Goal: Information Seeking & Learning: Check status

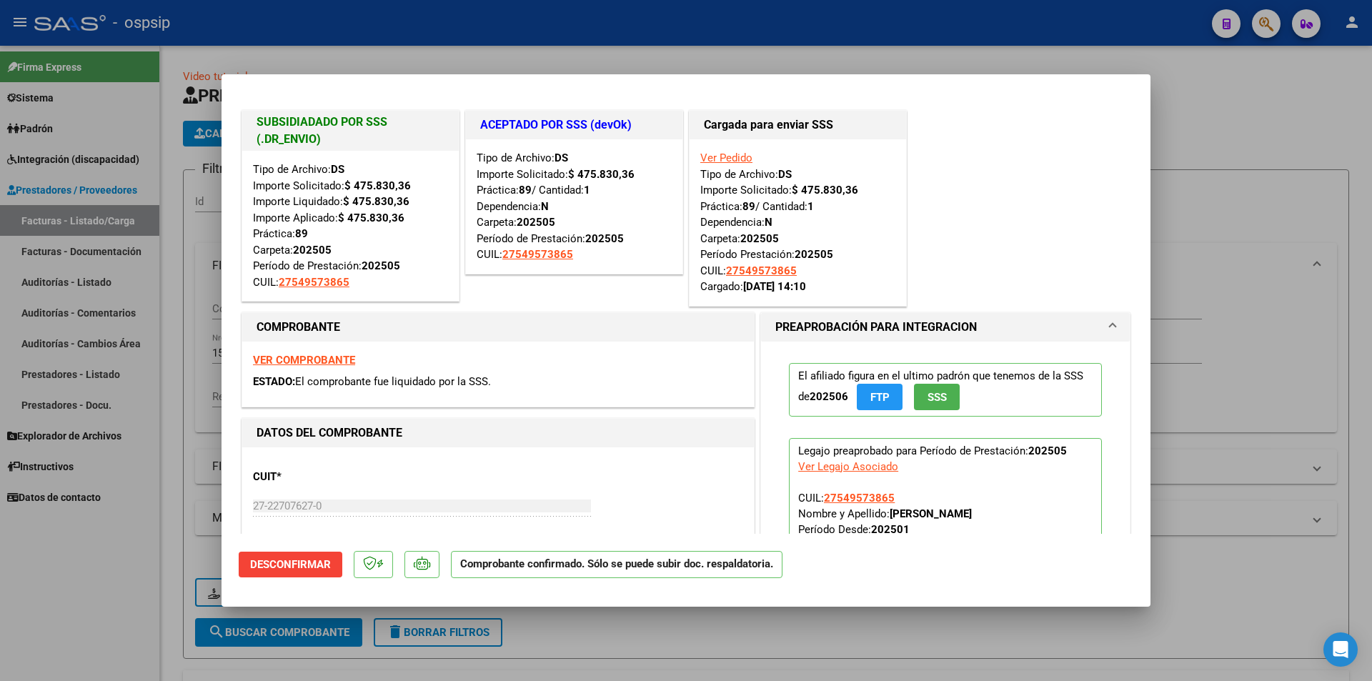
scroll to position [214, 0]
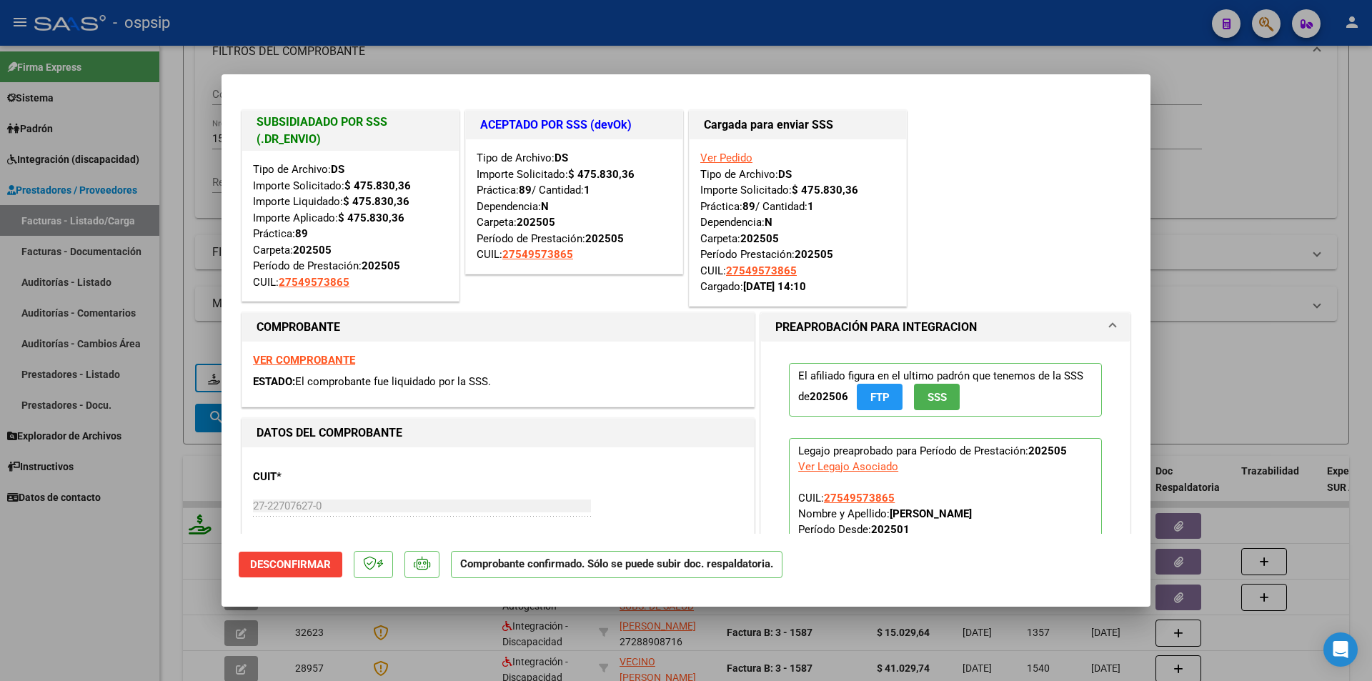
click at [1078, 36] on div at bounding box center [686, 340] width 1372 height 681
type input "$ 0,00"
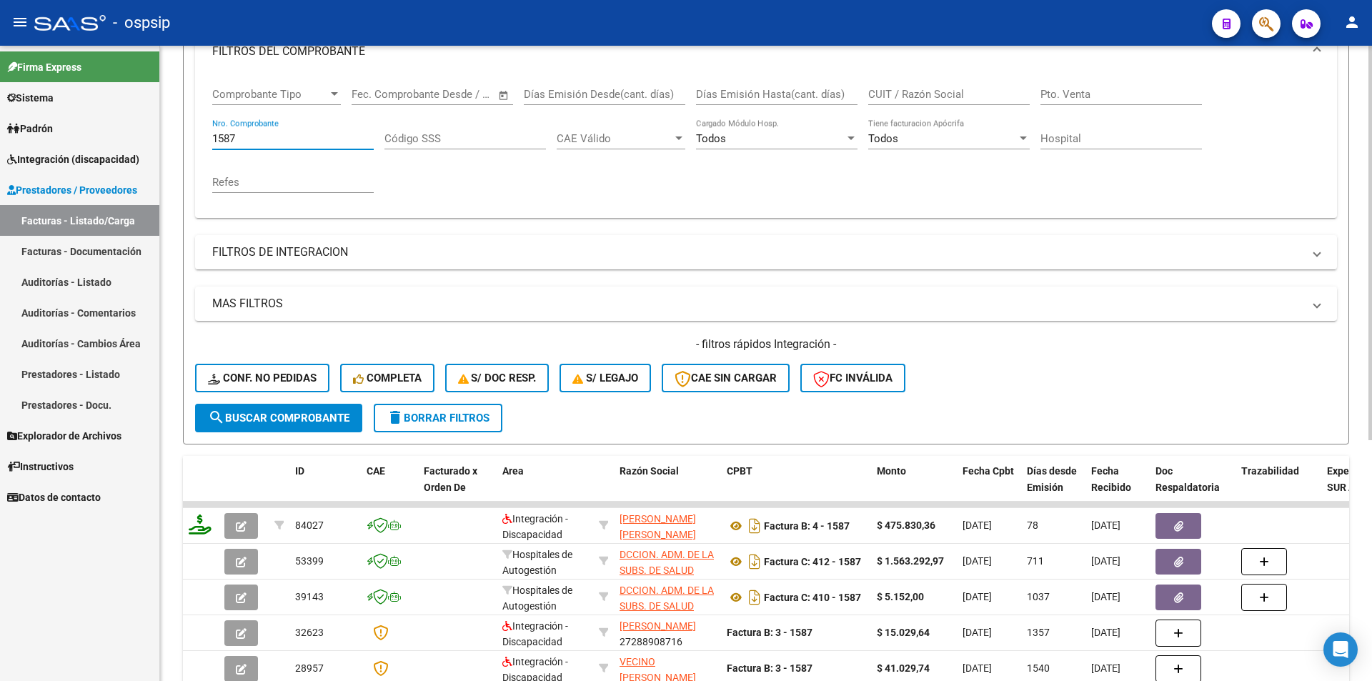
drag, startPoint x: 247, startPoint y: 136, endPoint x: 195, endPoint y: 145, distance: 52.9
click at [199, 144] on div "Comprobante Tipo Comprobante Tipo Start date – End date Fec. Comprobante Desde …" at bounding box center [766, 146] width 1142 height 144
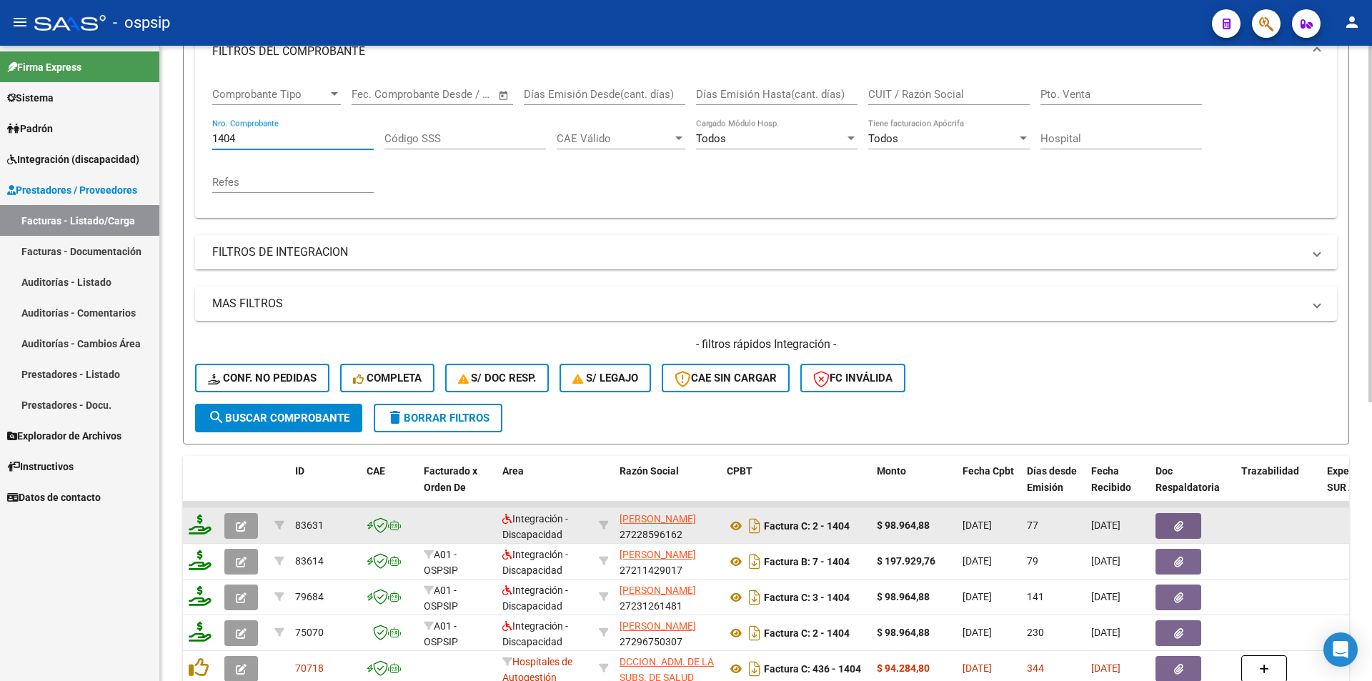
type input "1404"
click at [634, 521] on span "DEHEZA LETICIA IVANA" at bounding box center [657, 518] width 76 height 11
type textarea "27228596162"
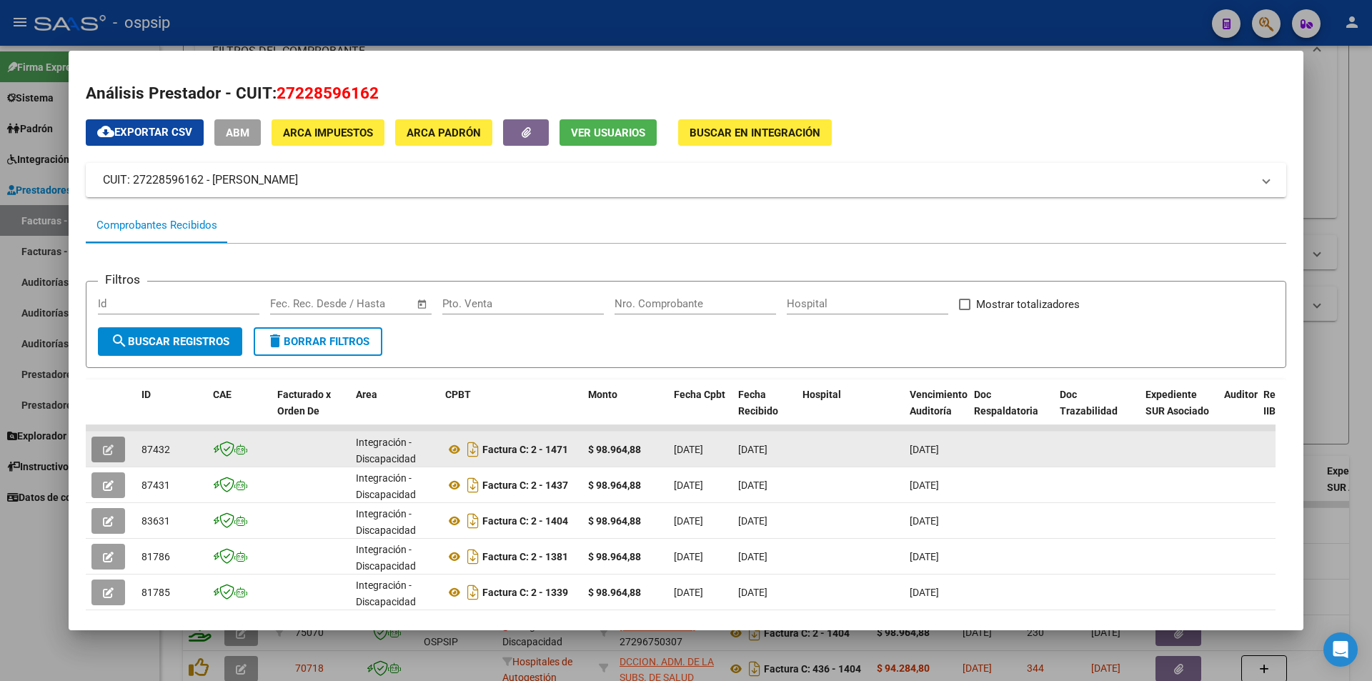
click at [99, 446] on button "button" at bounding box center [108, 450] width 34 height 26
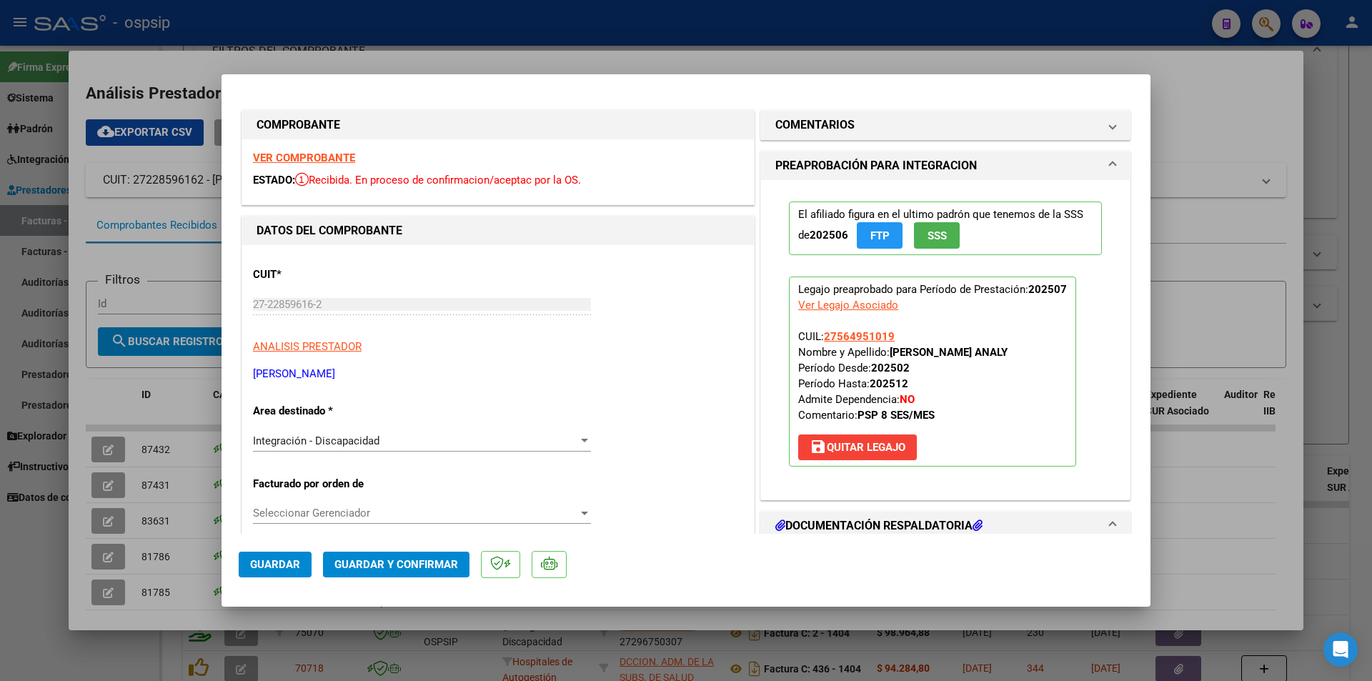
click at [29, 580] on div at bounding box center [686, 340] width 1372 height 681
type input "$ 0,00"
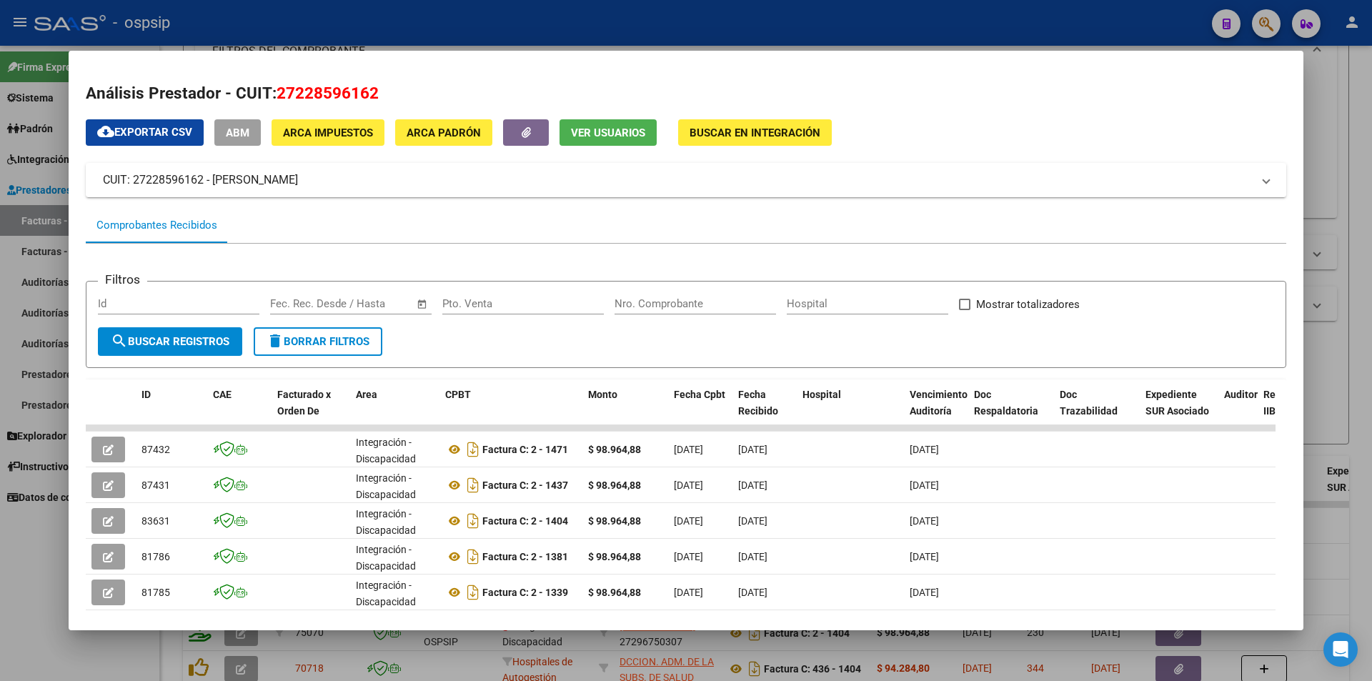
click at [29, 580] on div at bounding box center [686, 340] width 1372 height 681
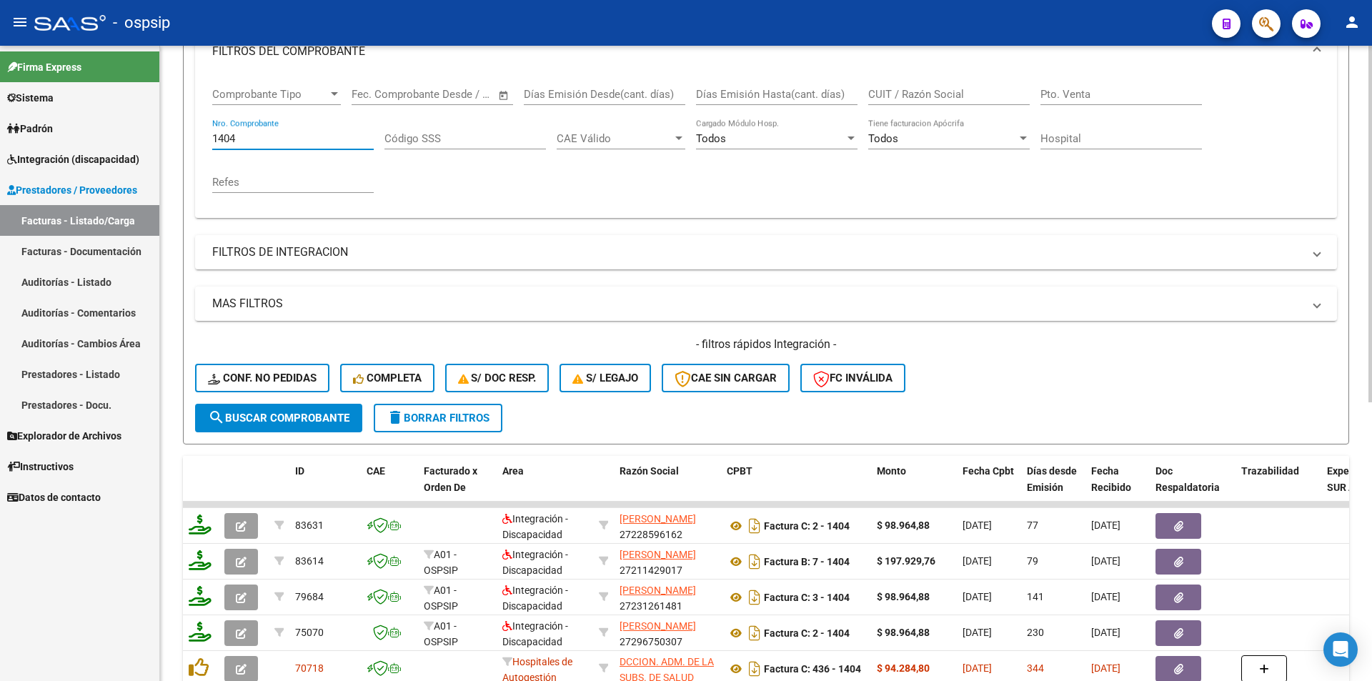
drag, startPoint x: 251, startPoint y: 139, endPoint x: 180, endPoint y: 141, distance: 70.7
click at [181, 141] on div "Video tutorial PRESTADORES -> Listado de CPBTs Emitidos por Prestadores / Prove…" at bounding box center [766, 391] width 1212 height 1120
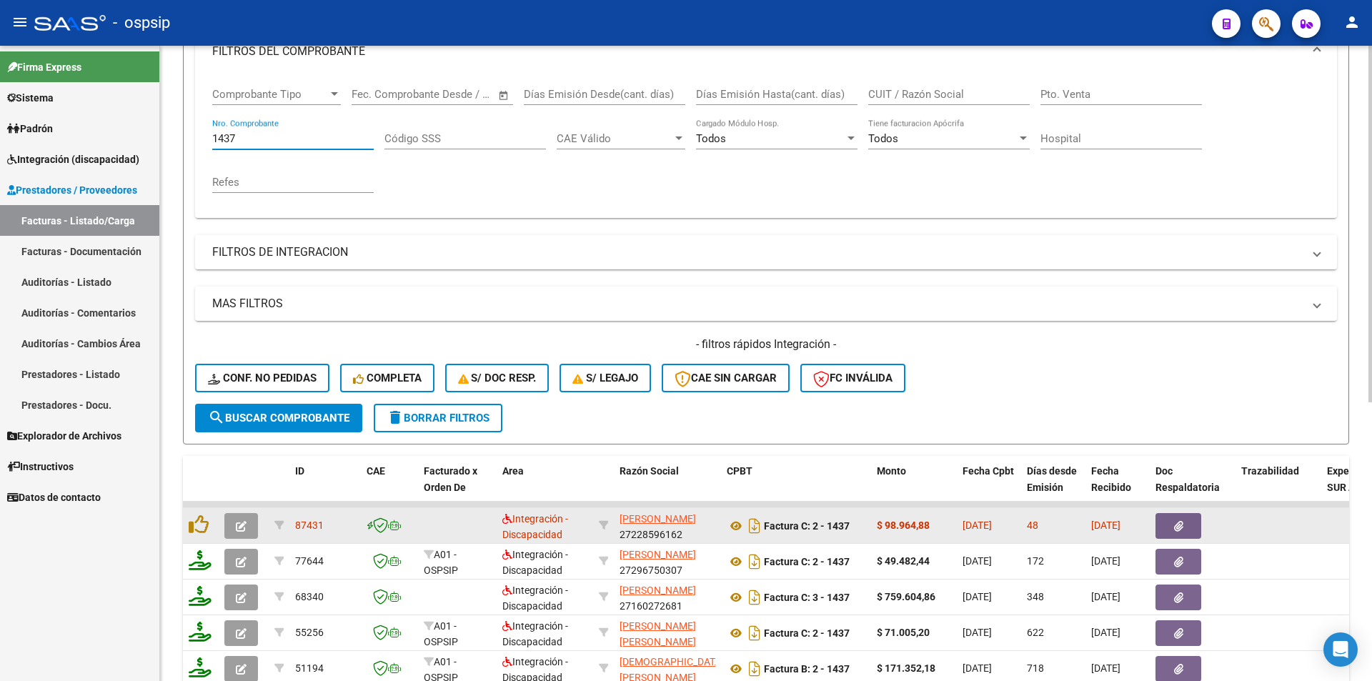
type input "1437"
click at [237, 528] on icon "button" at bounding box center [241, 526] width 11 height 11
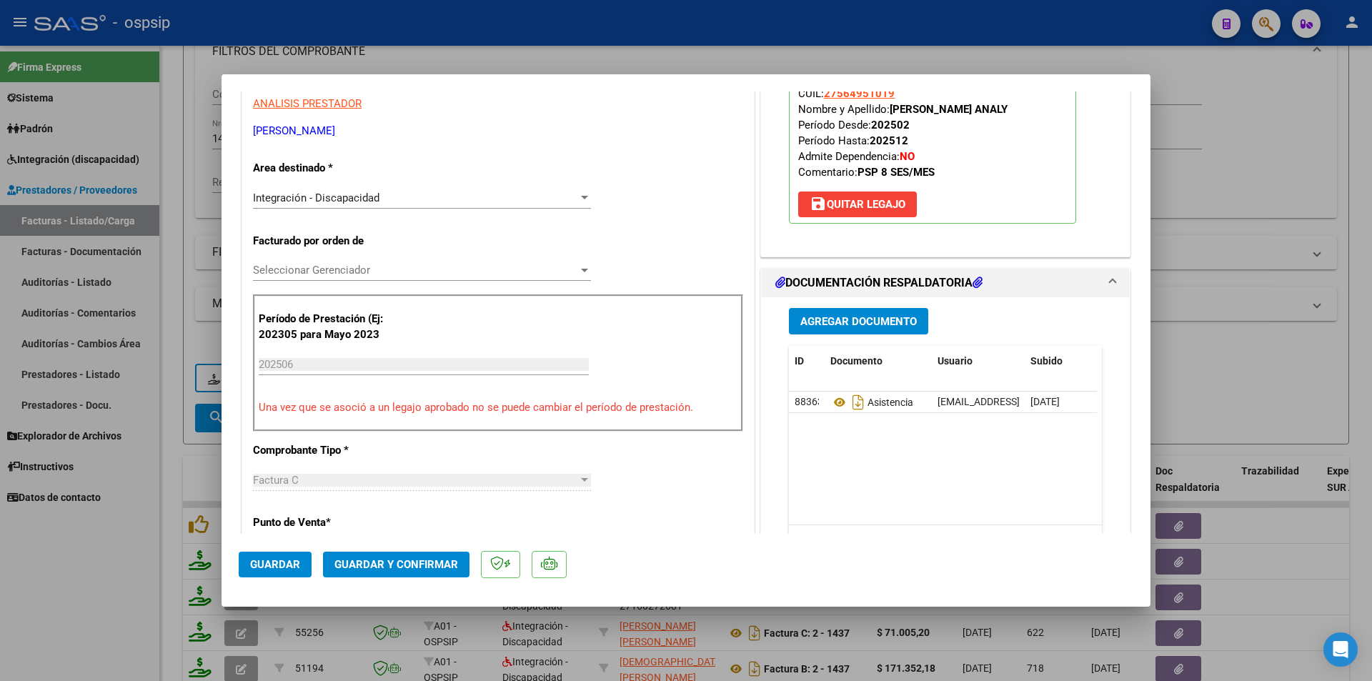
scroll to position [0, 0]
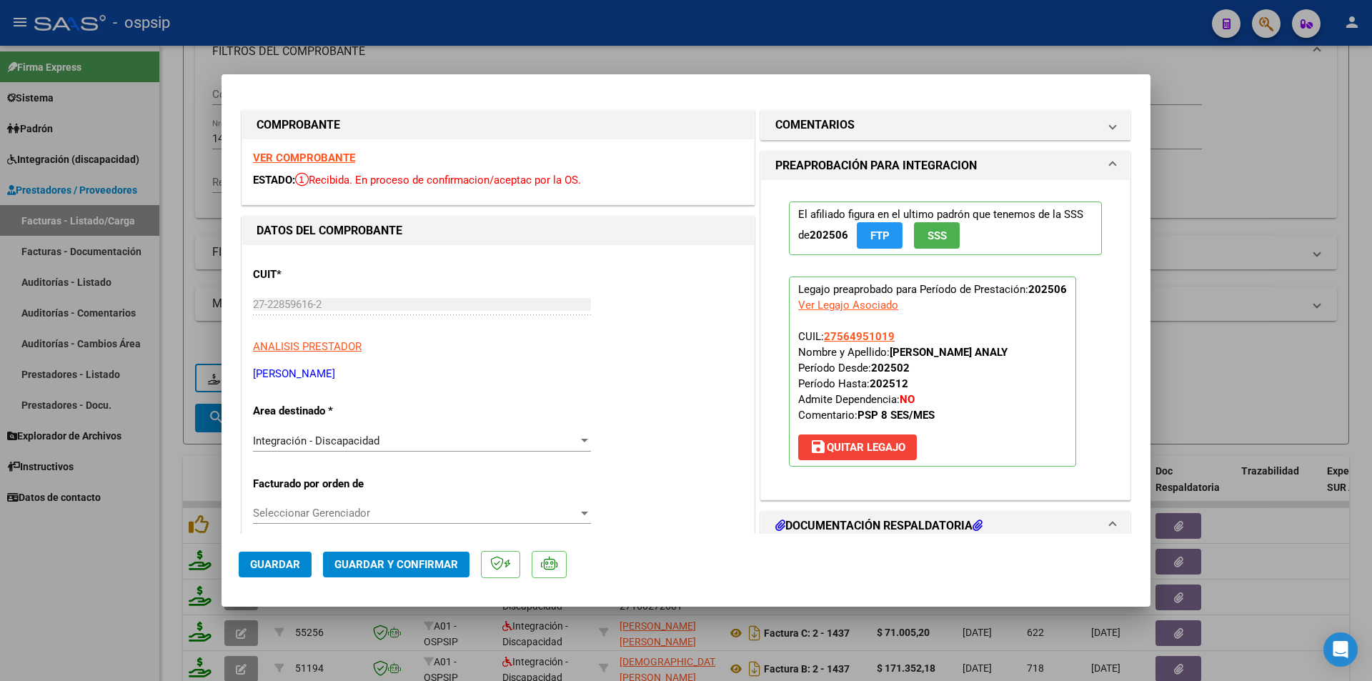
click at [294, 160] on strong "VER COMPROBANTE" at bounding box center [304, 157] width 102 height 13
click at [64, 613] on div at bounding box center [686, 340] width 1372 height 681
type input "$ 0,00"
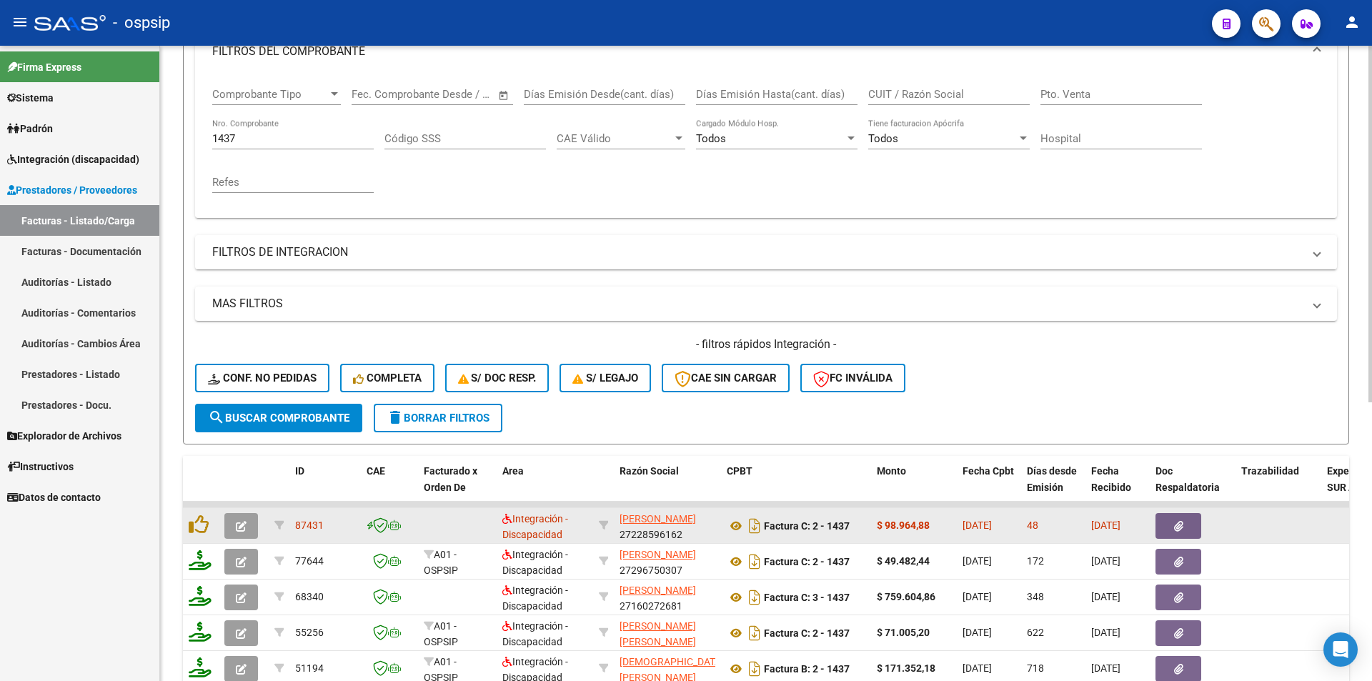
click at [231, 531] on button "button" at bounding box center [241, 526] width 34 height 26
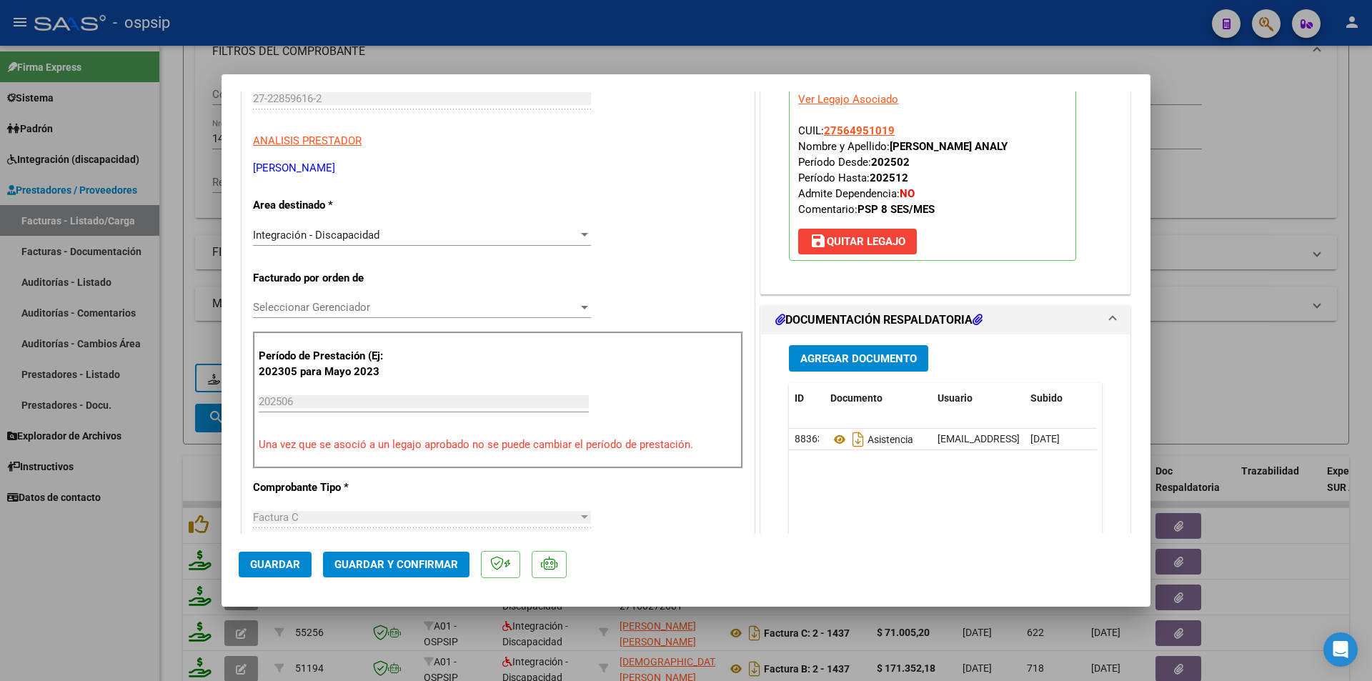
scroll to position [429, 0]
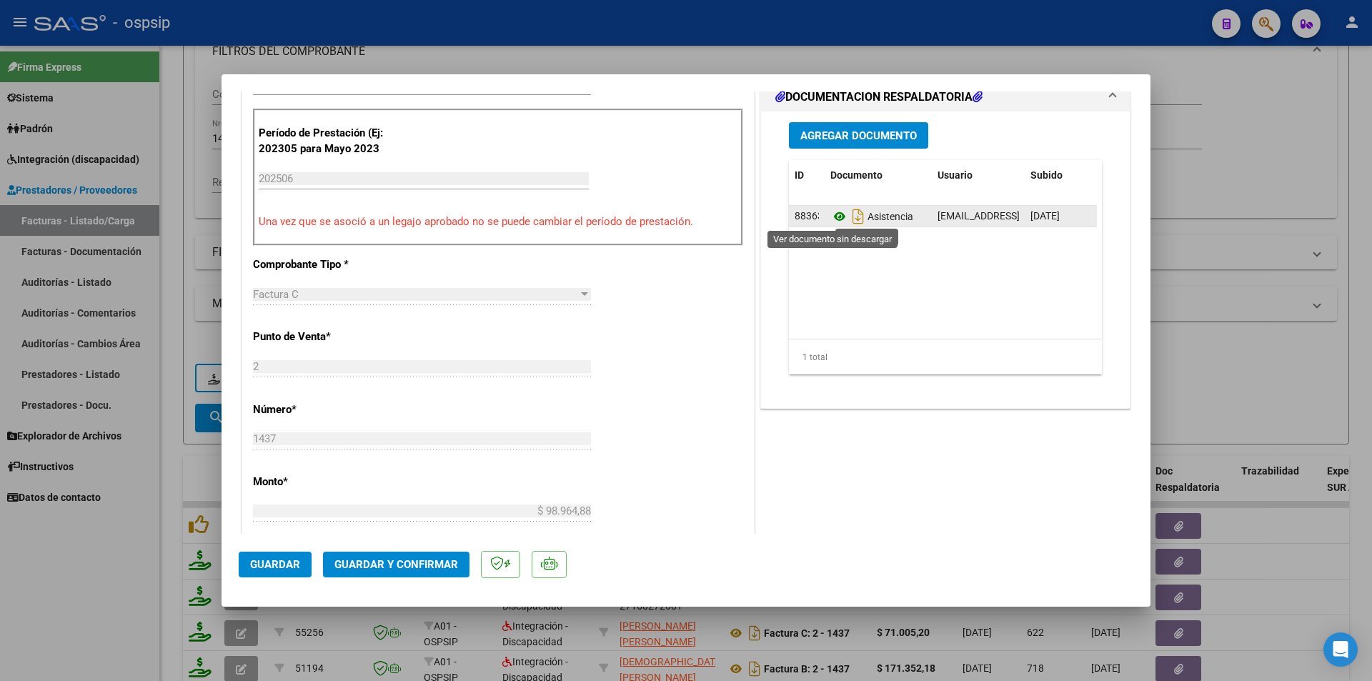
click at [832, 218] on icon at bounding box center [839, 216] width 19 height 17
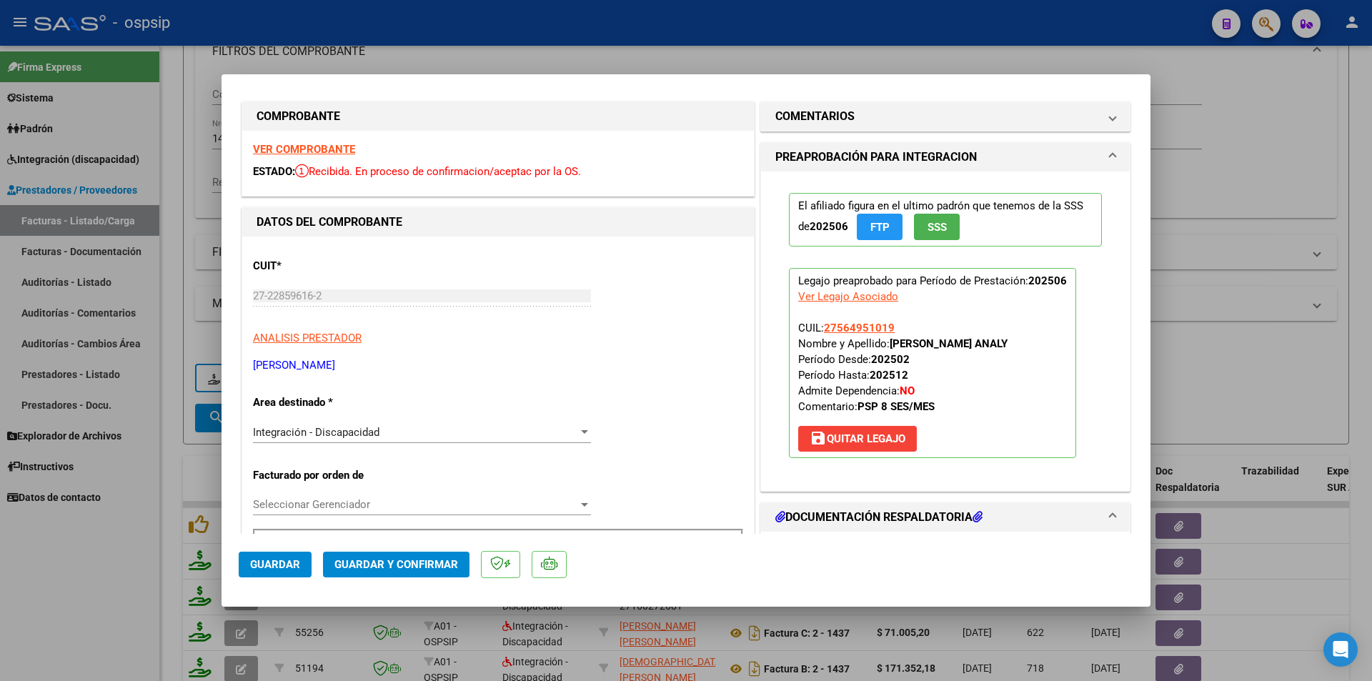
scroll to position [0, 0]
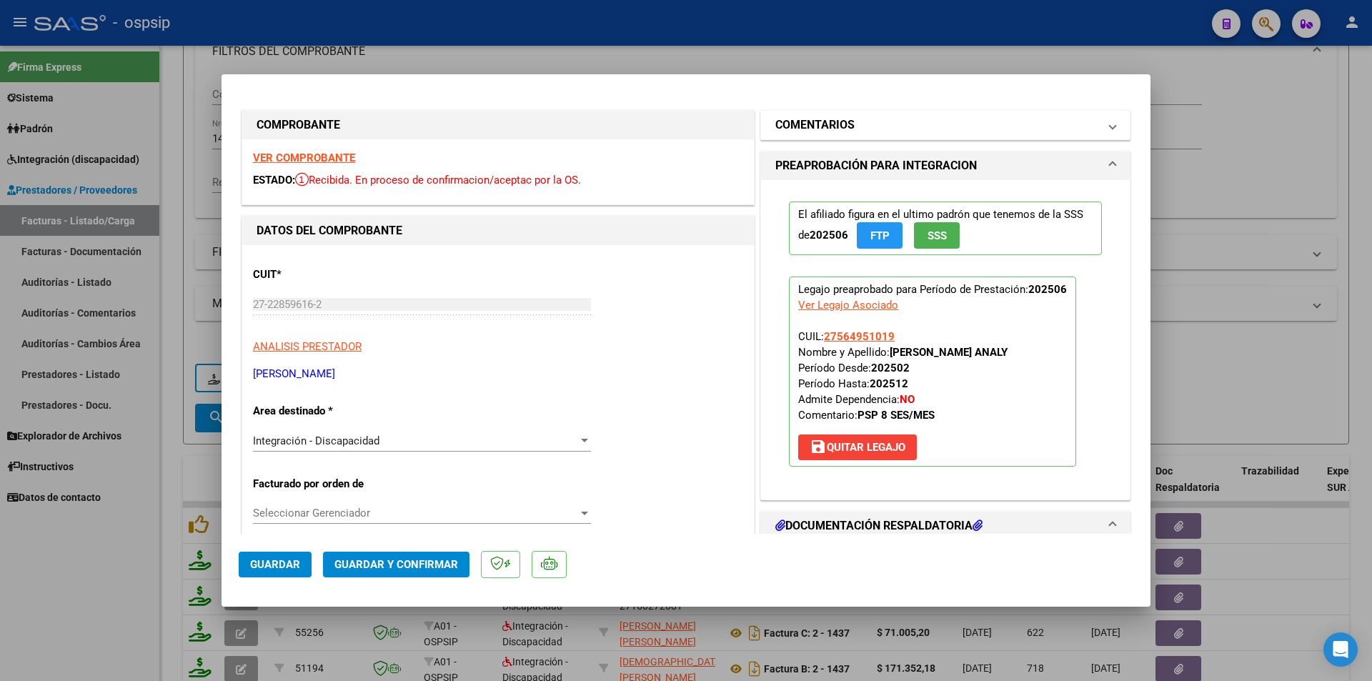
click at [847, 124] on h1 "COMENTARIOS" at bounding box center [814, 124] width 79 height 17
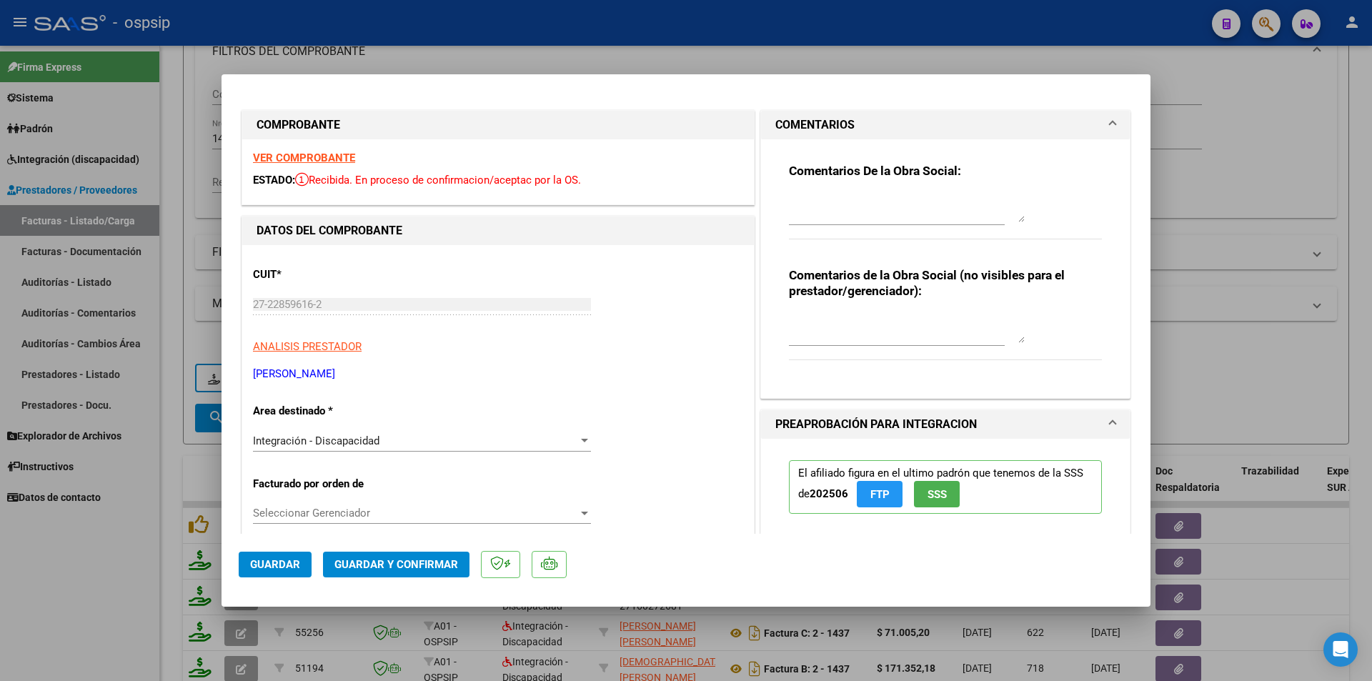
click at [846, 219] on textarea at bounding box center [907, 208] width 236 height 29
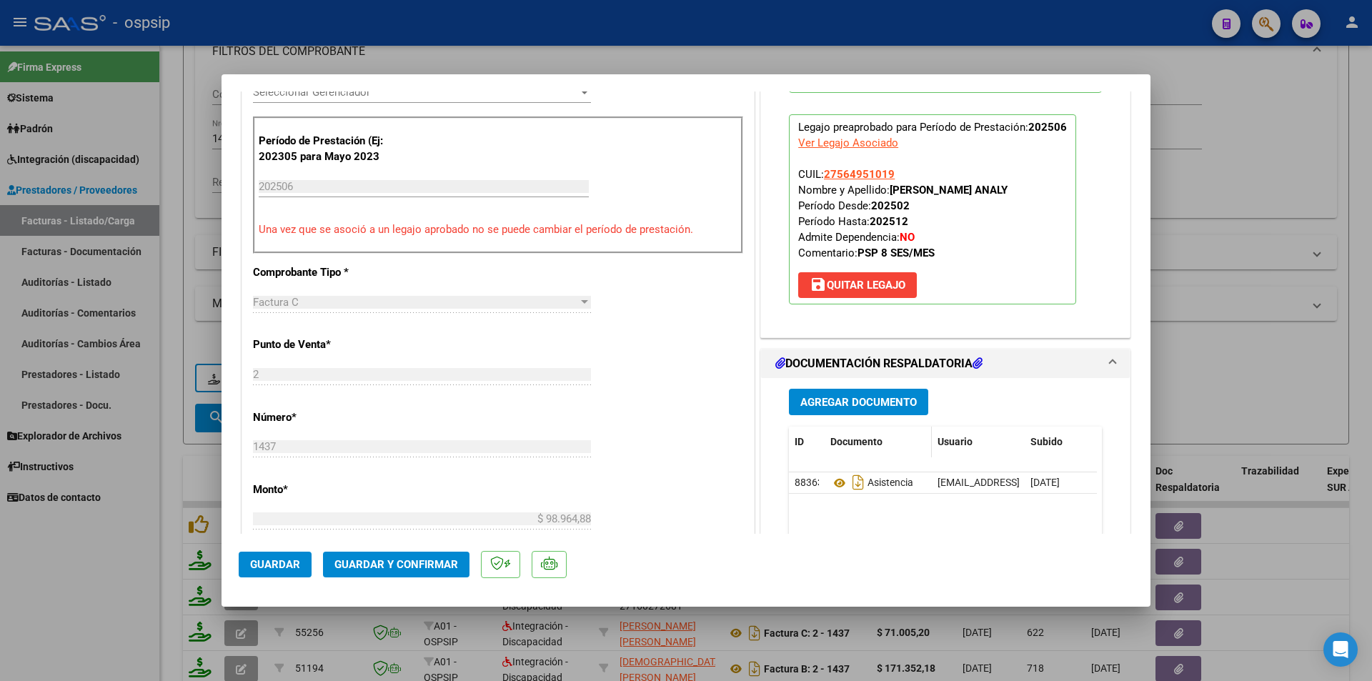
scroll to position [429, 0]
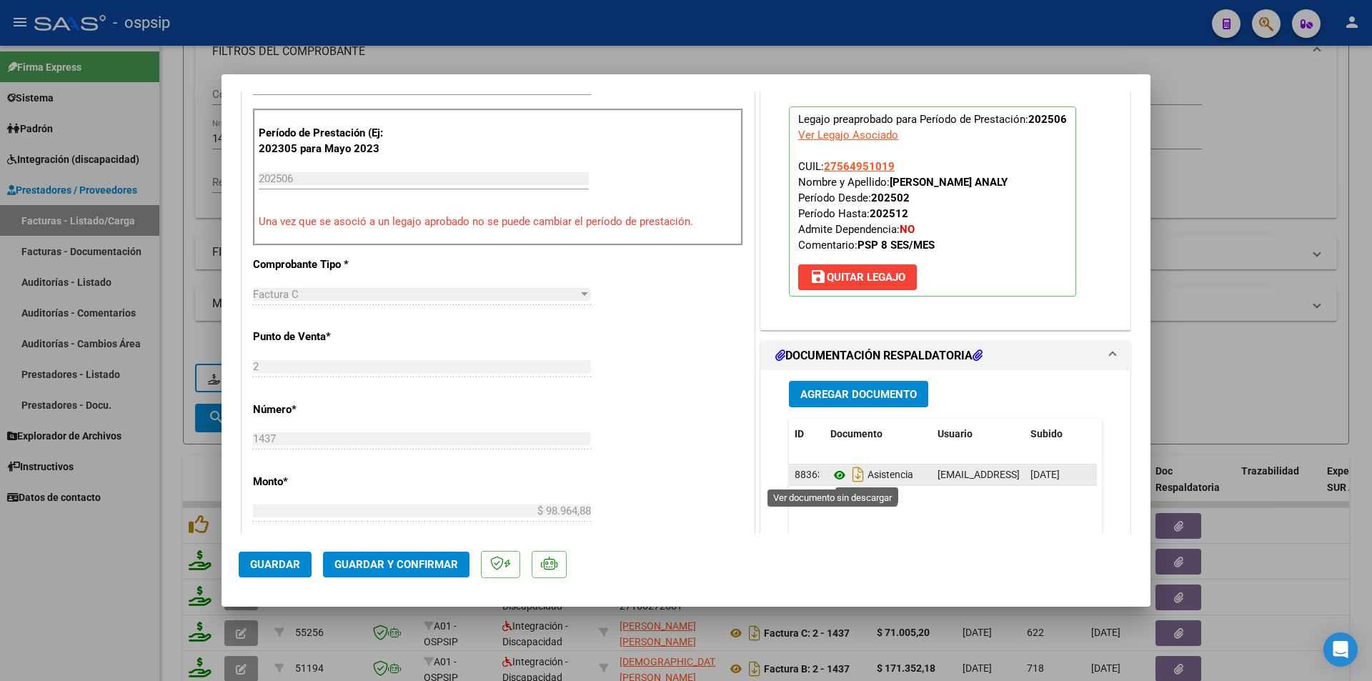
type textarea "falta sello en planilla de asistencia"
click at [832, 470] on icon at bounding box center [839, 475] width 19 height 17
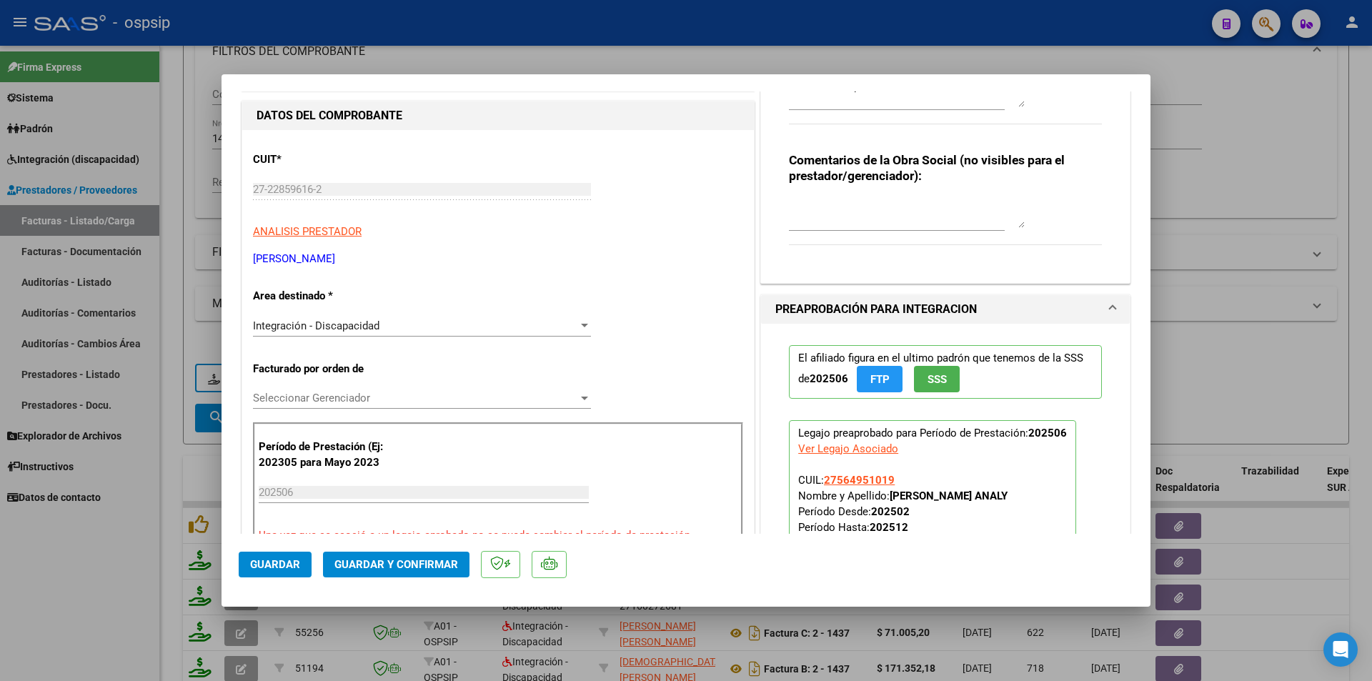
scroll to position [0, 0]
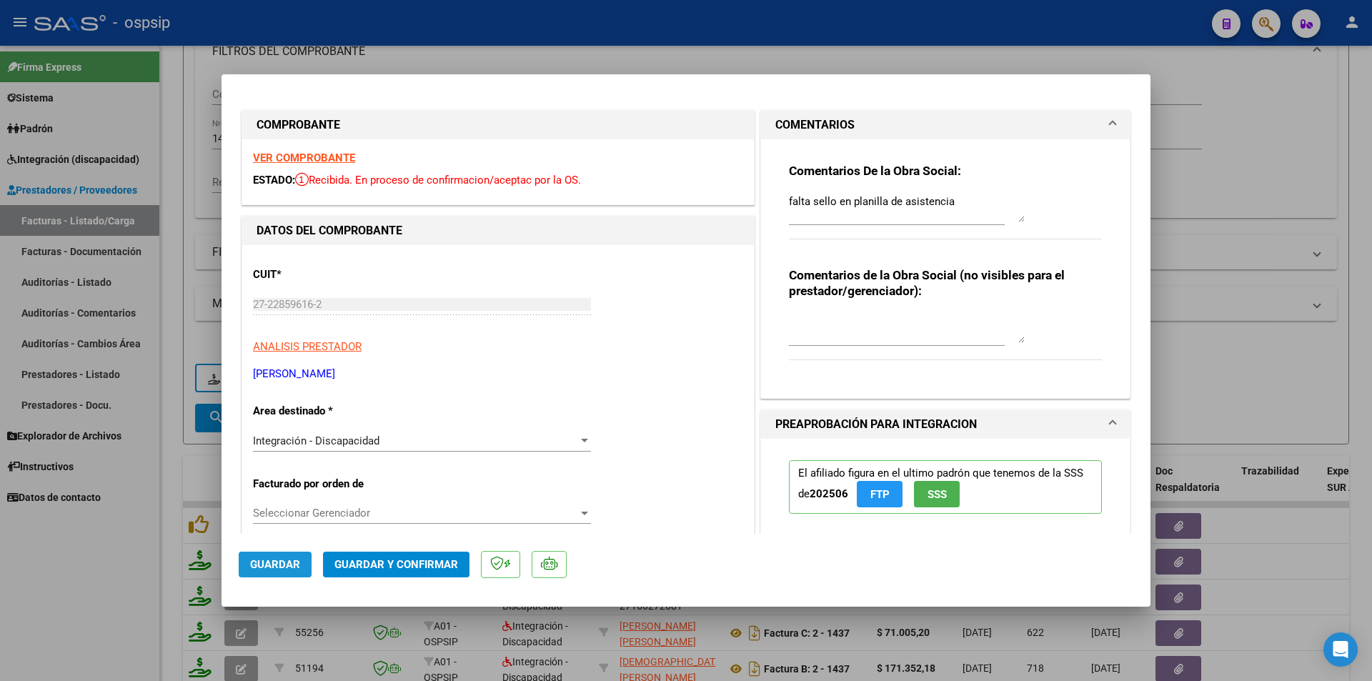
click at [290, 564] on span "Guardar" at bounding box center [275, 564] width 50 height 13
click at [47, 627] on div at bounding box center [686, 340] width 1372 height 681
type input "$ 0,00"
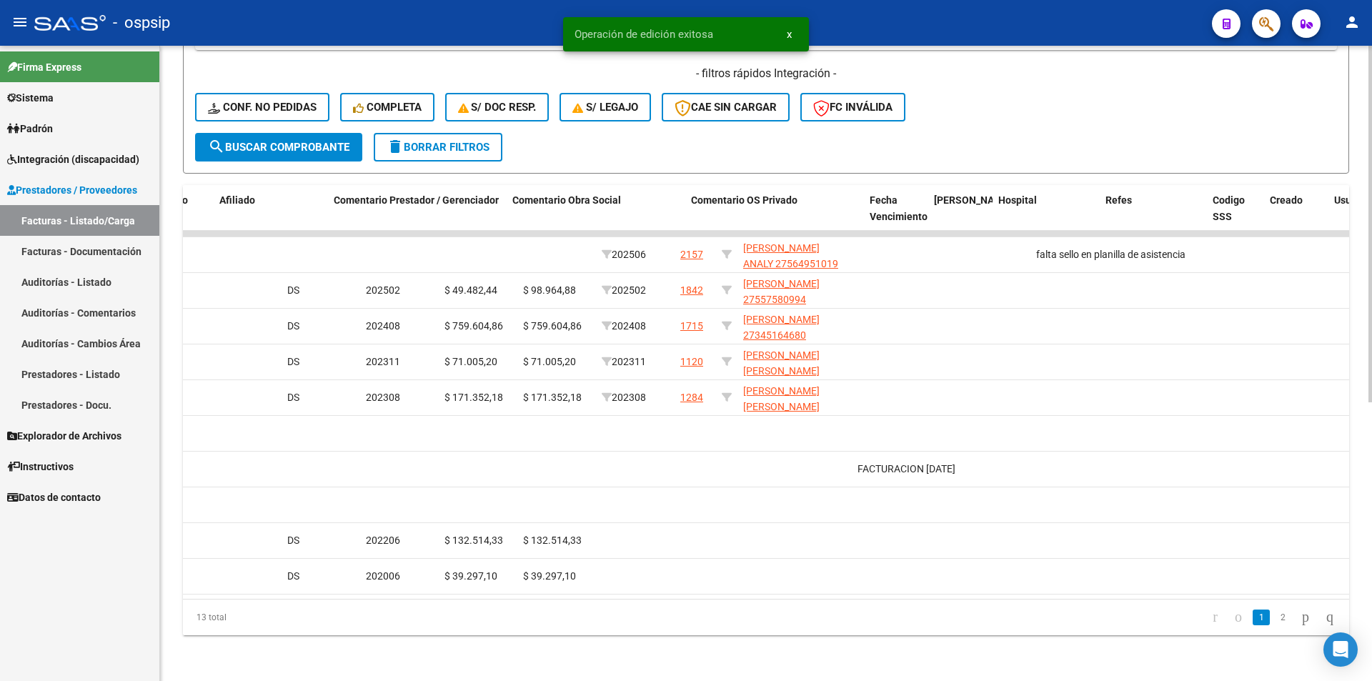
scroll to position [0, 2518]
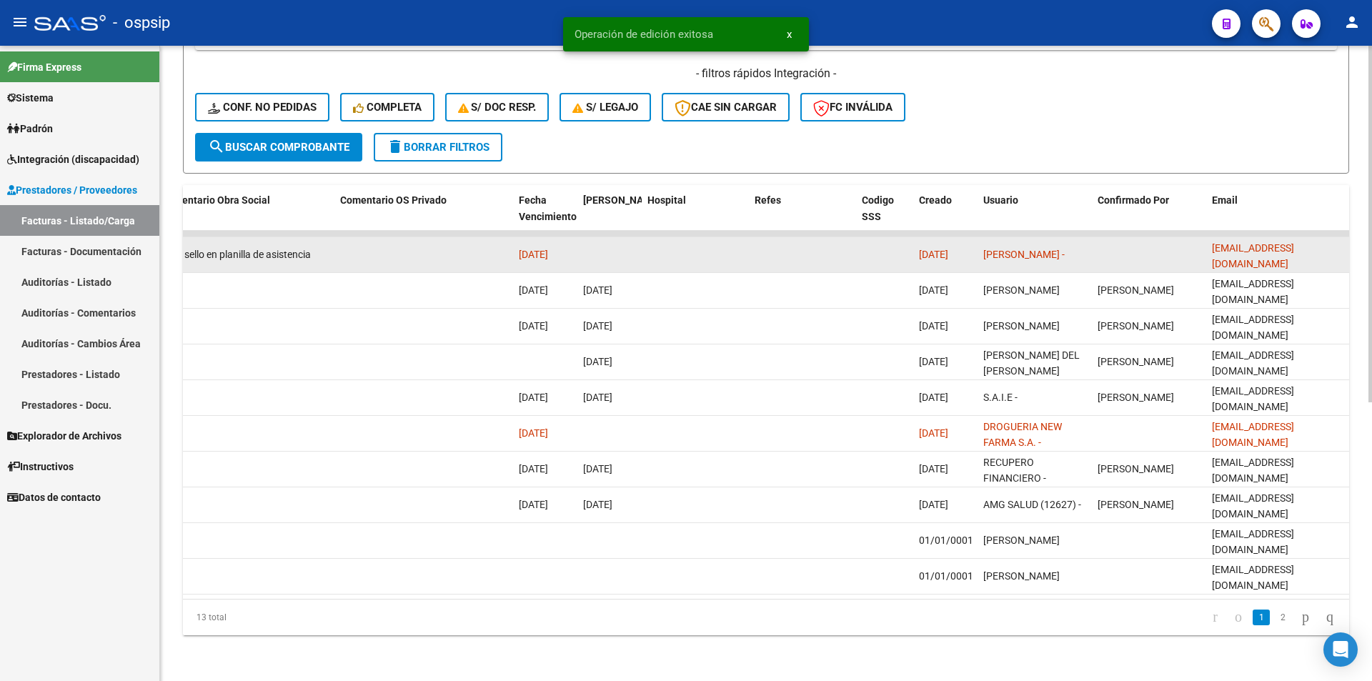
drag, startPoint x: 1338, startPoint y: 238, endPoint x: 1197, endPoint y: 241, distance: 140.8
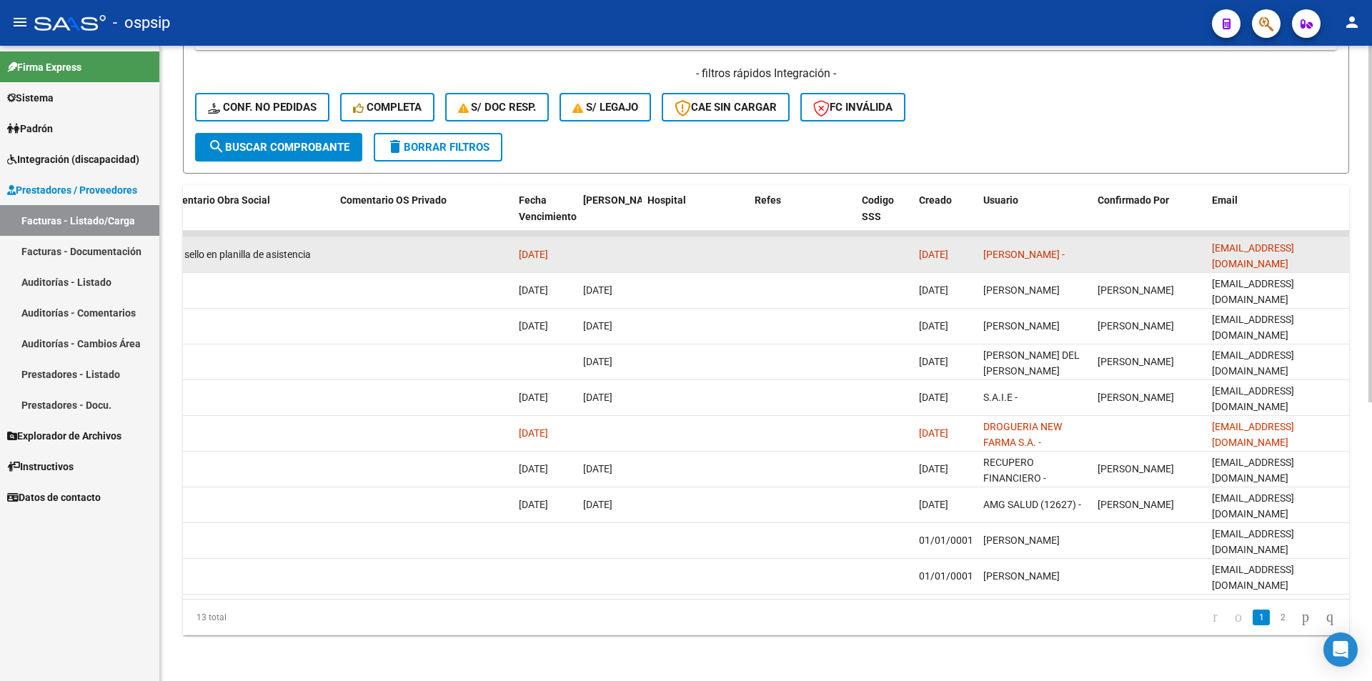
copy span "leticiadeheza@hotmail.com"
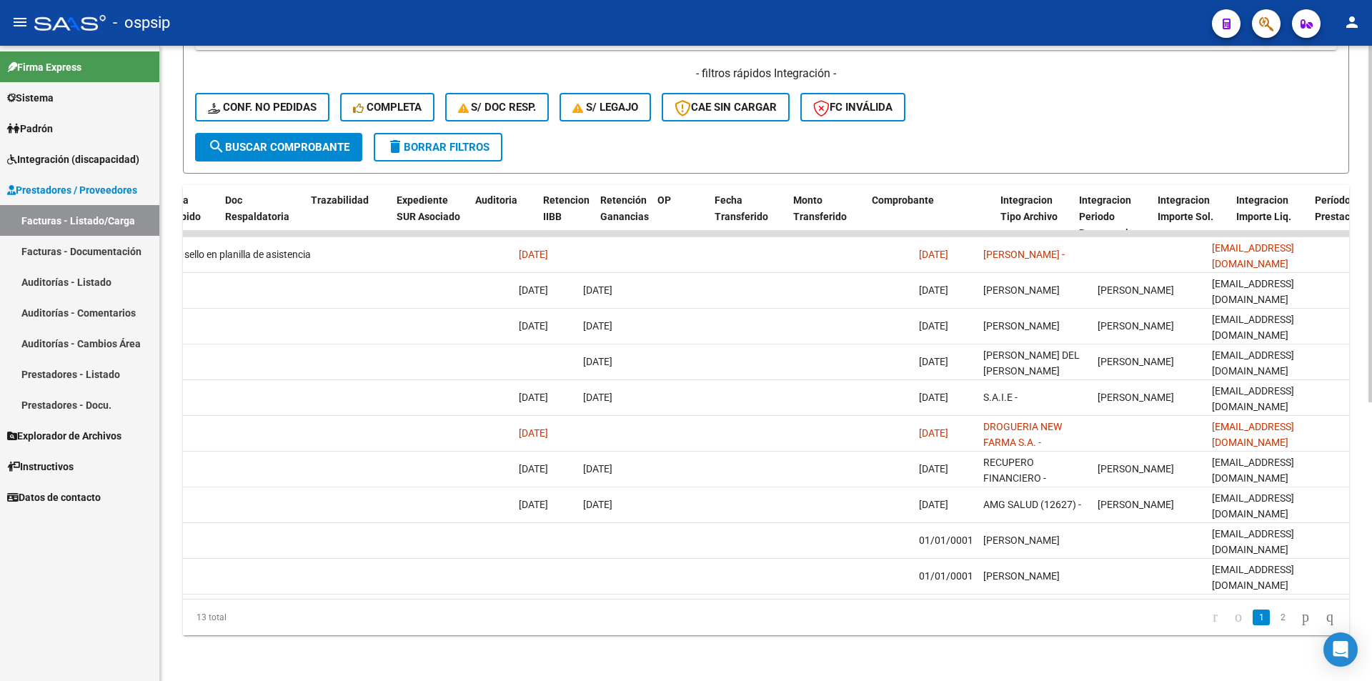
scroll to position [0, 0]
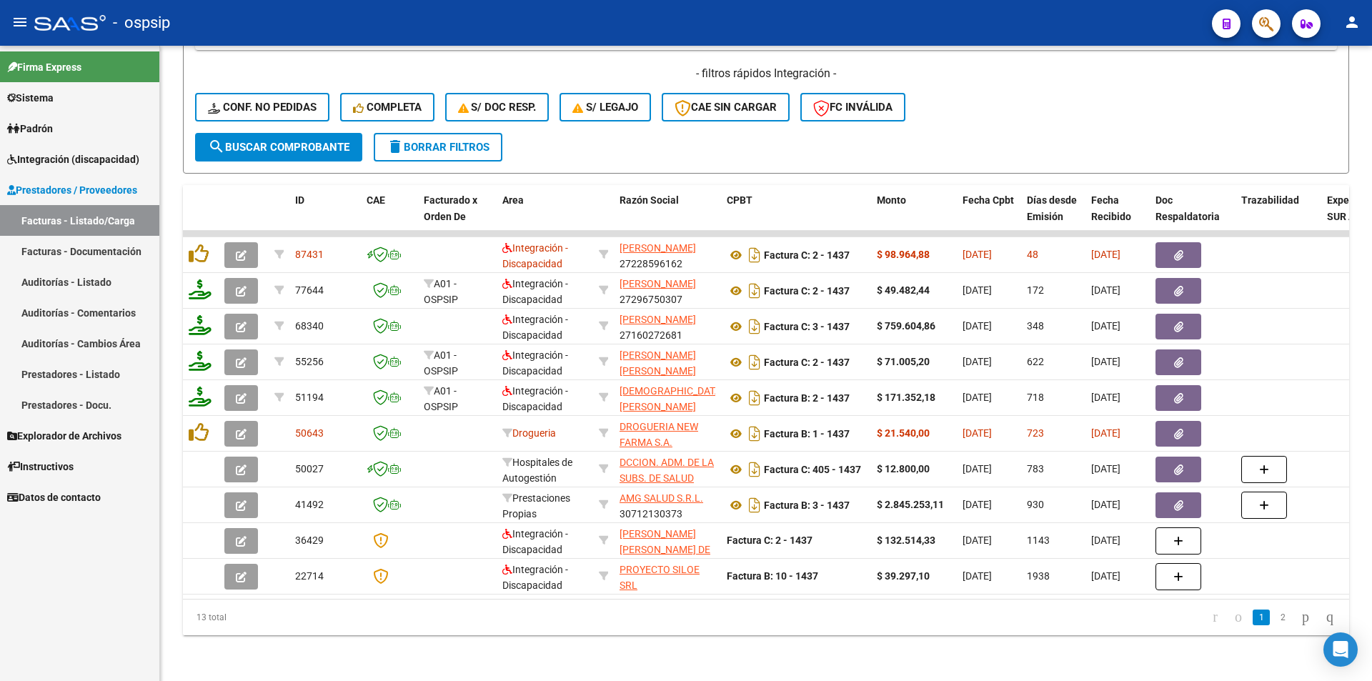
click at [99, 219] on link "Facturas - Listado/Carga" at bounding box center [79, 220] width 159 height 31
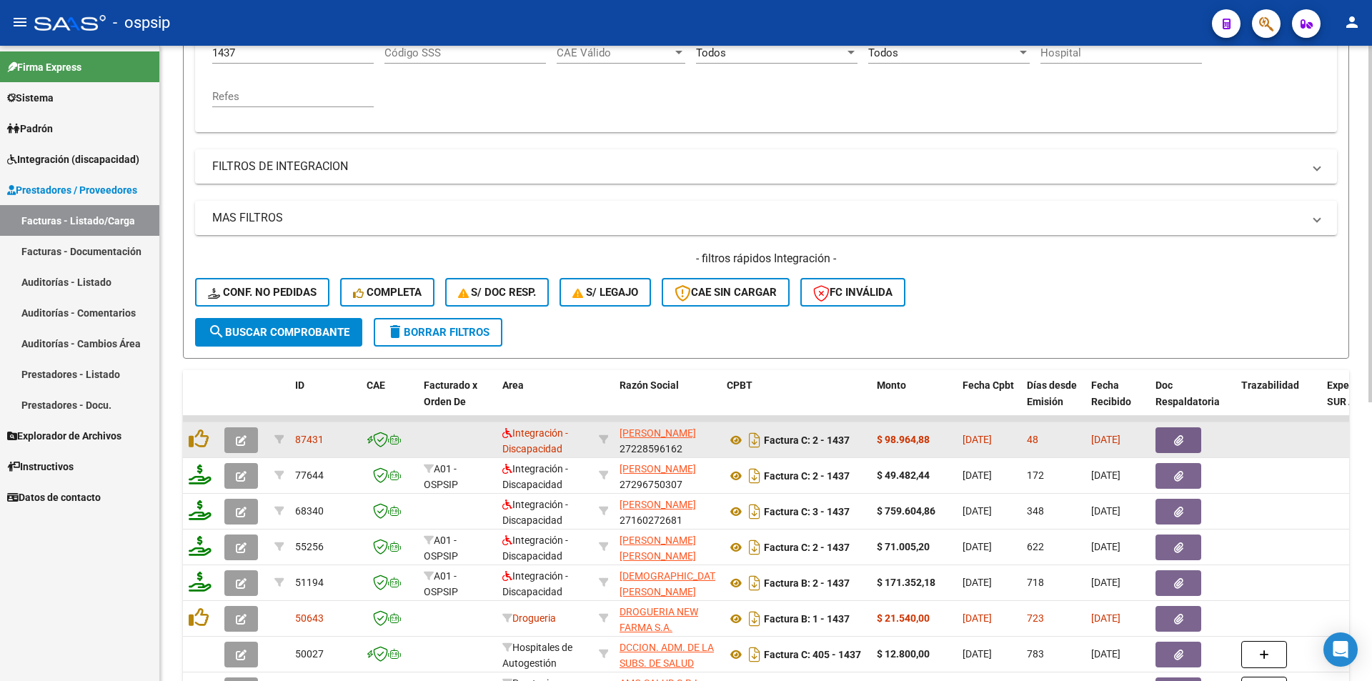
scroll to position [210, 0]
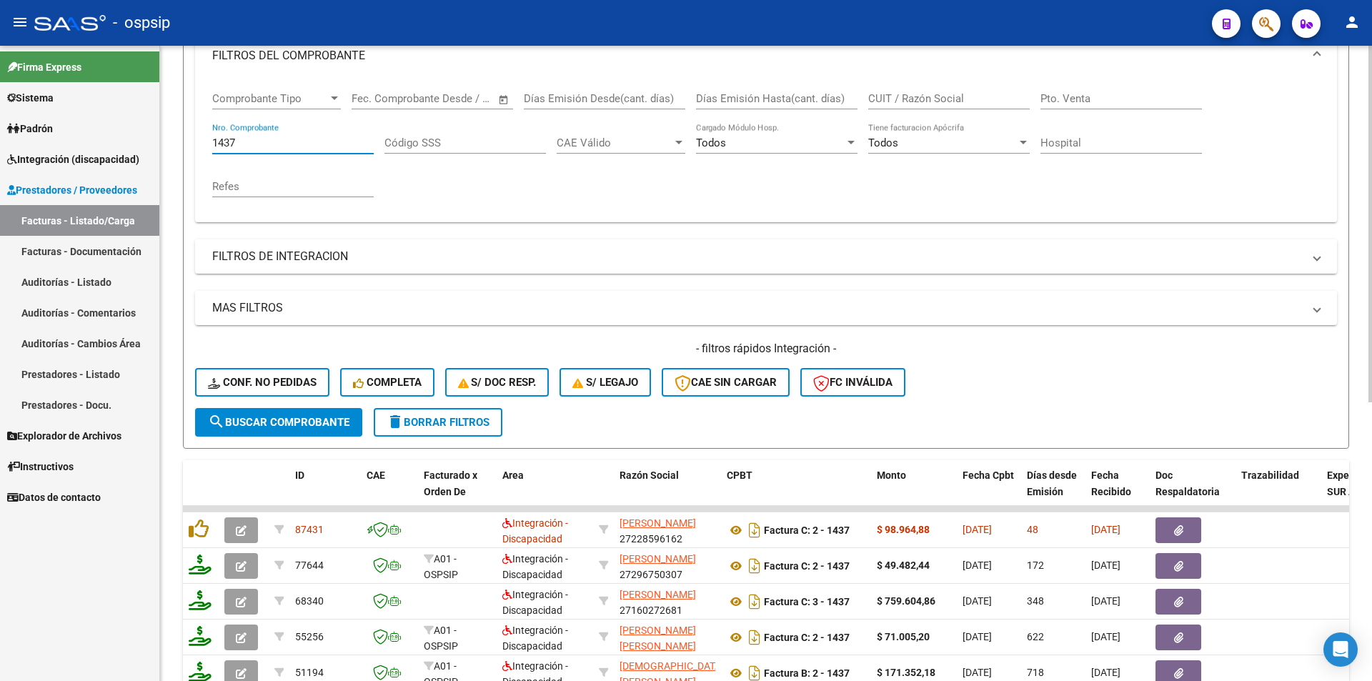
drag, startPoint x: 246, startPoint y: 137, endPoint x: 196, endPoint y: 144, distance: 50.5
click at [196, 144] on div "Comprobante Tipo Comprobante Tipo Start date – End date Fec. Comprobante Desde …" at bounding box center [766, 151] width 1142 height 144
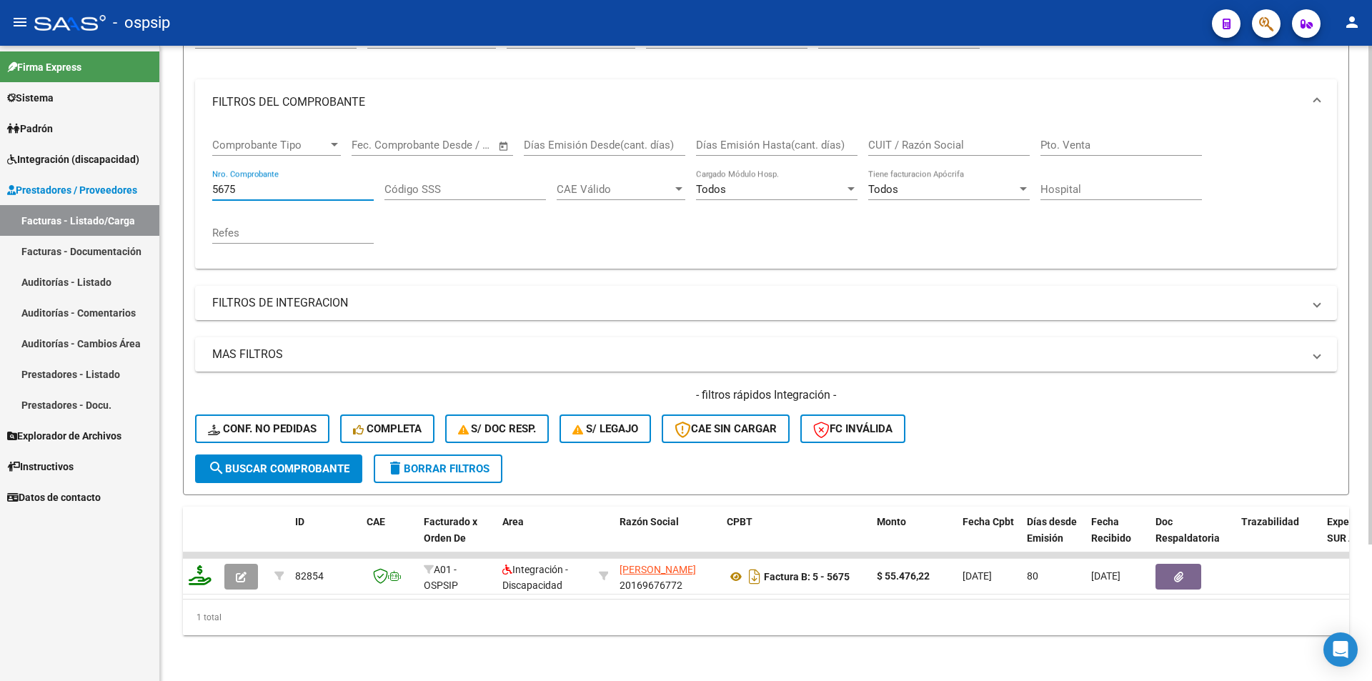
scroll to position [174, 0]
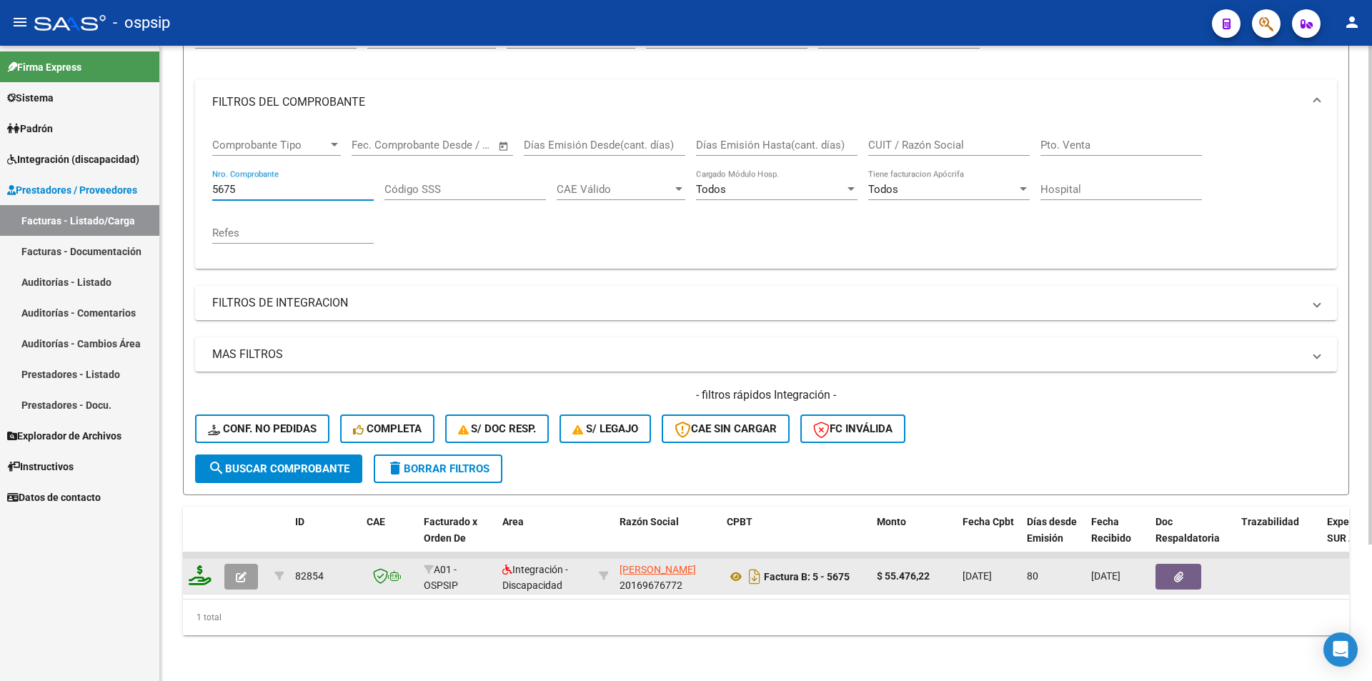
type input "5675"
click at [240, 572] on icon "button" at bounding box center [241, 577] width 11 height 11
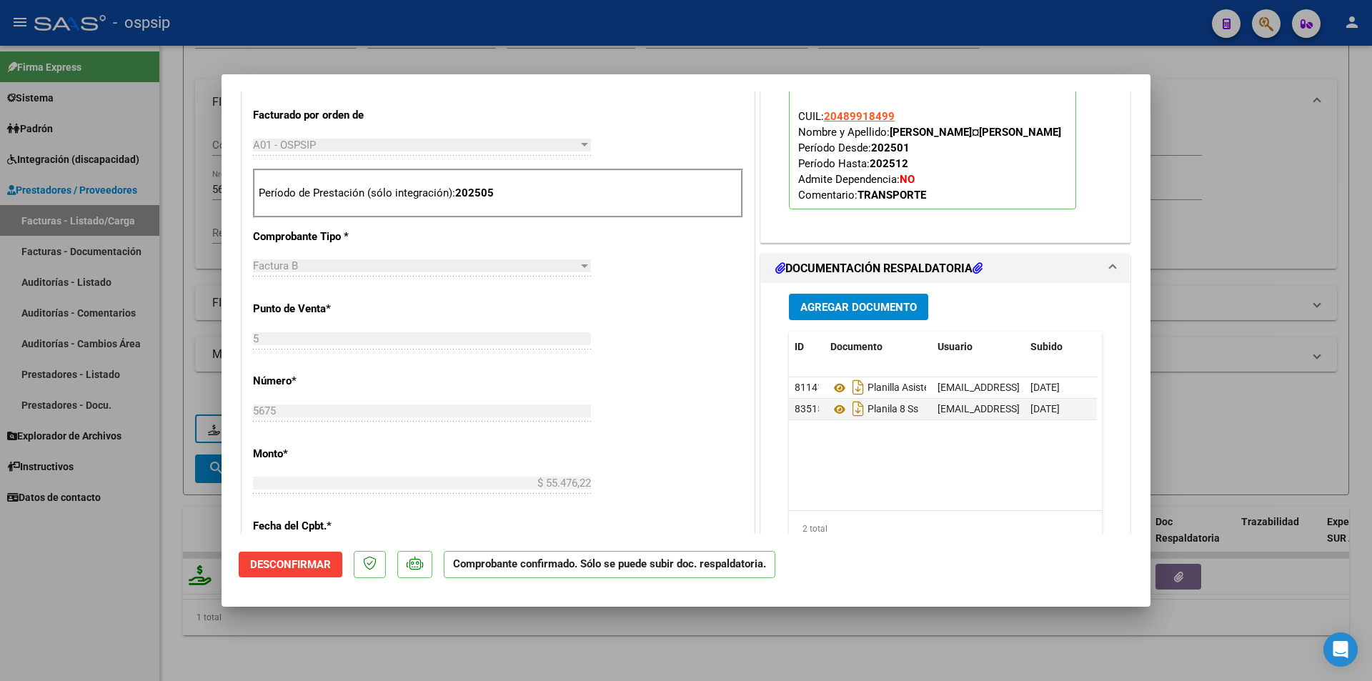
scroll to position [572, 0]
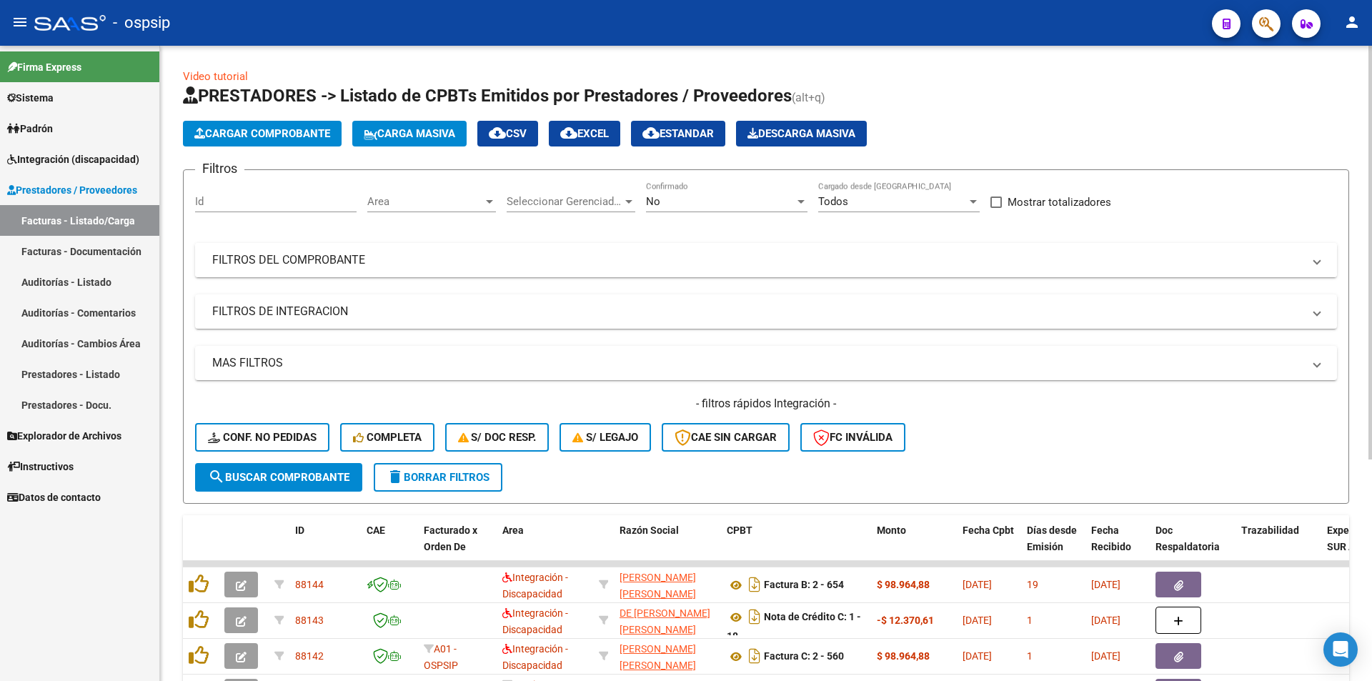
click at [291, 265] on mat-panel-title "FILTROS DEL COMPROBANTE" at bounding box center [757, 260] width 1090 height 16
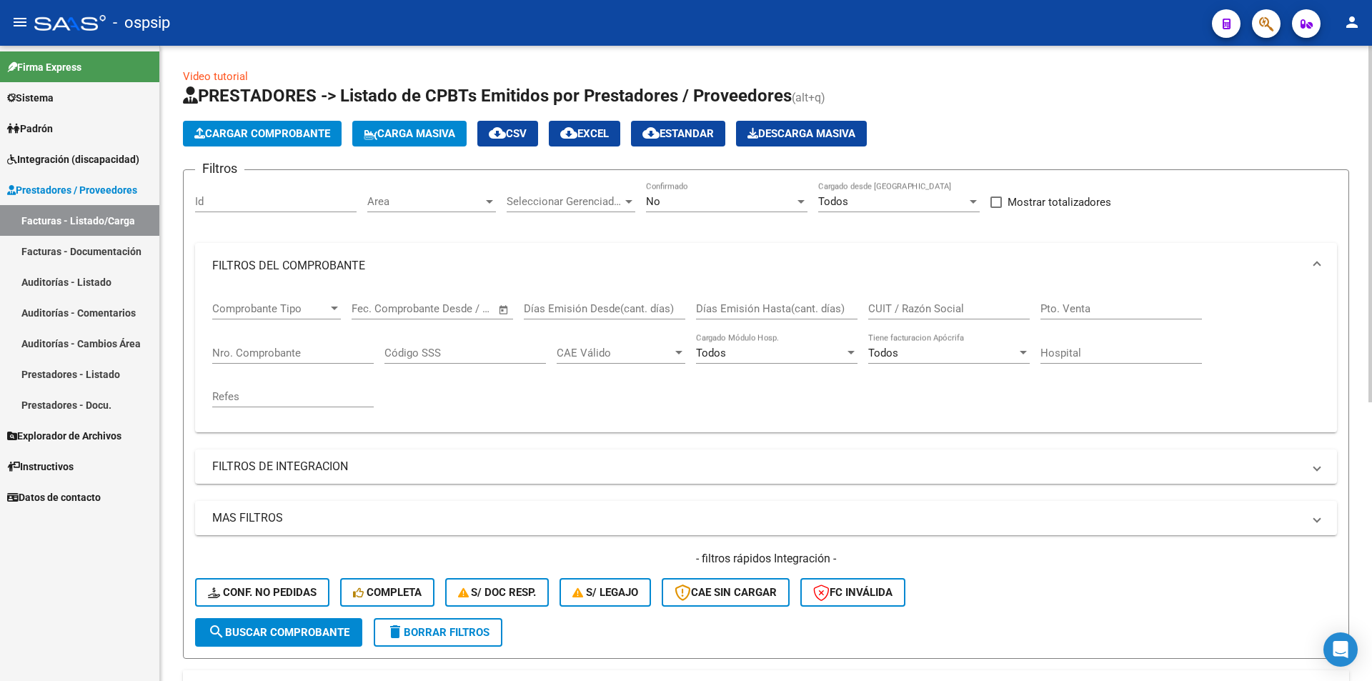
click at [662, 201] on div "No" at bounding box center [720, 201] width 149 height 13
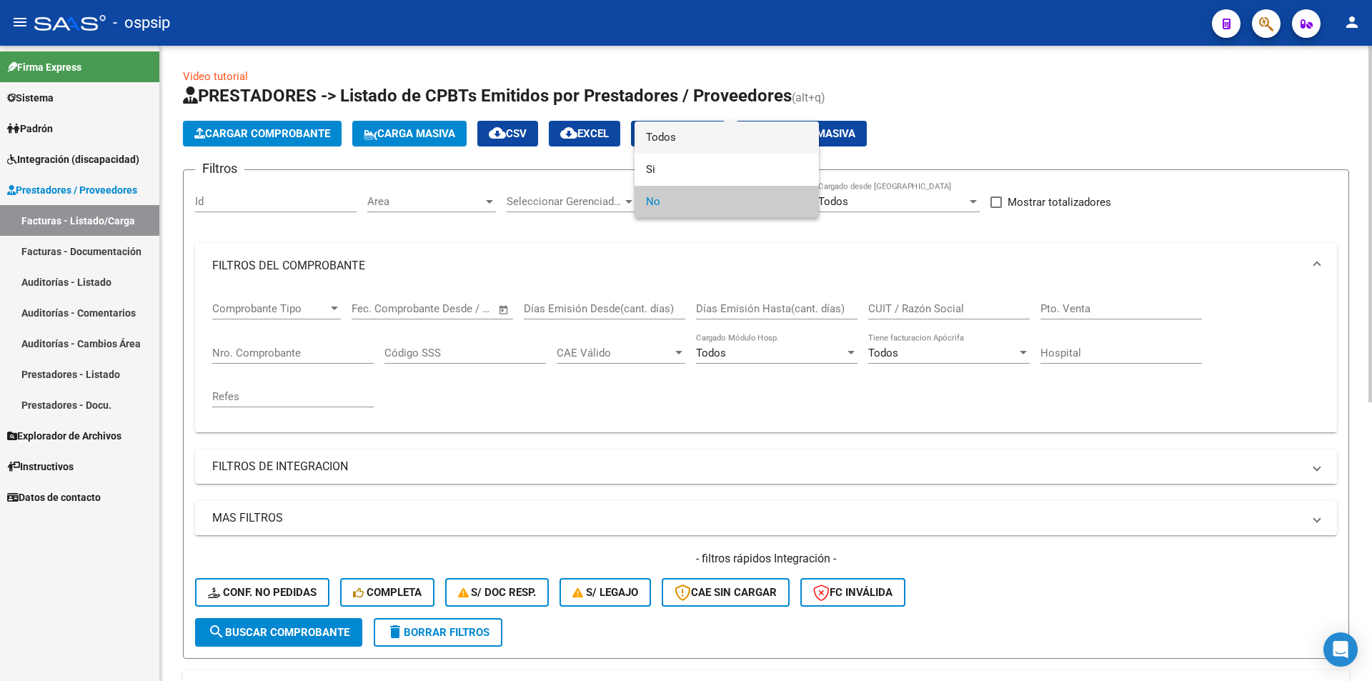
drag, startPoint x: 652, startPoint y: 138, endPoint x: 644, endPoint y: 137, distance: 7.2
click at [652, 137] on span "Todos" at bounding box center [726, 137] width 161 height 32
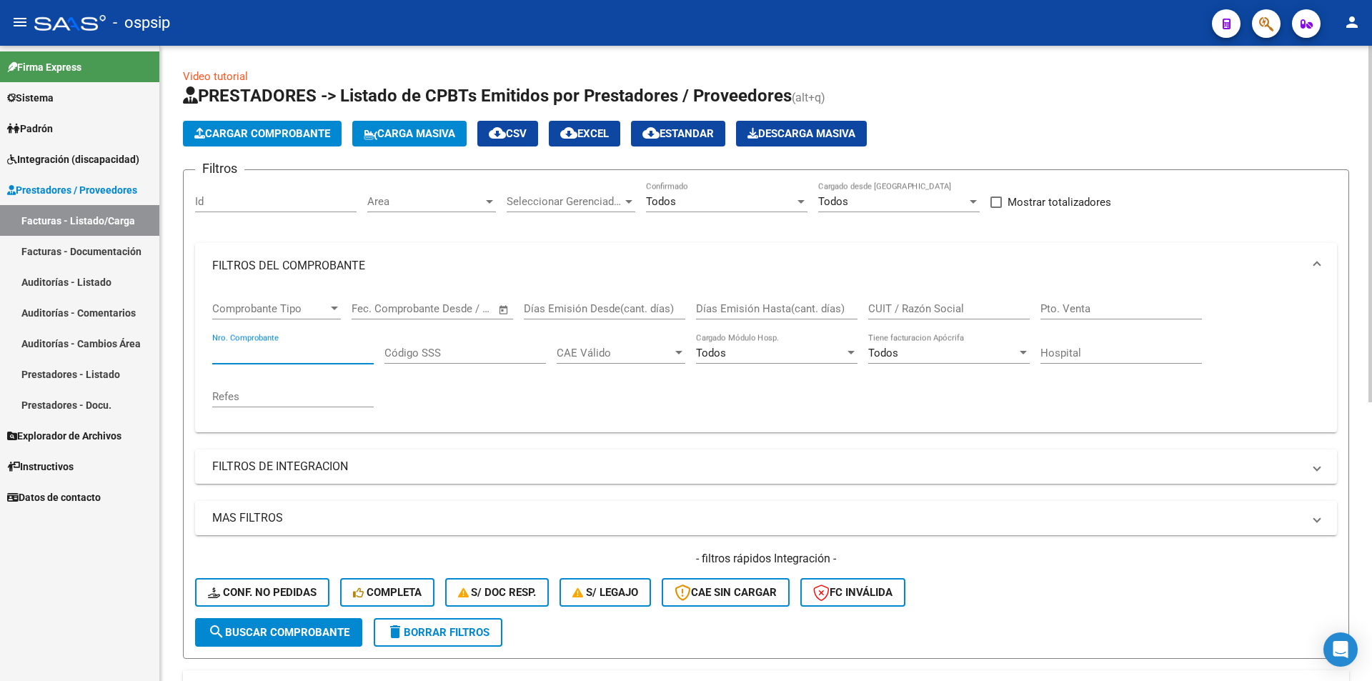
click at [305, 359] on input "Nro. Comprobante" at bounding box center [292, 353] width 161 height 13
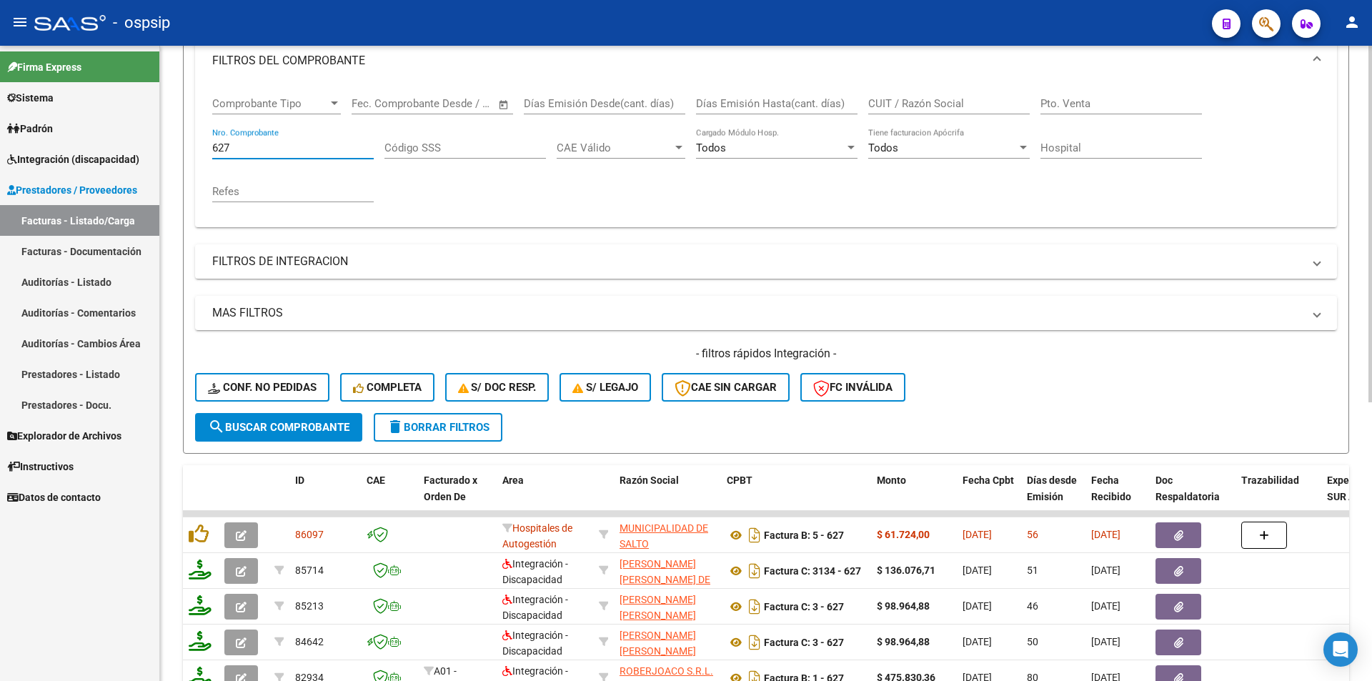
scroll to position [214, 0]
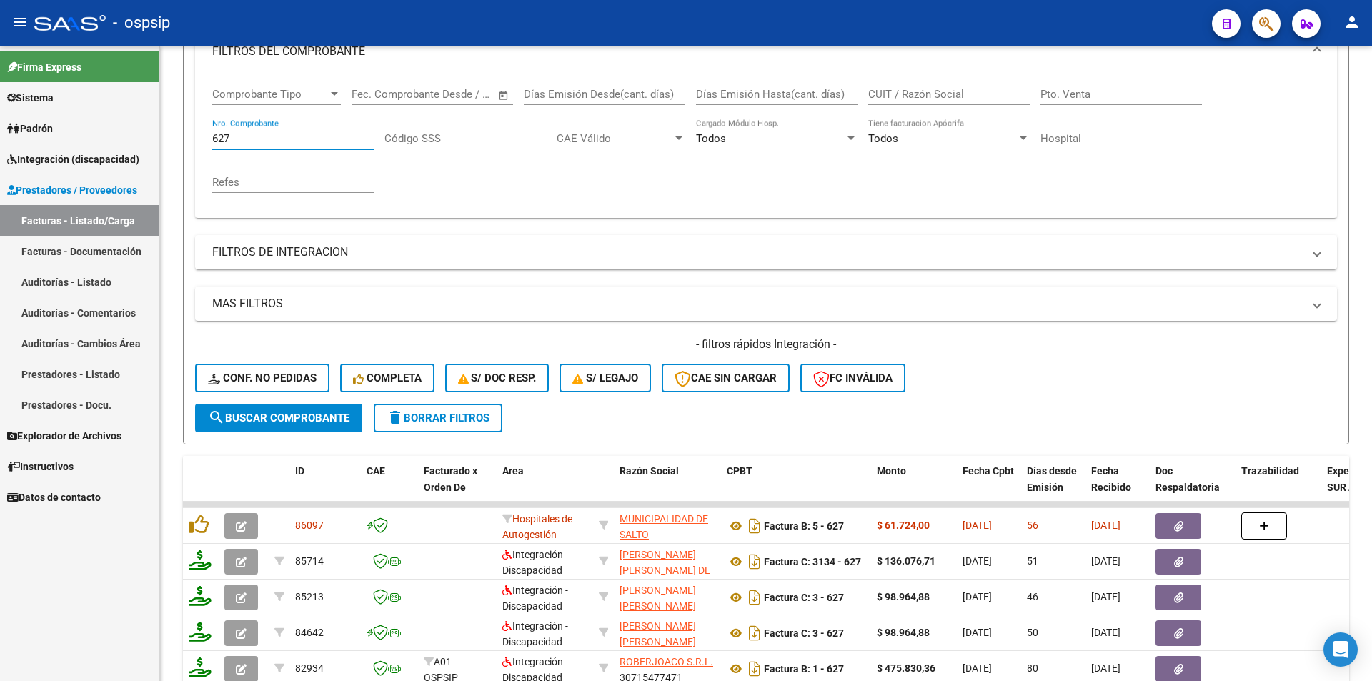
type input "627"
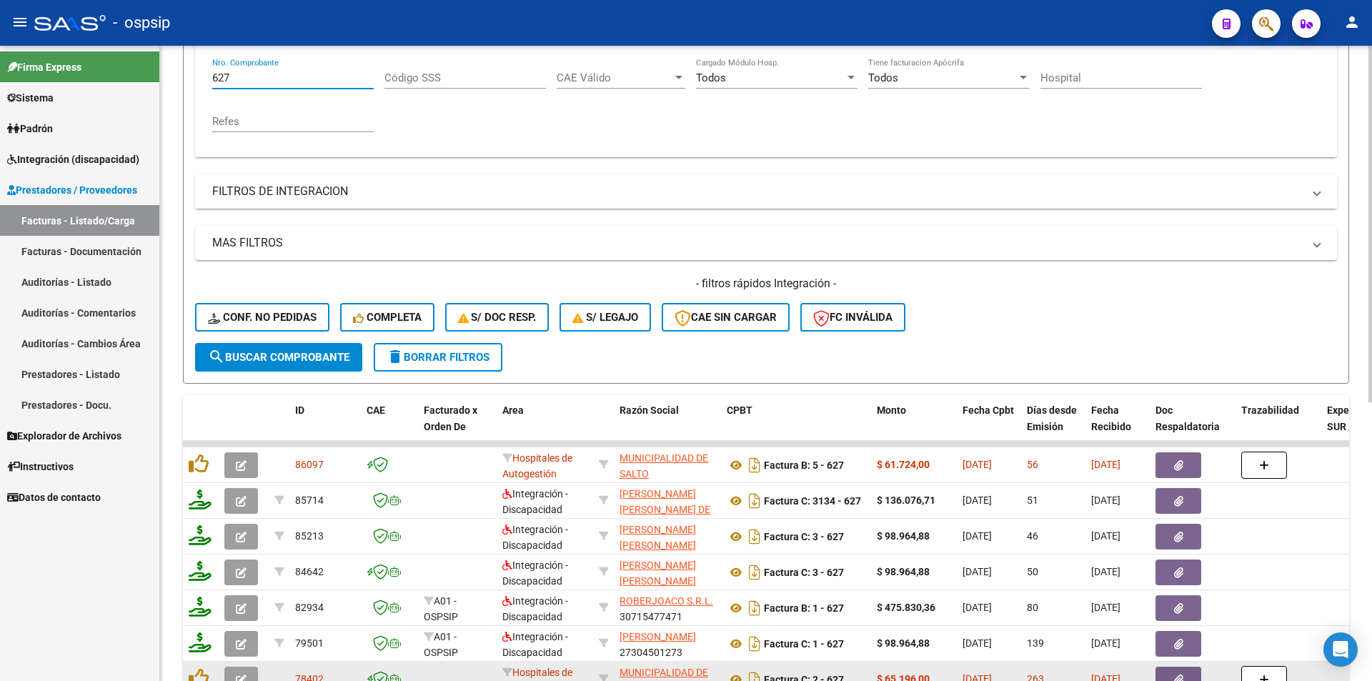
scroll to position [357, 0]
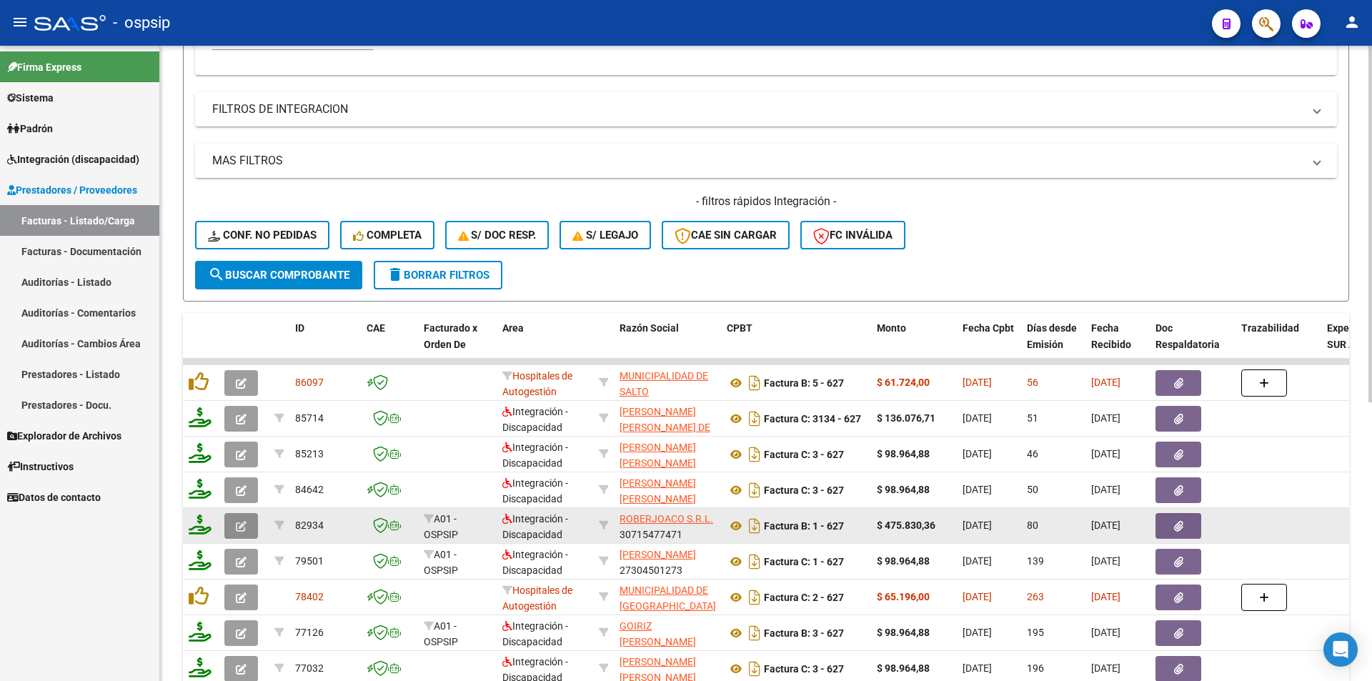
click at [237, 531] on icon "button" at bounding box center [241, 526] width 11 height 11
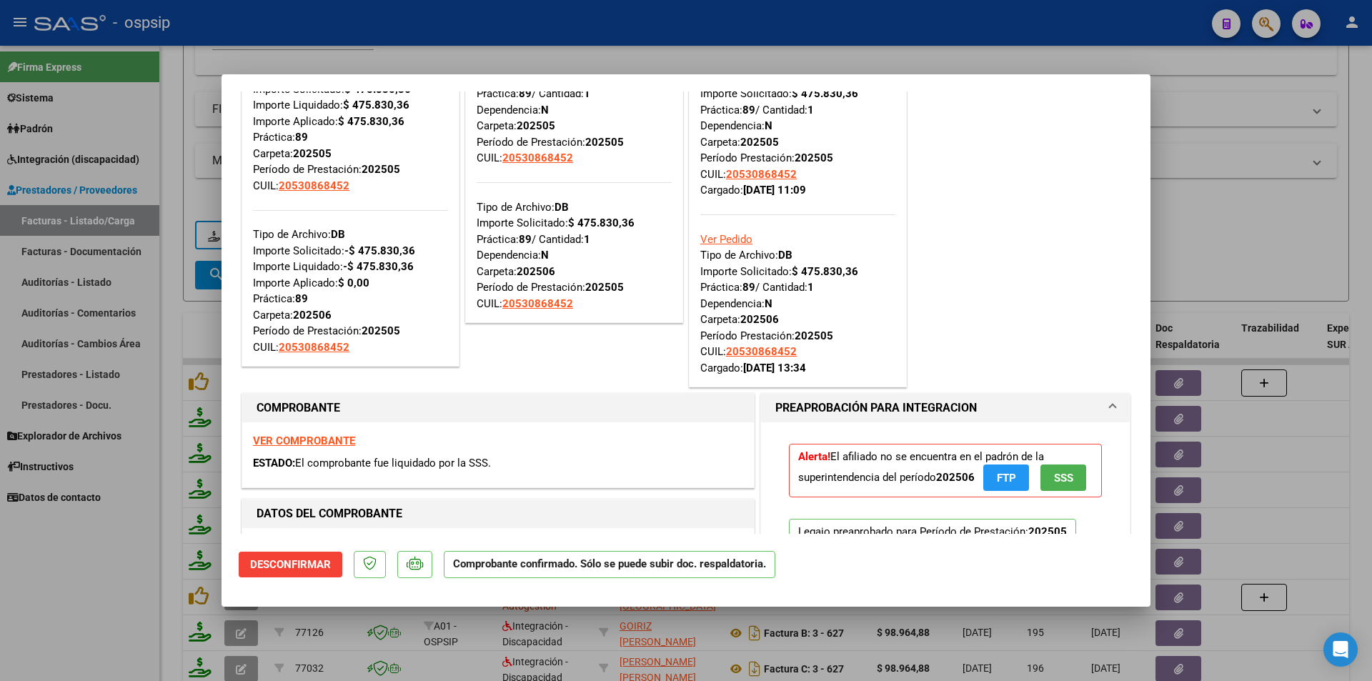
scroll to position [71, 0]
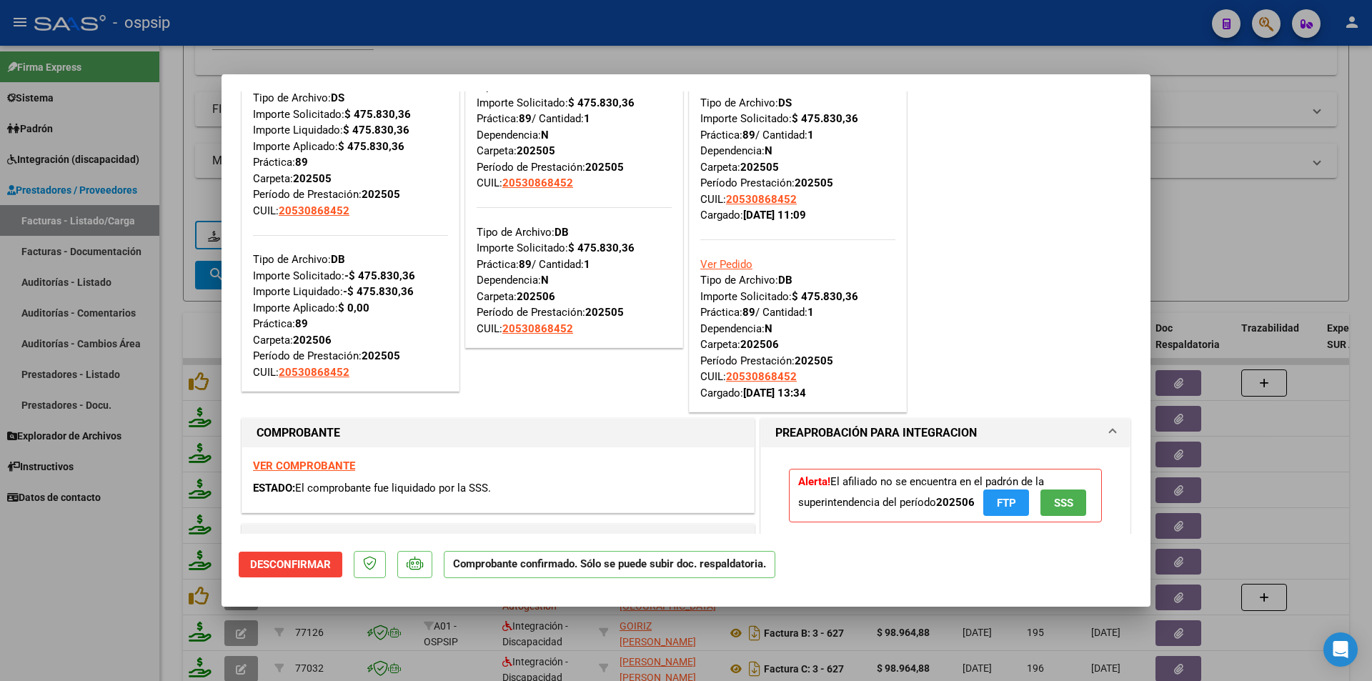
click at [109, 177] on div at bounding box center [686, 340] width 1372 height 681
type input "$ 0,00"
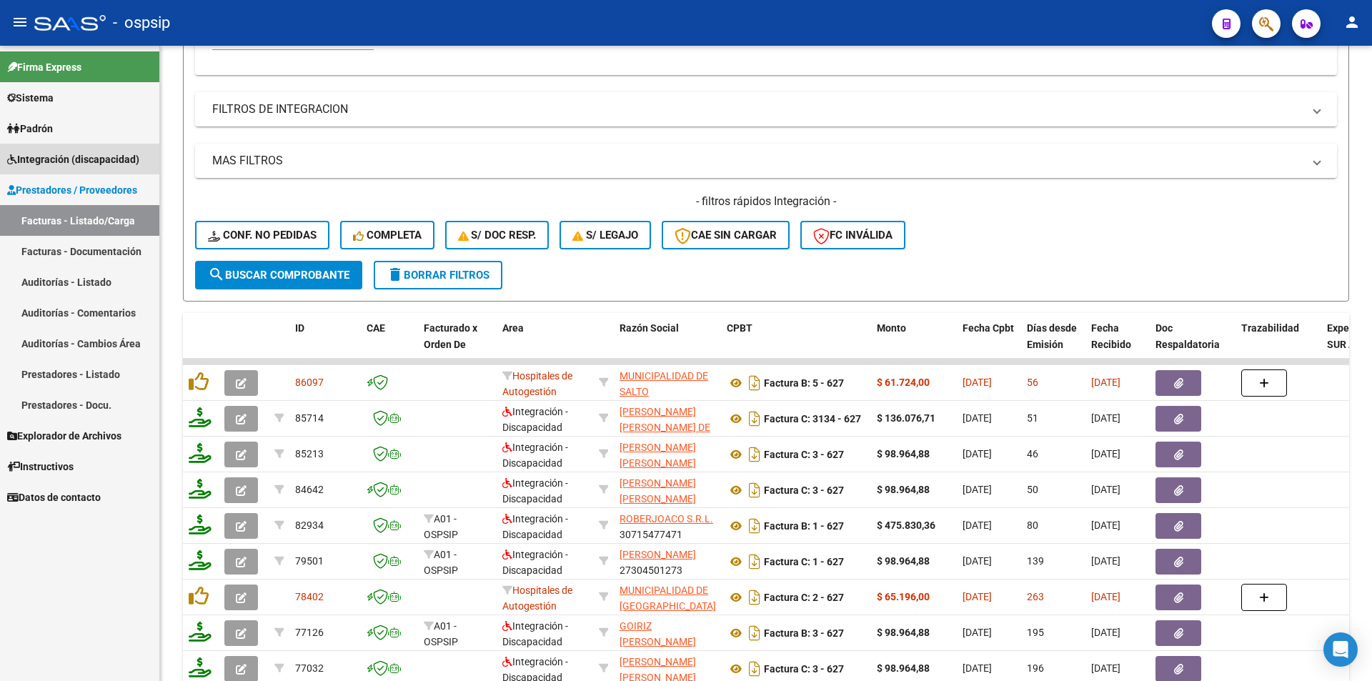
click at [104, 160] on span "Integración (discapacidad)" at bounding box center [73, 159] width 132 height 16
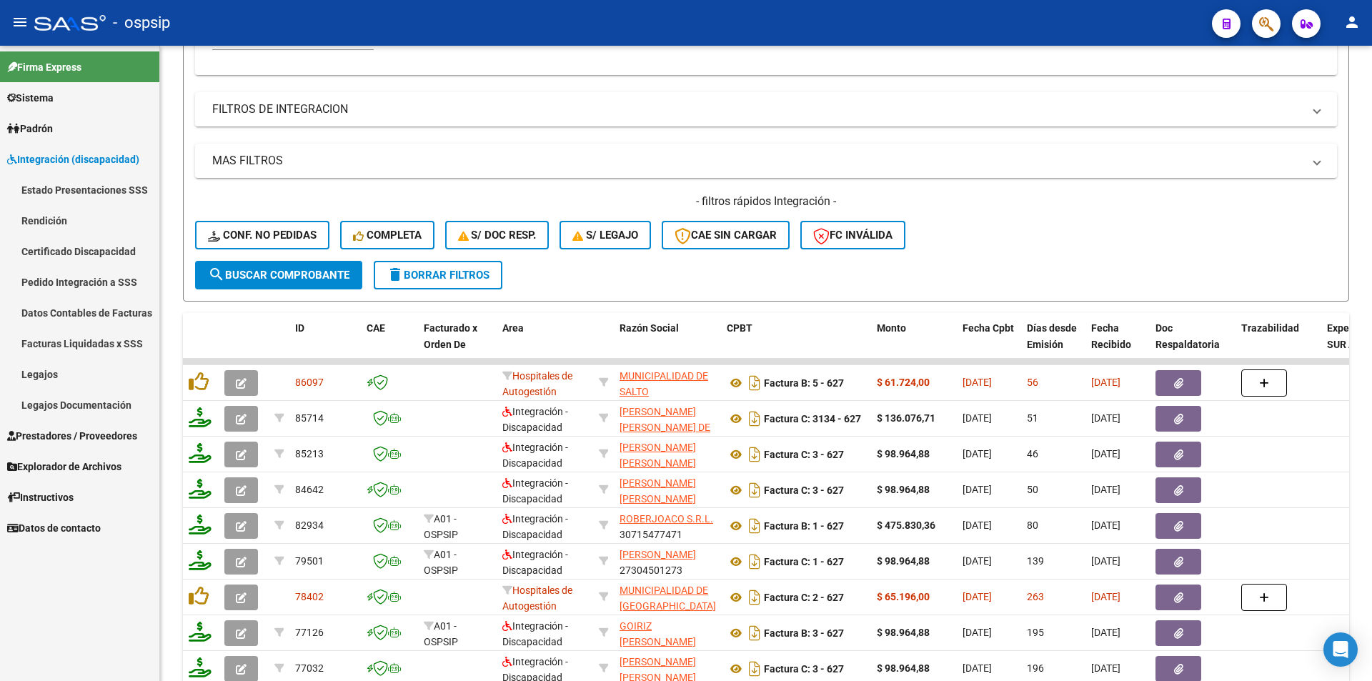
click at [77, 228] on link "Rendición" at bounding box center [79, 220] width 159 height 31
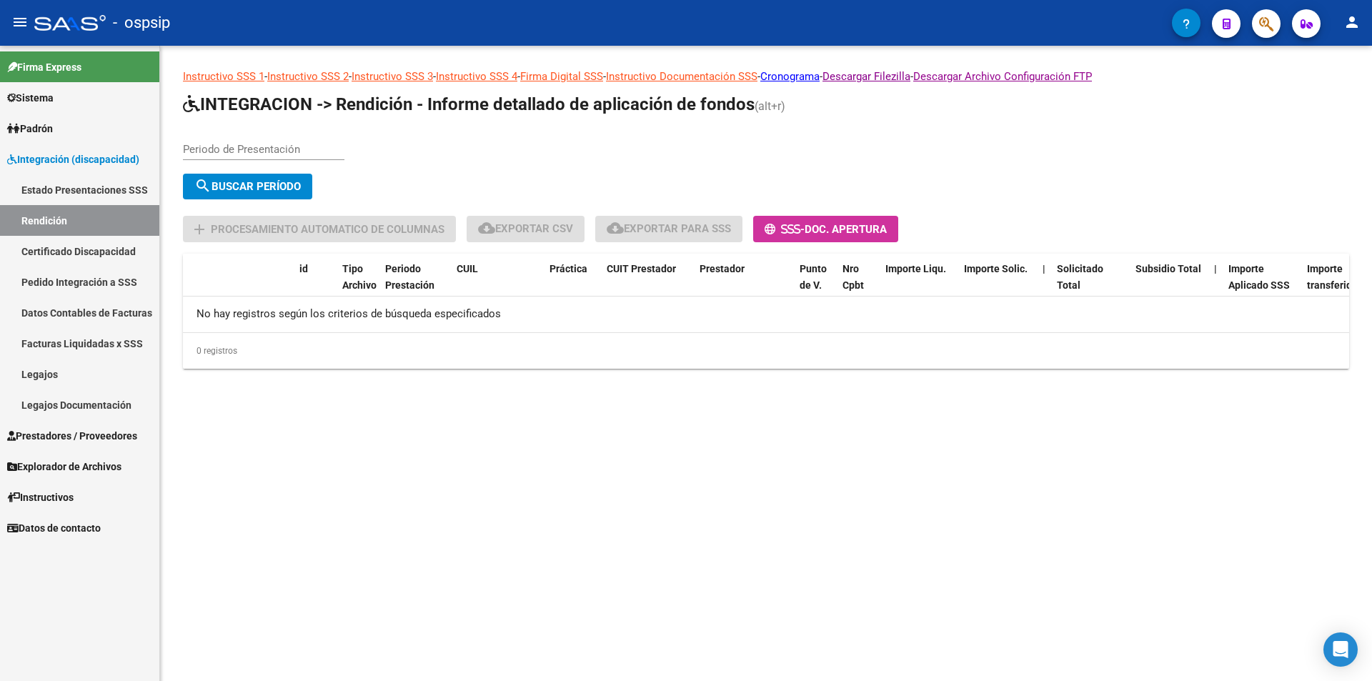
click at [240, 149] on input "Periodo de Presentación" at bounding box center [263, 149] width 161 height 13
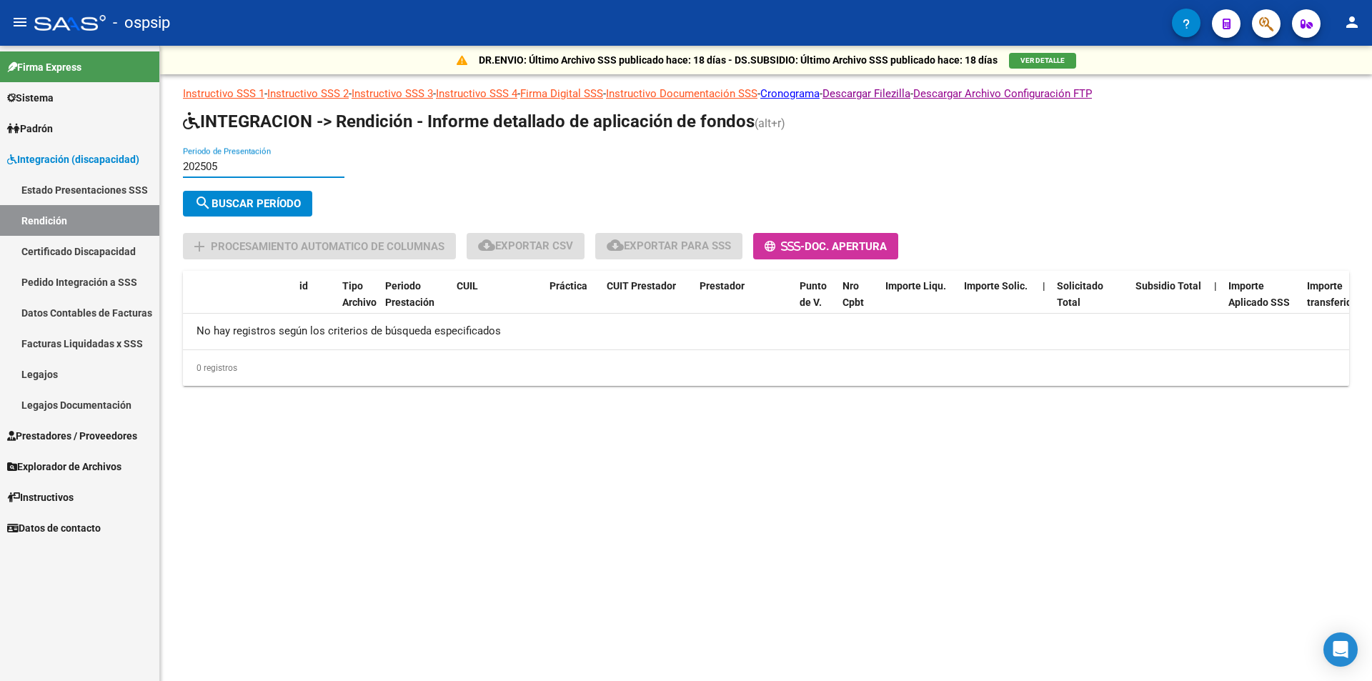
type input "202505"
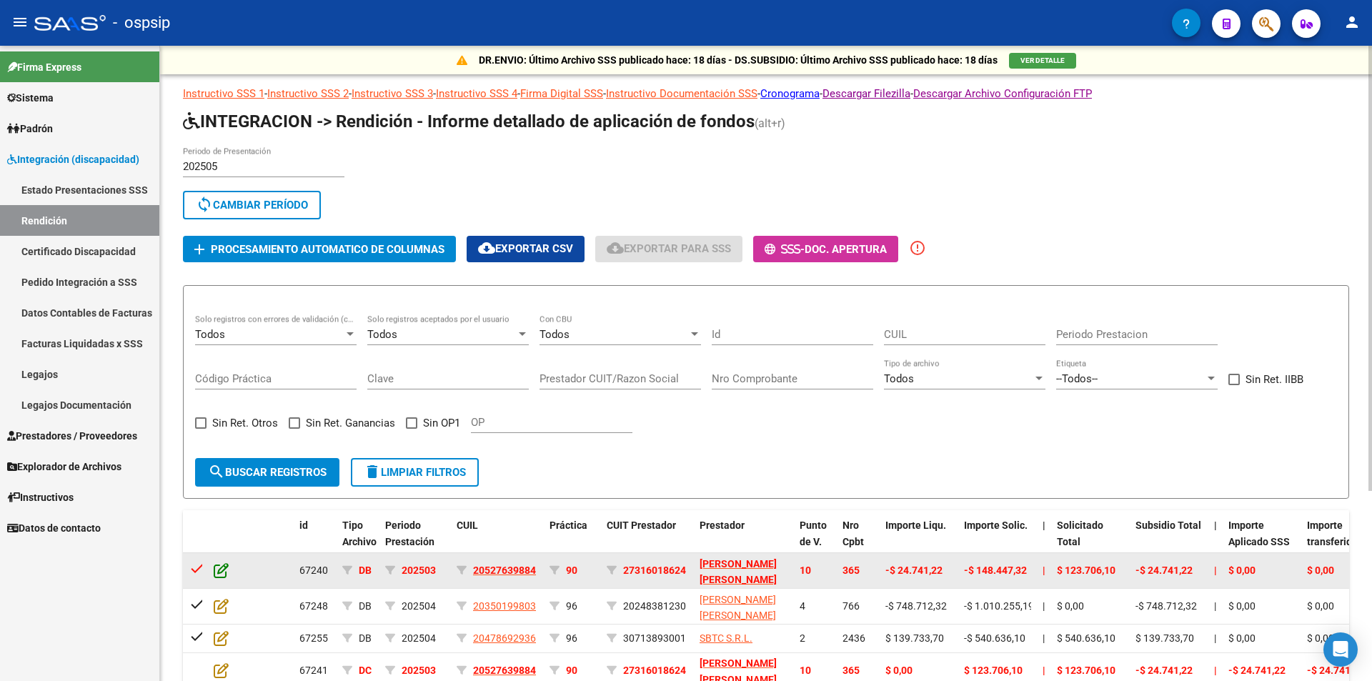
click at [219, 567] on icon at bounding box center [221, 570] width 15 height 16
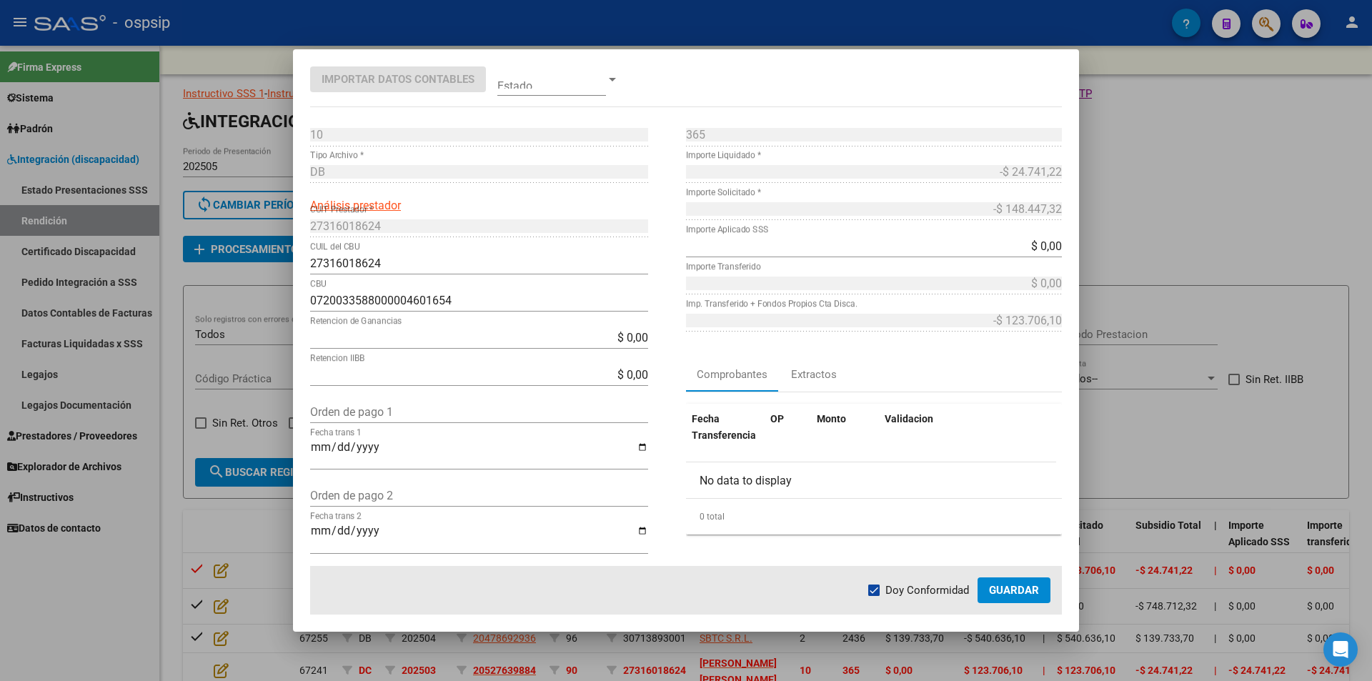
click at [112, 627] on div at bounding box center [686, 340] width 1372 height 681
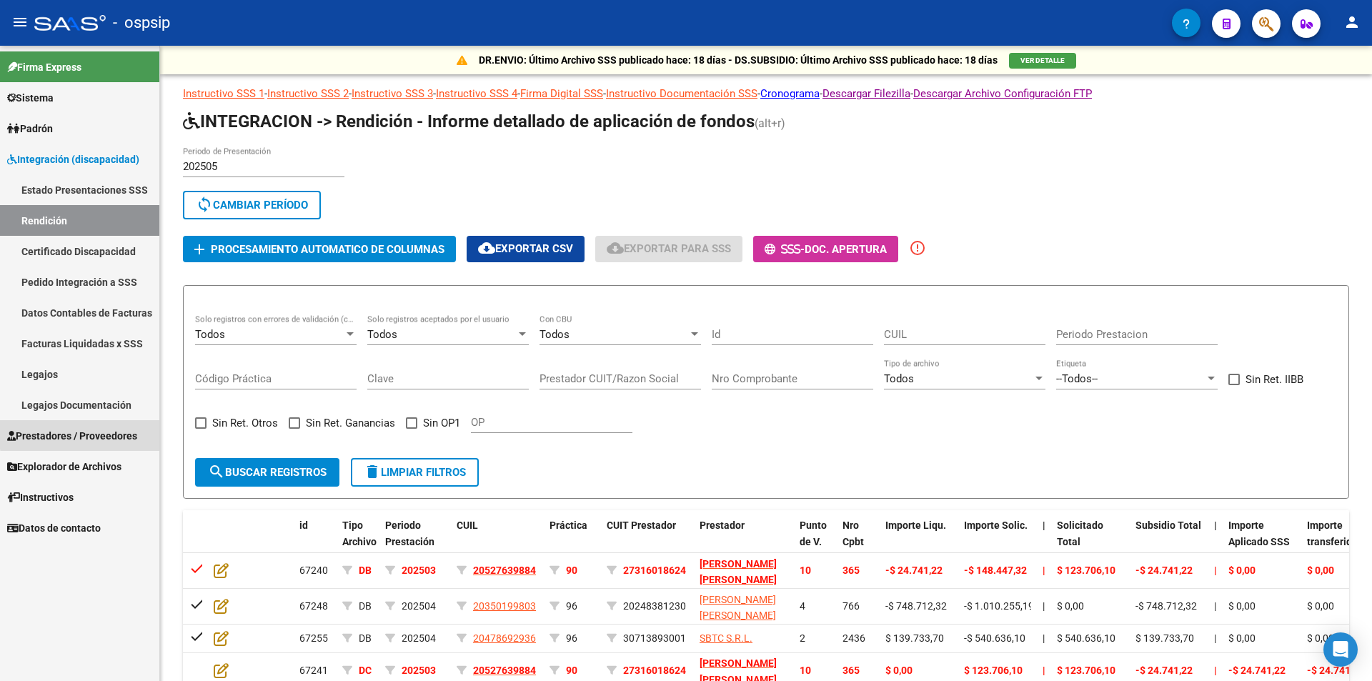
click at [93, 433] on span "Prestadores / Proveedores" at bounding box center [72, 436] width 130 height 16
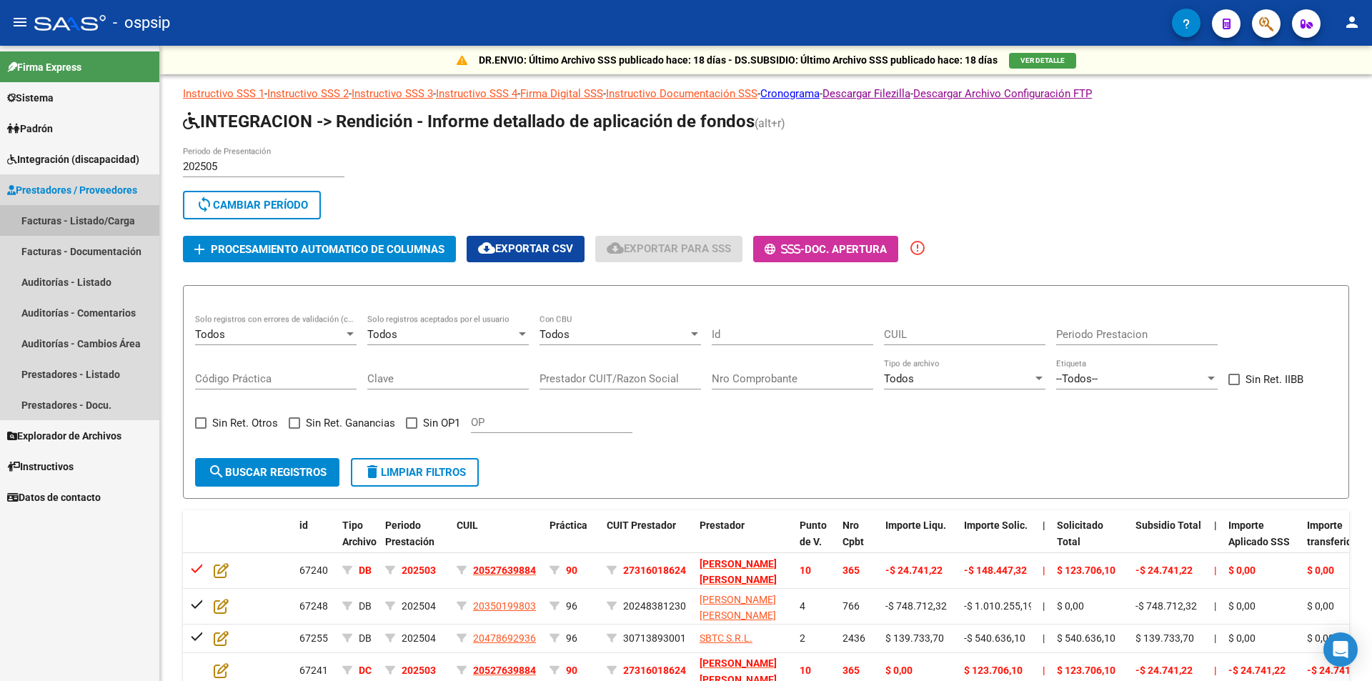
click at [120, 218] on link "Facturas - Listado/Carga" at bounding box center [79, 220] width 159 height 31
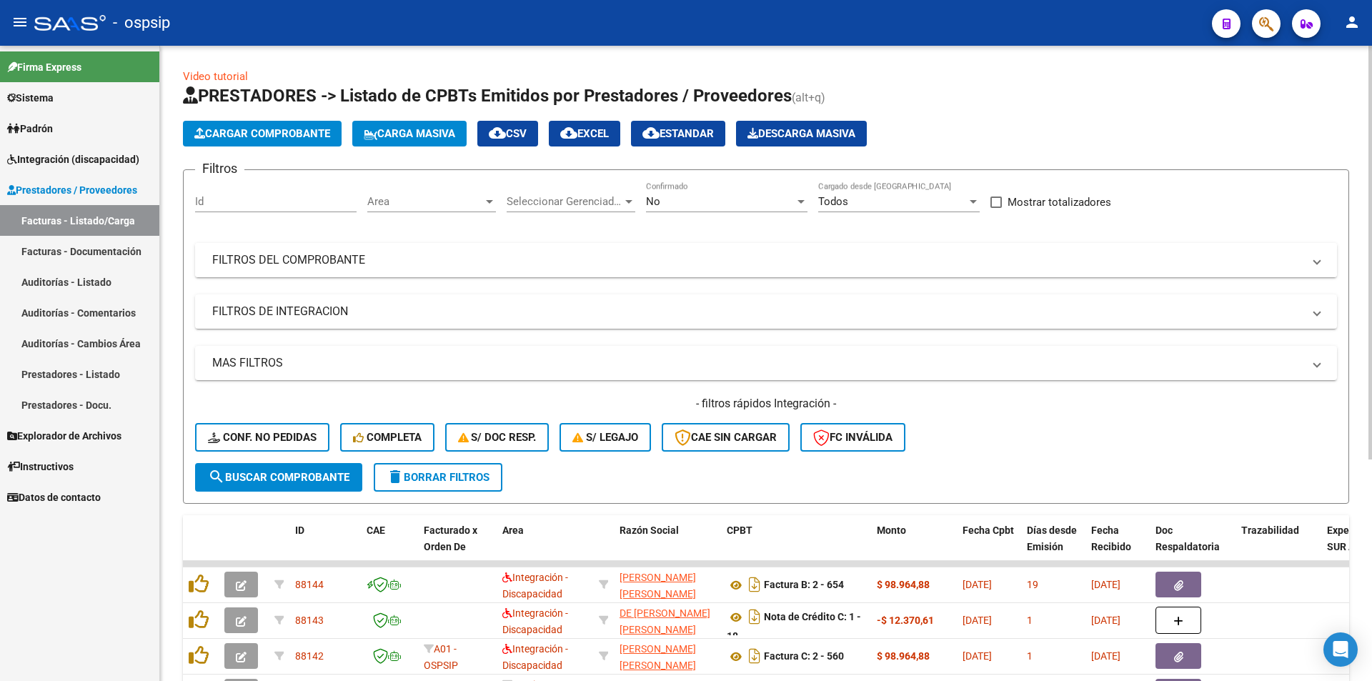
click at [309, 261] on mat-panel-title "FILTROS DEL COMPROBANTE" at bounding box center [757, 260] width 1090 height 16
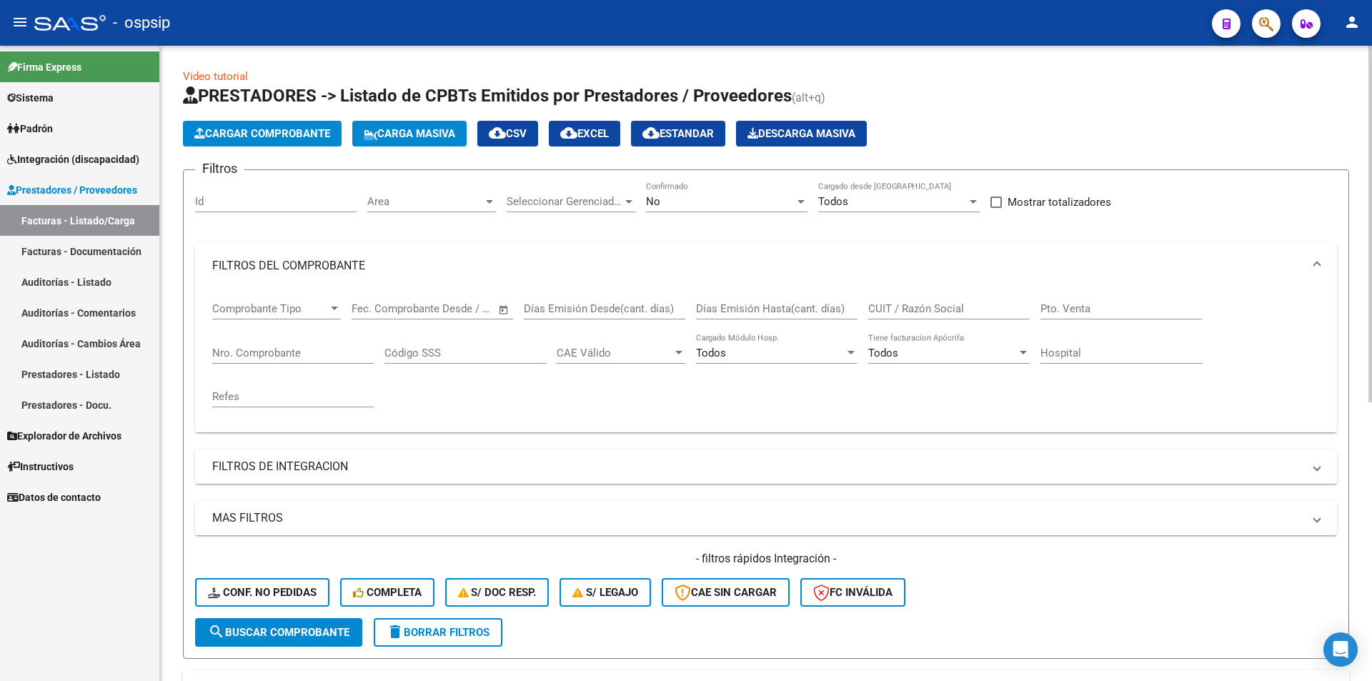
click at [677, 204] on div "No" at bounding box center [720, 201] width 149 height 13
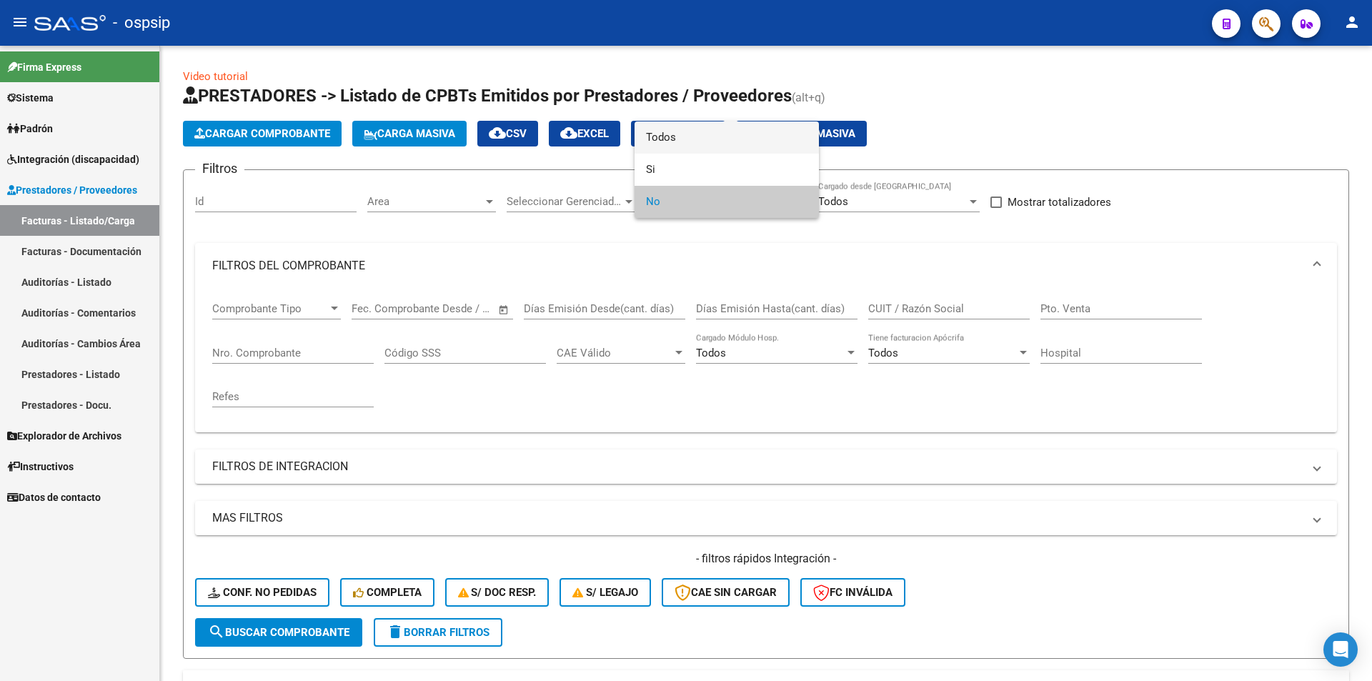
click at [672, 139] on span "Todos" at bounding box center [726, 137] width 161 height 32
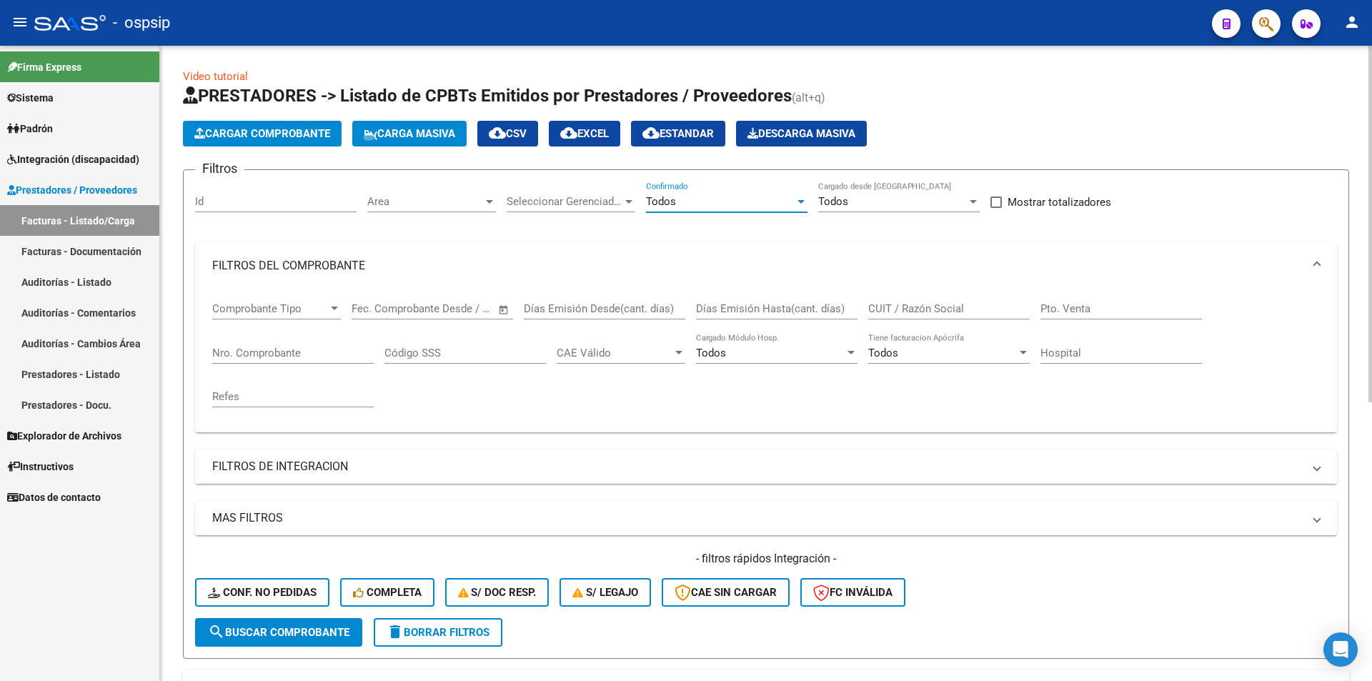
click at [340, 352] on input "Nro. Comprobante" at bounding box center [292, 353] width 161 height 13
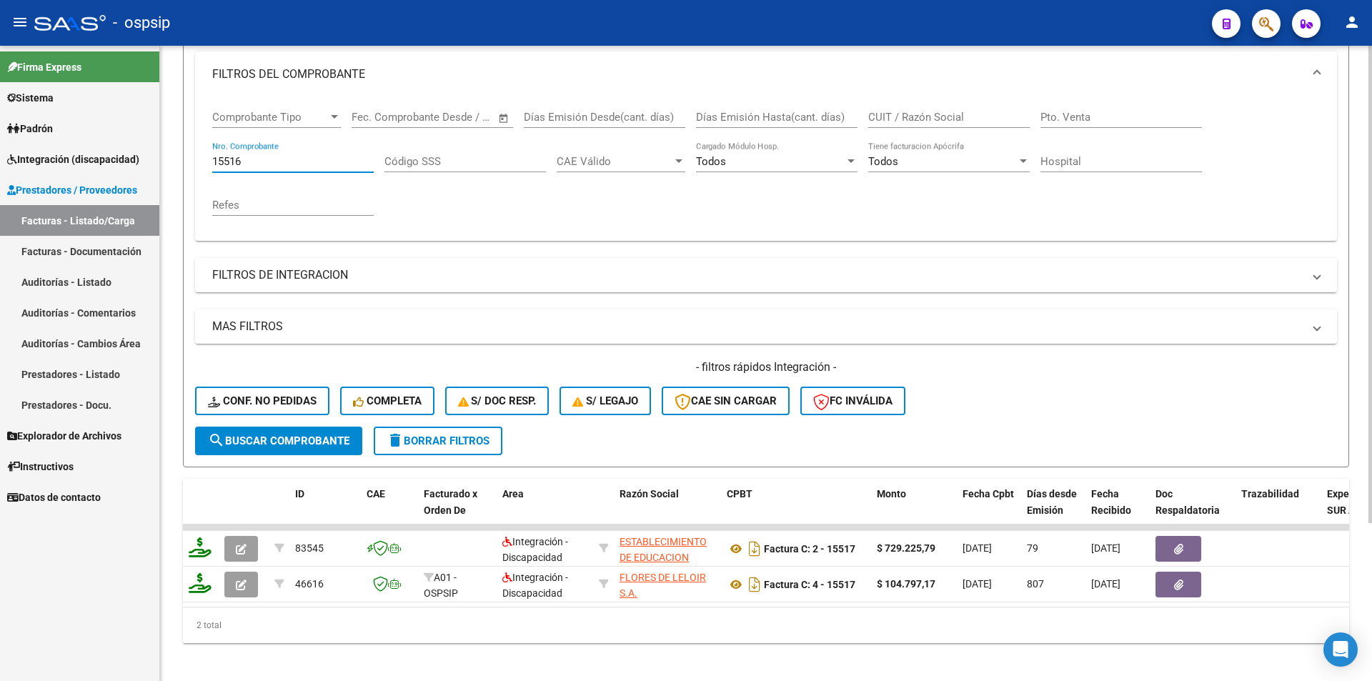
scroll to position [210, 0]
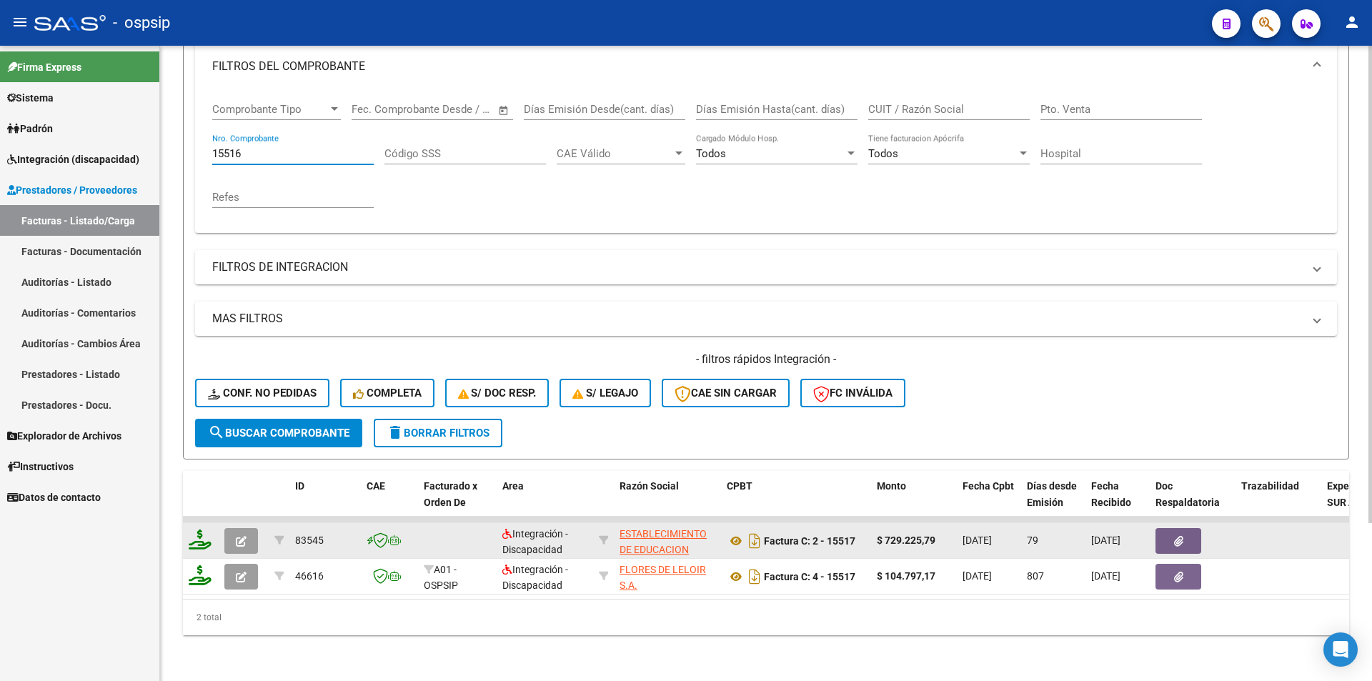
type input "15516"
click at [224, 527] on datatable-body-cell at bounding box center [244, 540] width 50 height 35
click at [228, 528] on button "button" at bounding box center [241, 541] width 34 height 26
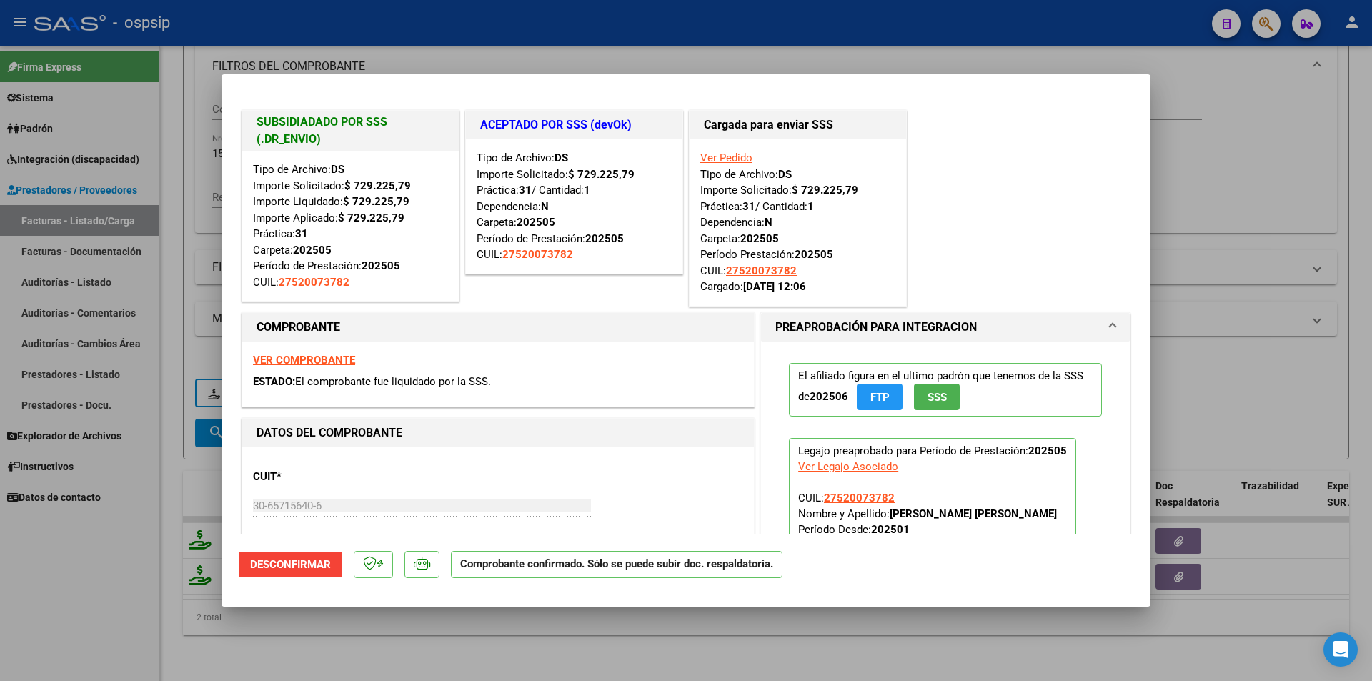
click at [48, 627] on div at bounding box center [686, 340] width 1372 height 681
type input "$ 0,00"
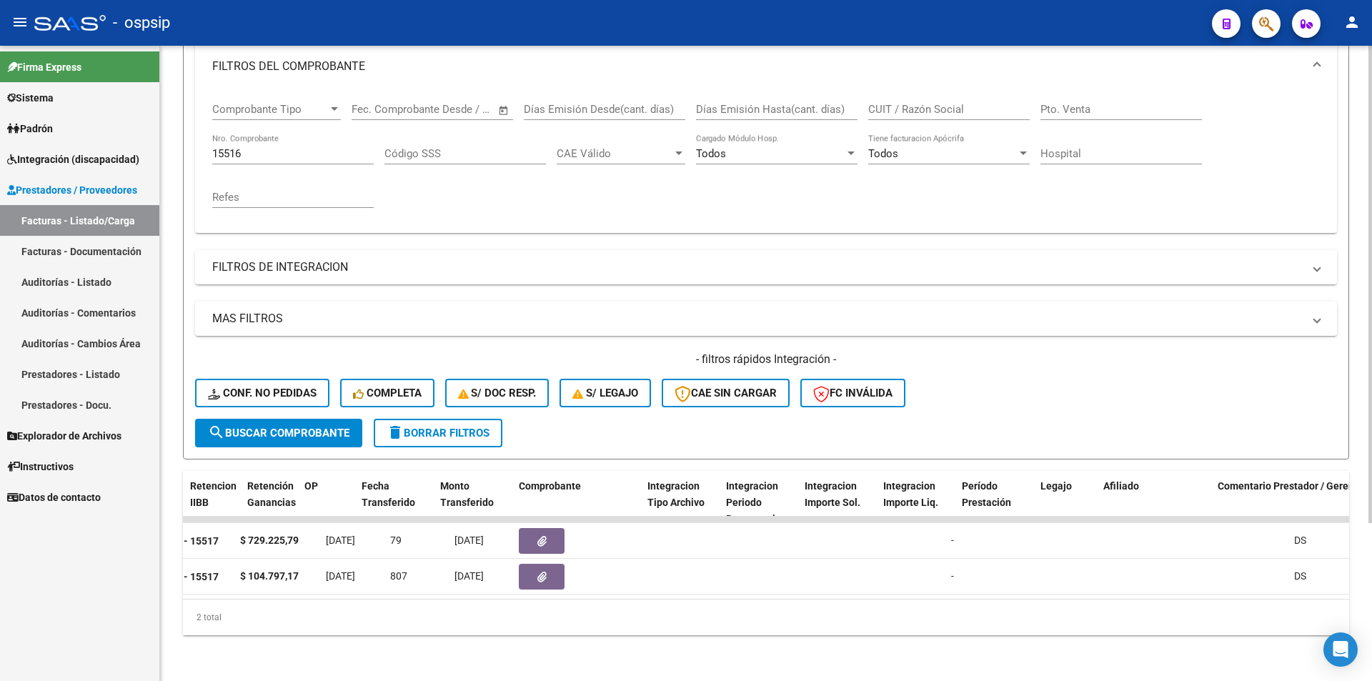
scroll to position [0, 0]
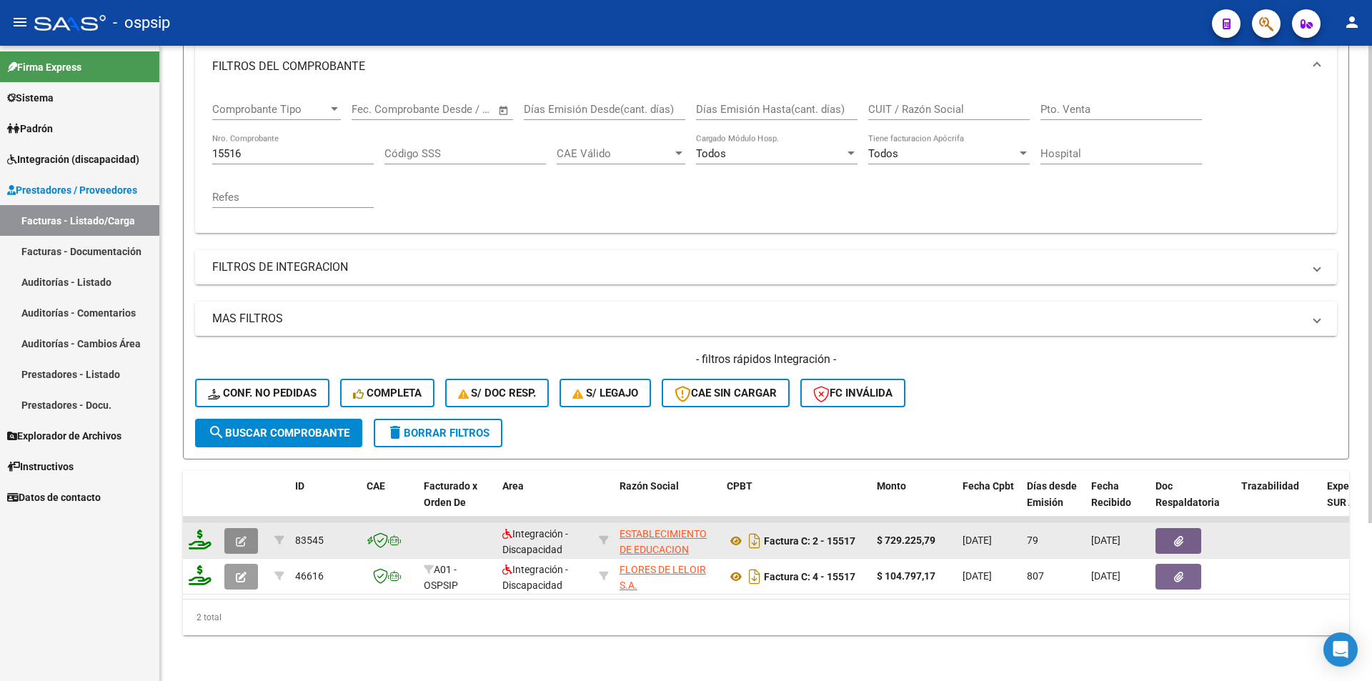
click at [246, 536] on icon "button" at bounding box center [241, 541] width 11 height 11
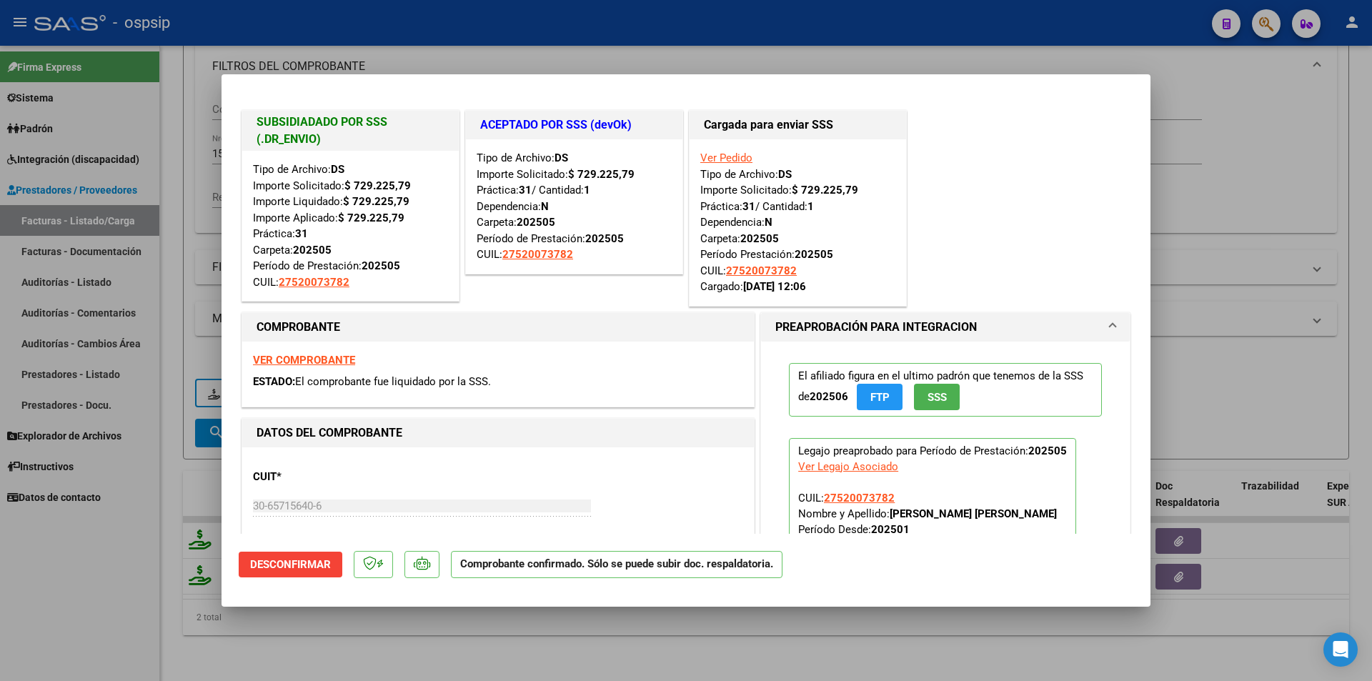
click at [329, 647] on div at bounding box center [686, 340] width 1372 height 681
type input "$ 0,00"
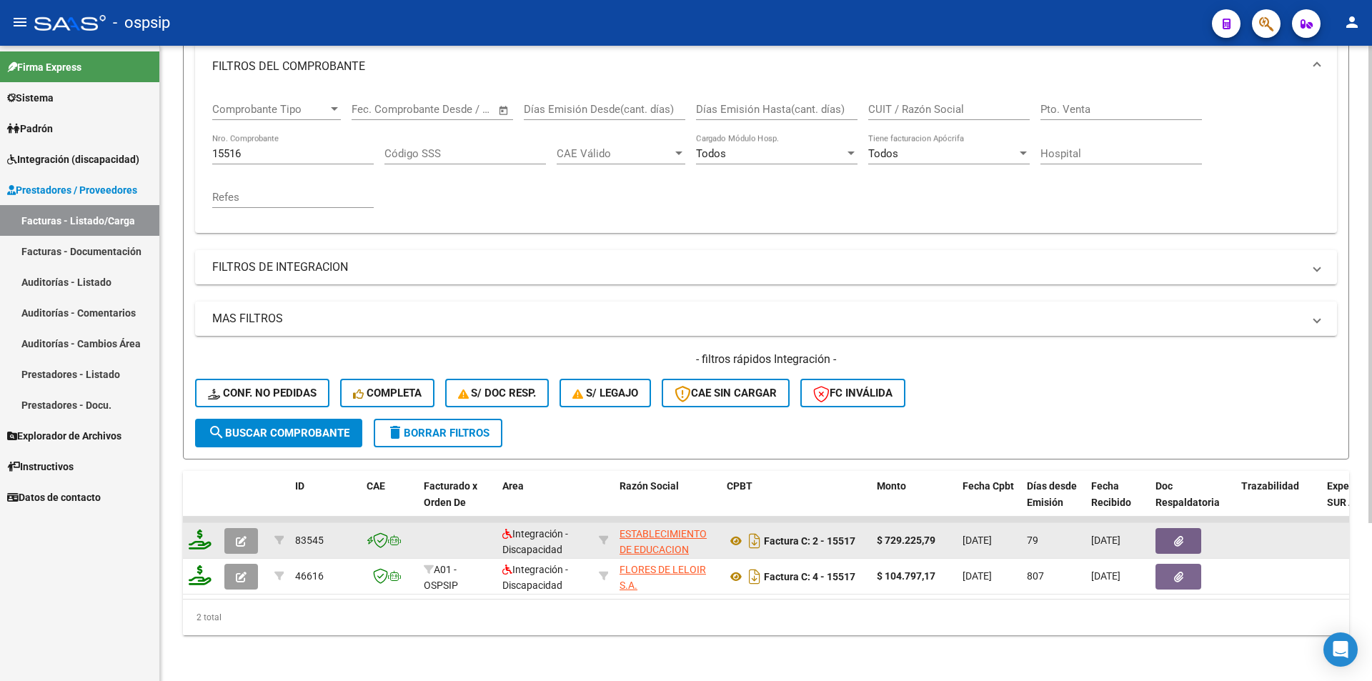
click at [239, 536] on icon "button" at bounding box center [241, 541] width 11 height 11
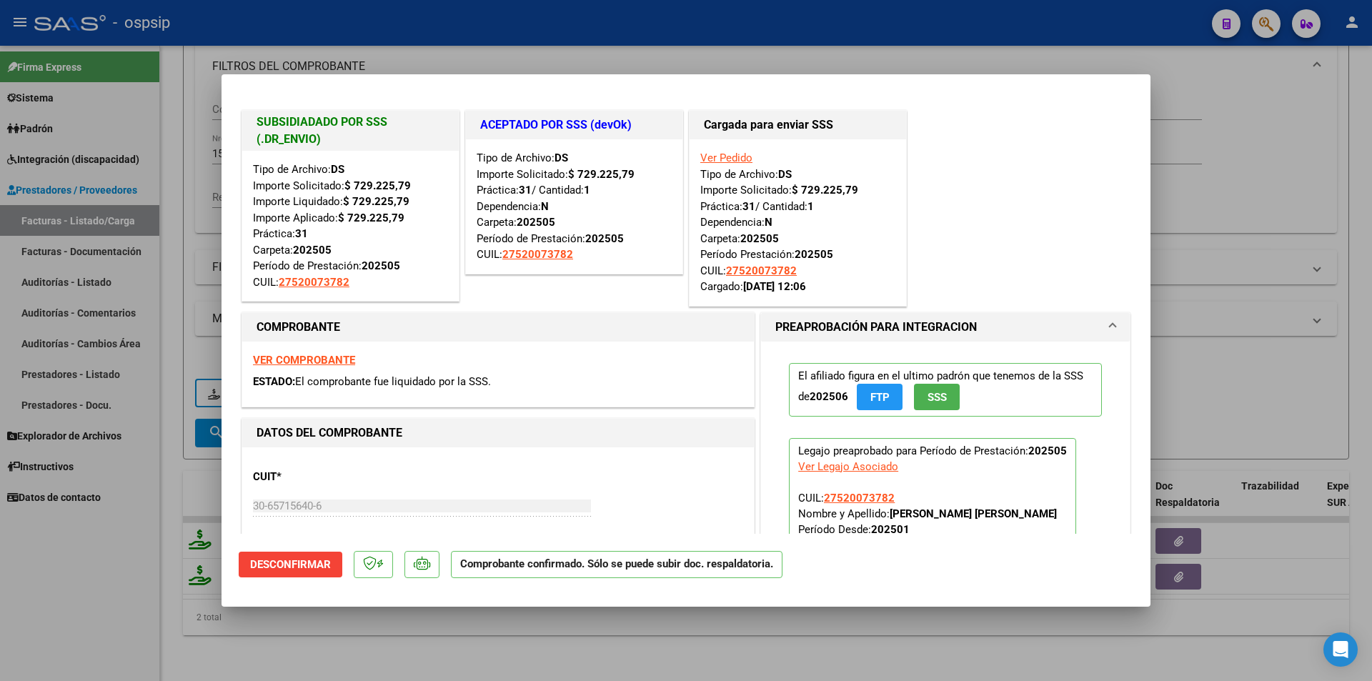
click at [526, 659] on div at bounding box center [686, 340] width 1372 height 681
type input "$ 0,00"
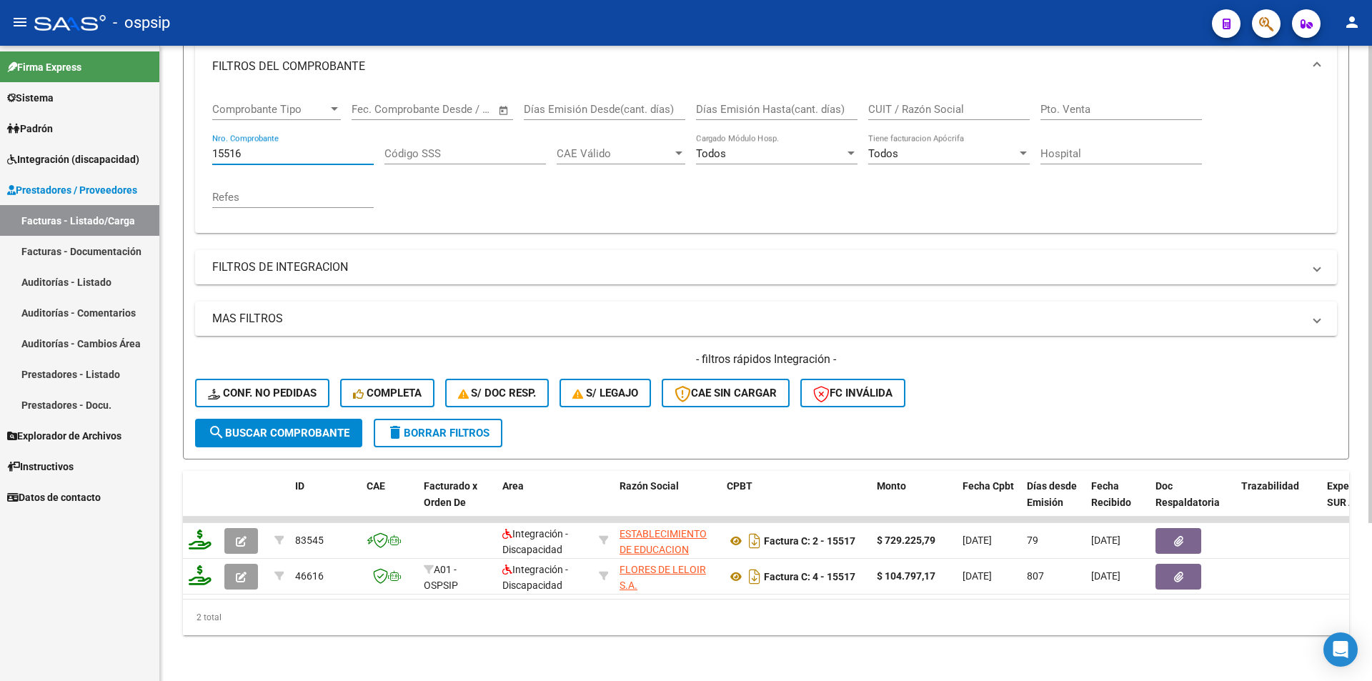
drag, startPoint x: 251, startPoint y: 144, endPoint x: 175, endPoint y: 132, distance: 76.7
click at [176, 132] on div "Video tutorial PRESTADORES -> Listado de CPBTs Emitidos por Prestadores / Prove…" at bounding box center [766, 263] width 1212 height 834
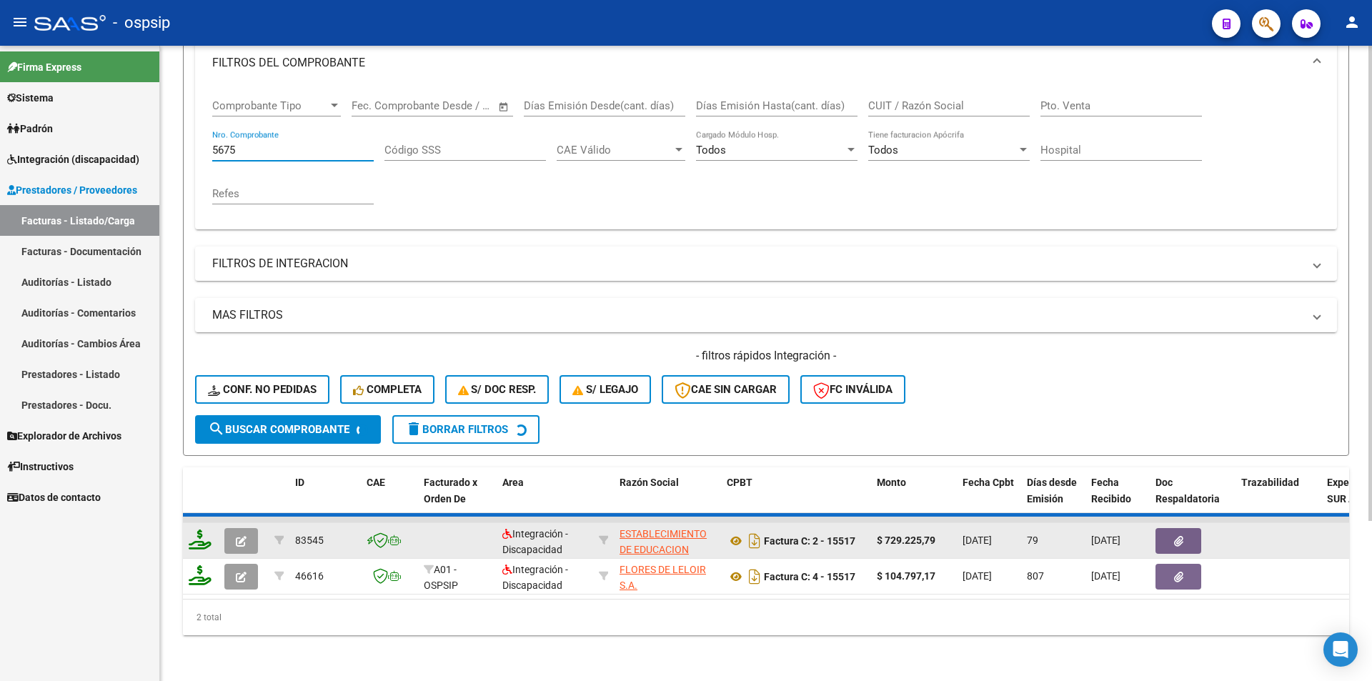
scroll to position [174, 0]
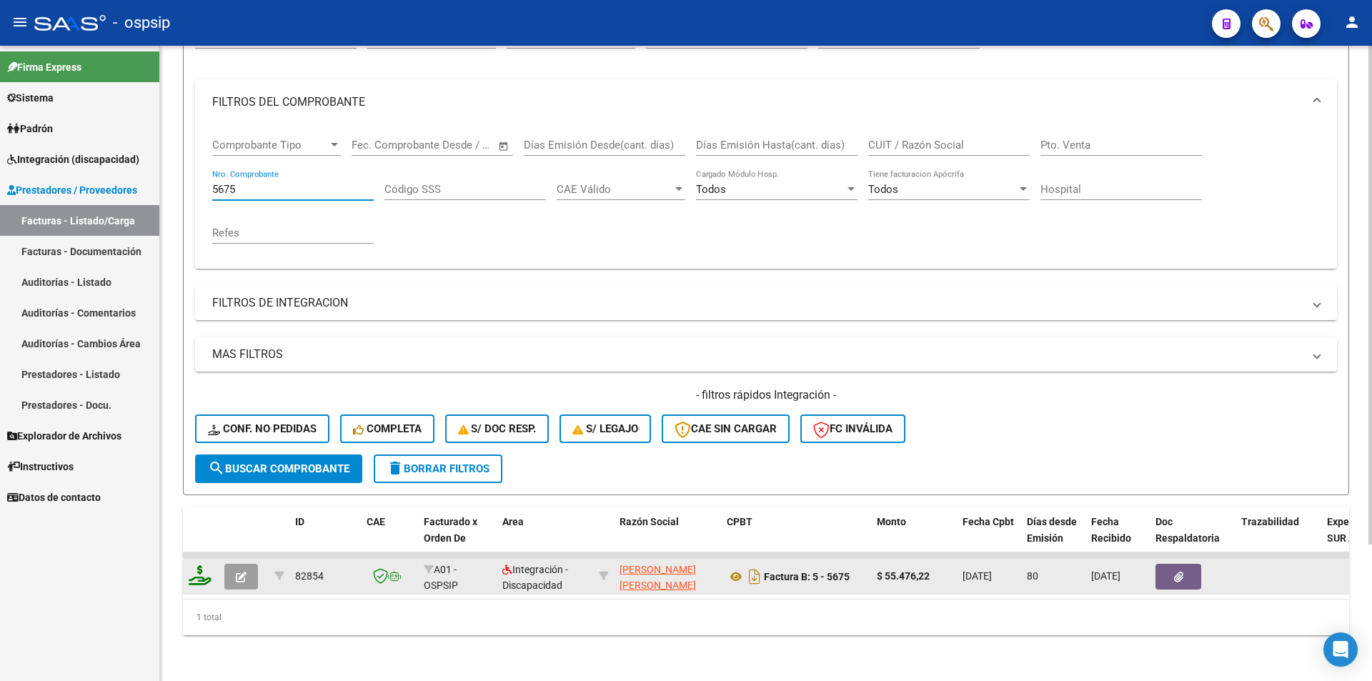
type input "5675"
click at [234, 566] on button "button" at bounding box center [241, 577] width 34 height 26
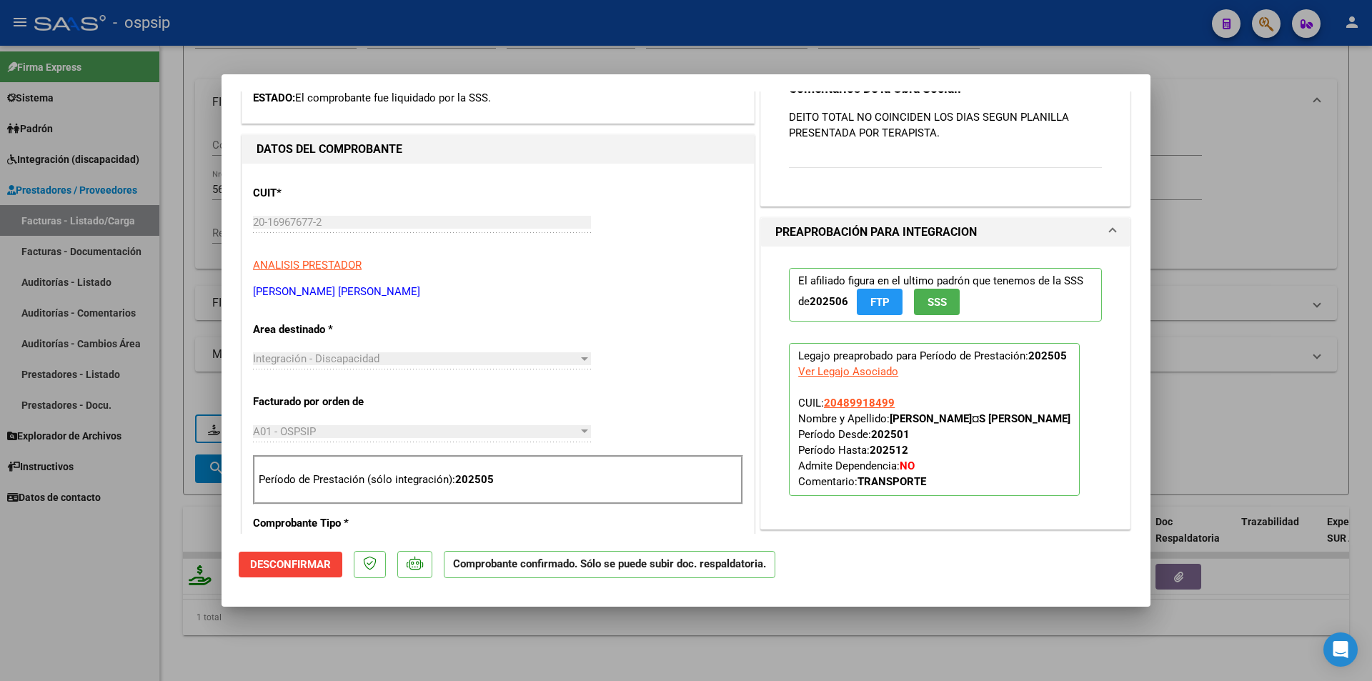
scroll to position [286, 0]
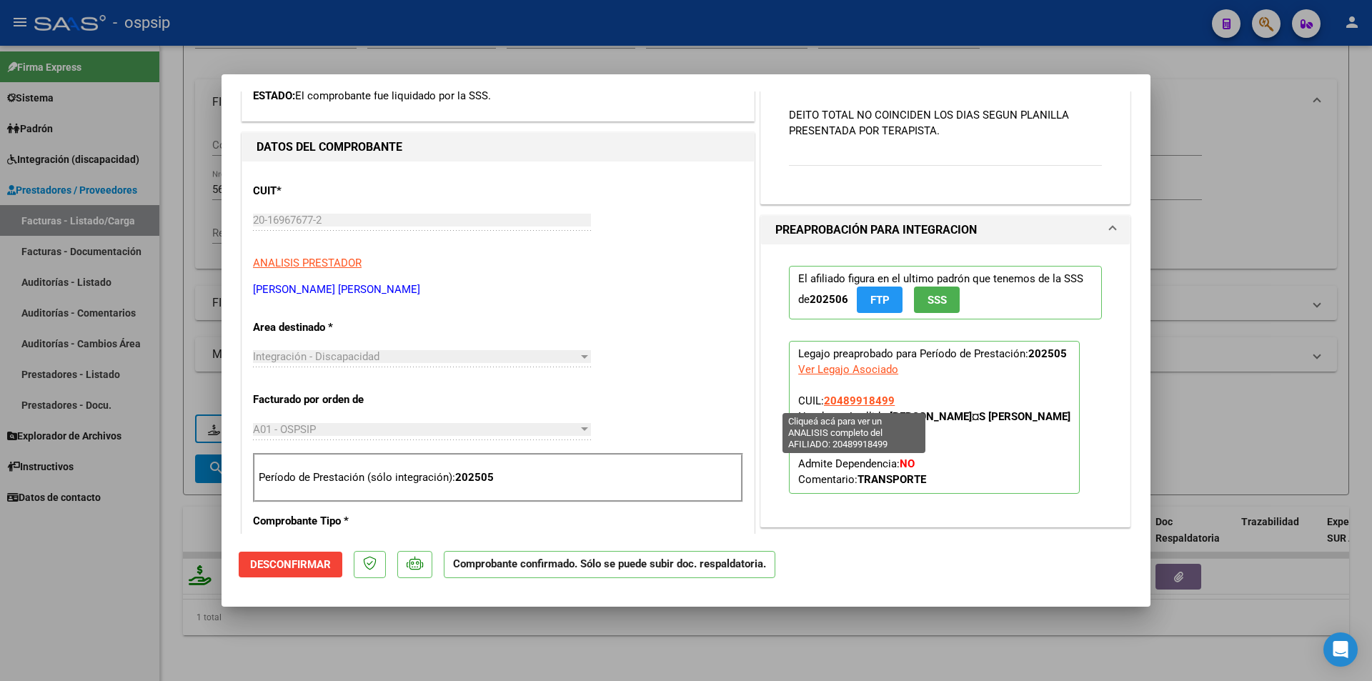
drag, startPoint x: 891, startPoint y: 396, endPoint x: 821, endPoint y: 399, distance: 70.1
click at [821, 399] on p "Legajo preaprobado para Período de Prestación: 202505 Ver Legajo Asociado CUIL:…" at bounding box center [934, 417] width 291 height 153
copy span "20489918499"
click at [175, 101] on div at bounding box center [686, 340] width 1372 height 681
type input "$ 0,00"
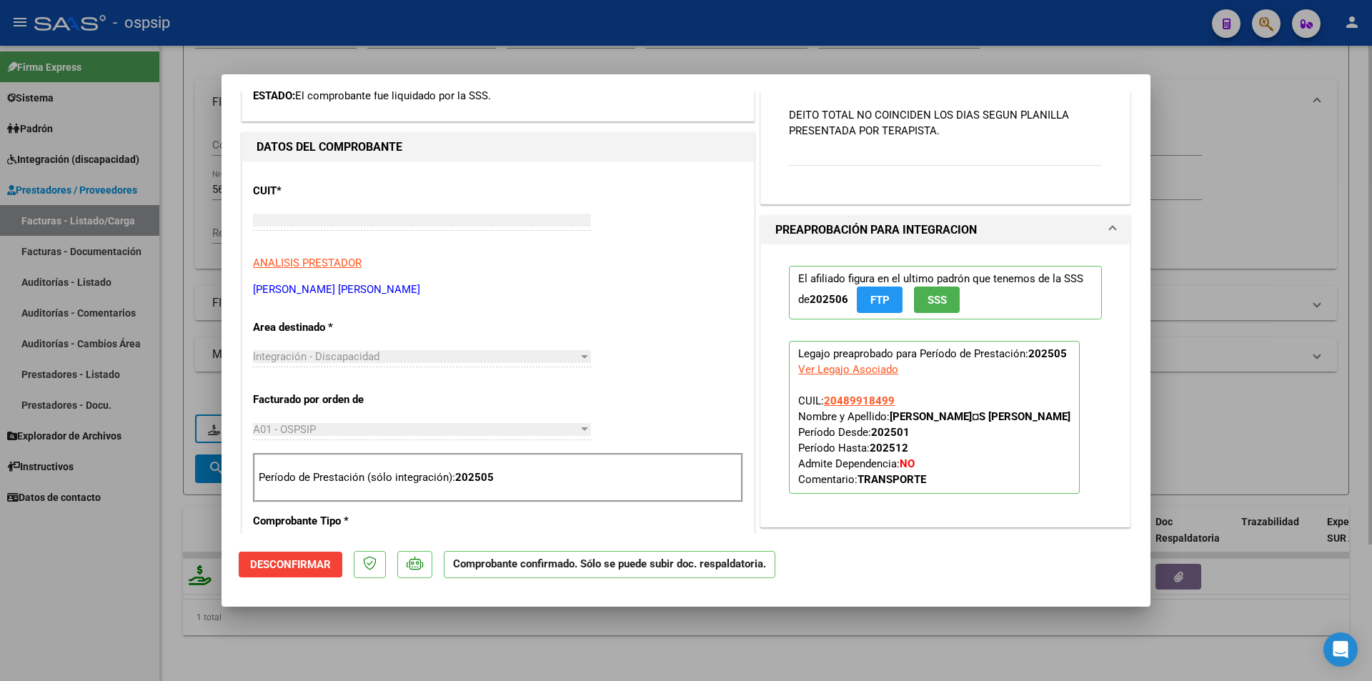
scroll to position [0, 0]
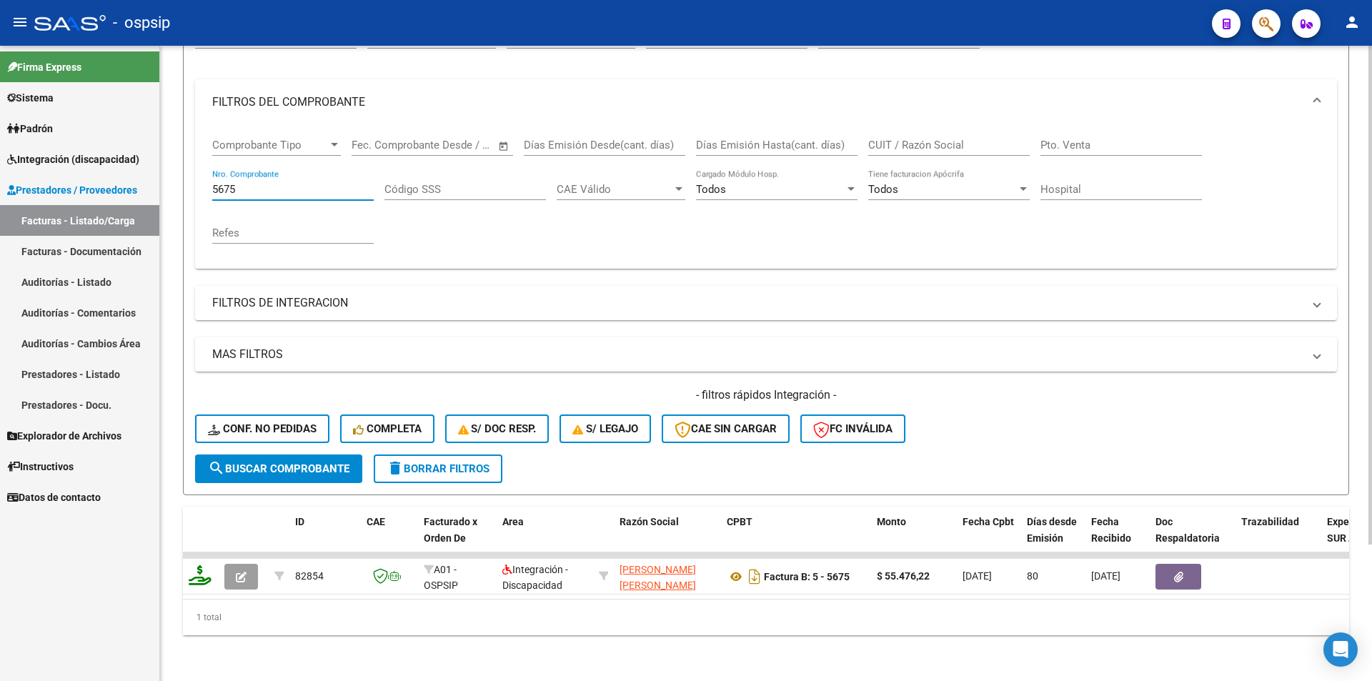
drag, startPoint x: 244, startPoint y: 184, endPoint x: 193, endPoint y: 181, distance: 51.6
click at [193, 181] on form "Filtros Id Area Area Seleccionar Gerenciador Seleccionar Gerenciador Todos Conf…" at bounding box center [766, 250] width 1166 height 489
click at [255, 302] on mat-expansion-panel-header "FILTROS DE INTEGRACION" at bounding box center [766, 303] width 1142 height 34
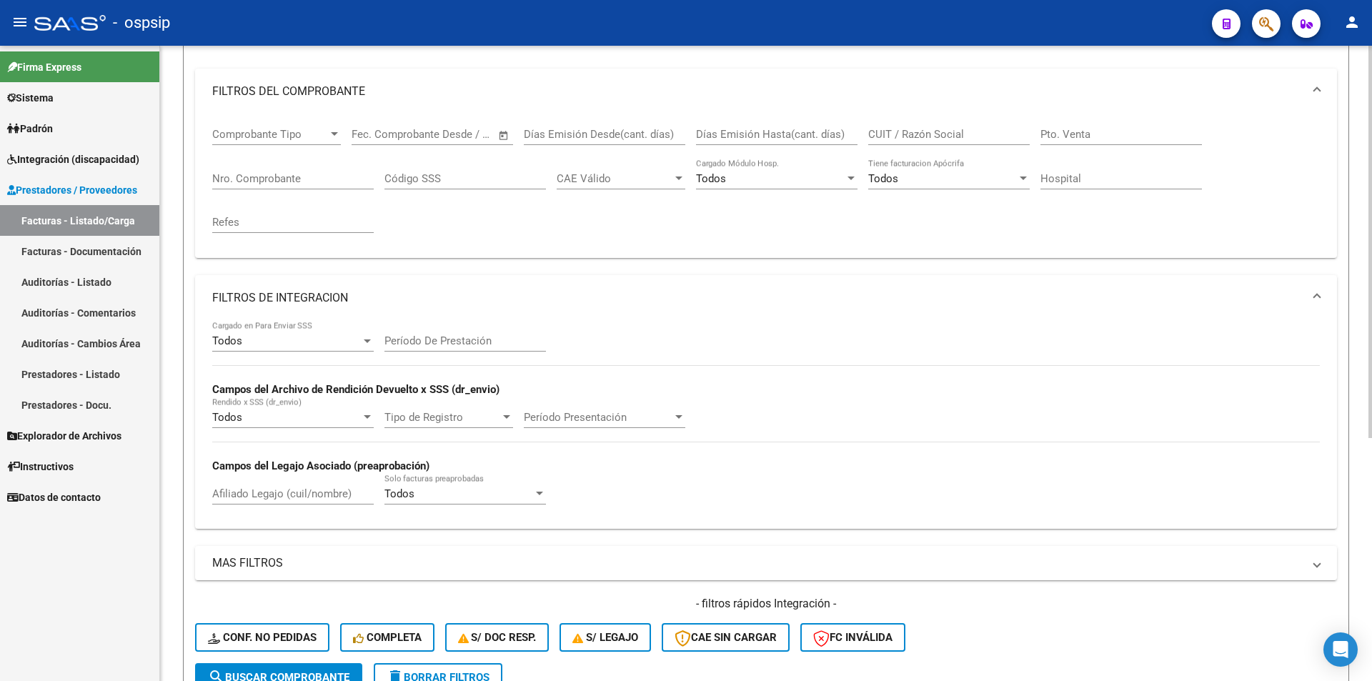
click at [251, 491] on input "Afiliado Legajo (cuil/nombre)" at bounding box center [292, 493] width 161 height 13
paste input "20489918499"
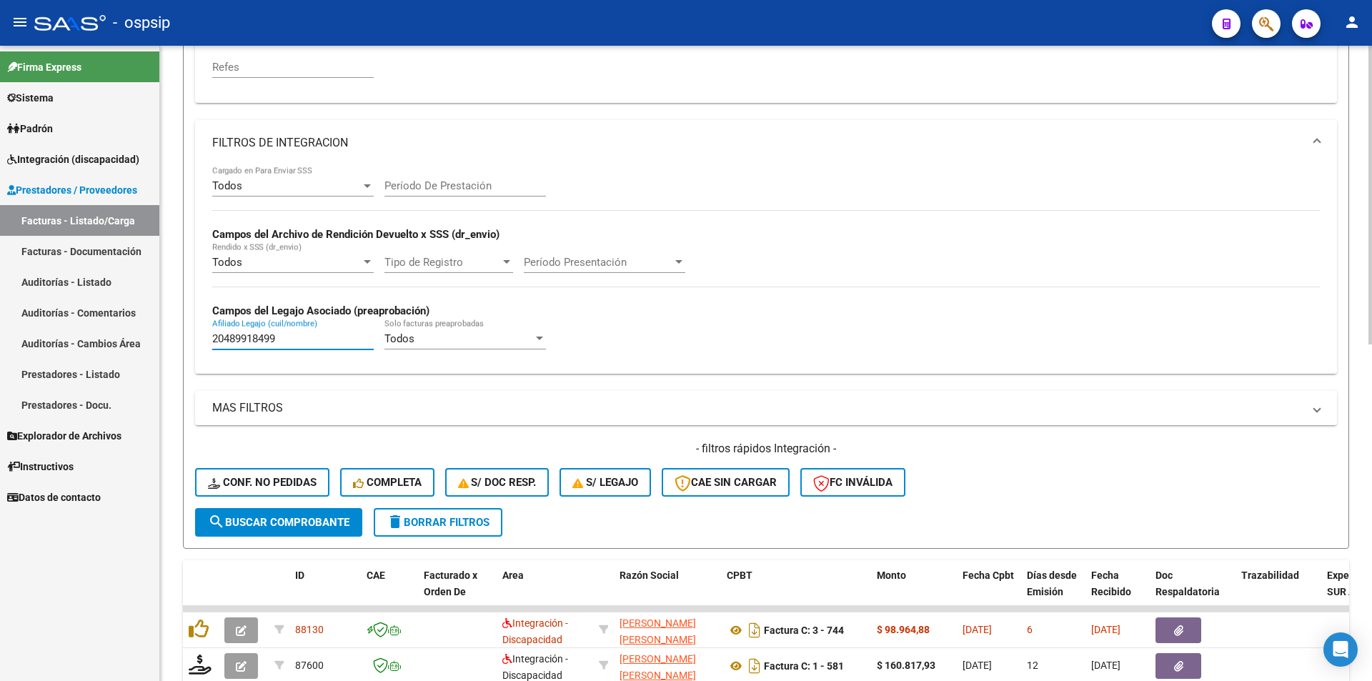
scroll to position [317, 0]
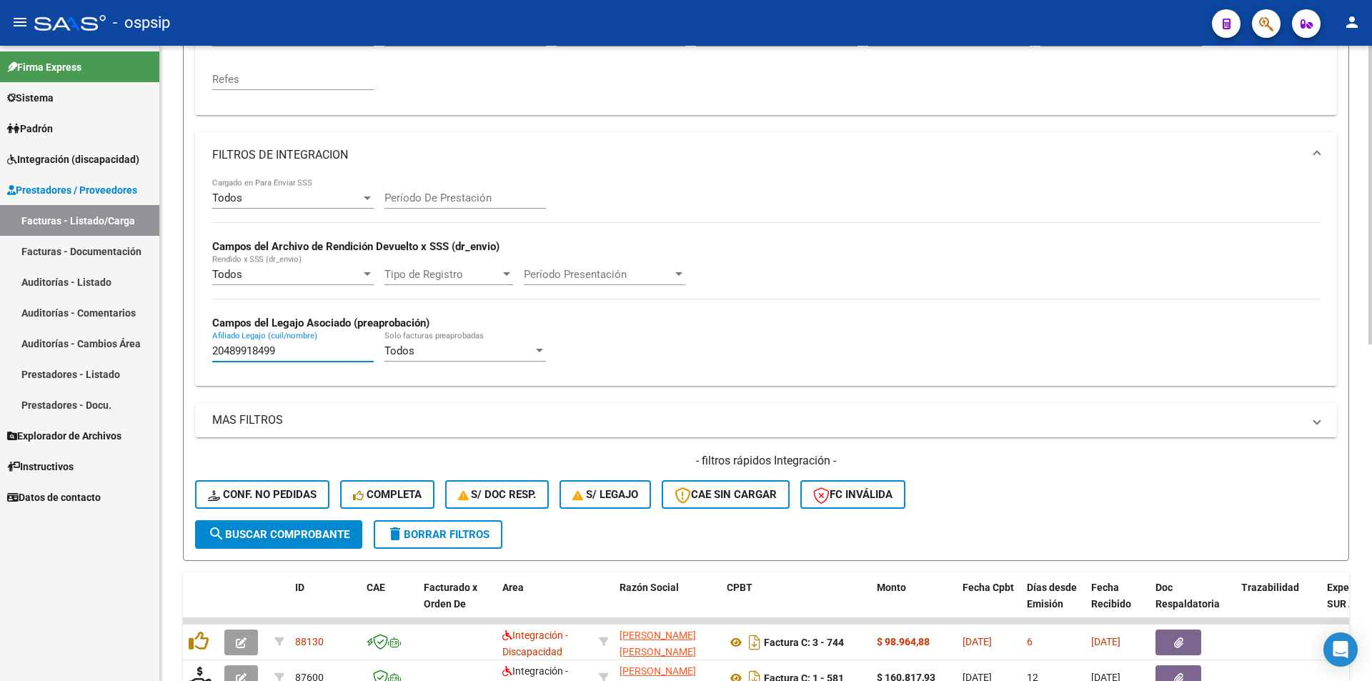
type input "20489918499"
click at [419, 197] on input "Período De Prestación" at bounding box center [464, 197] width 161 height 13
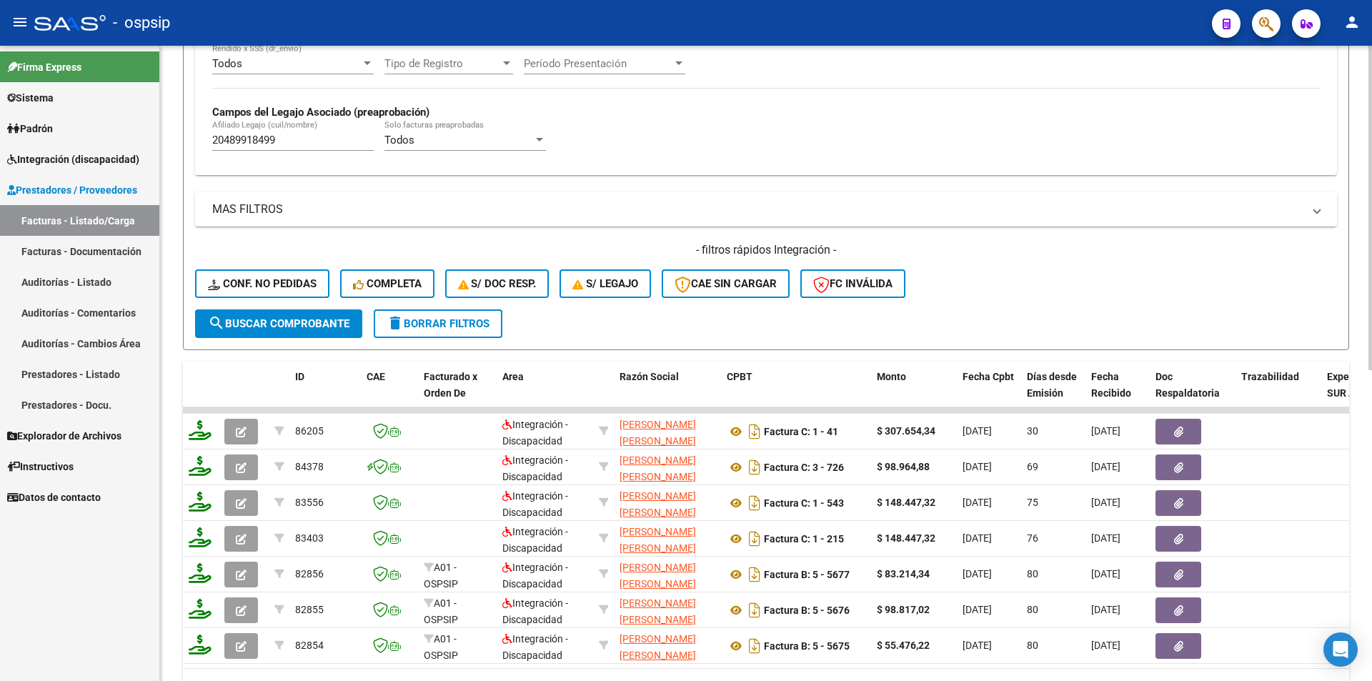
scroll to position [603, 0]
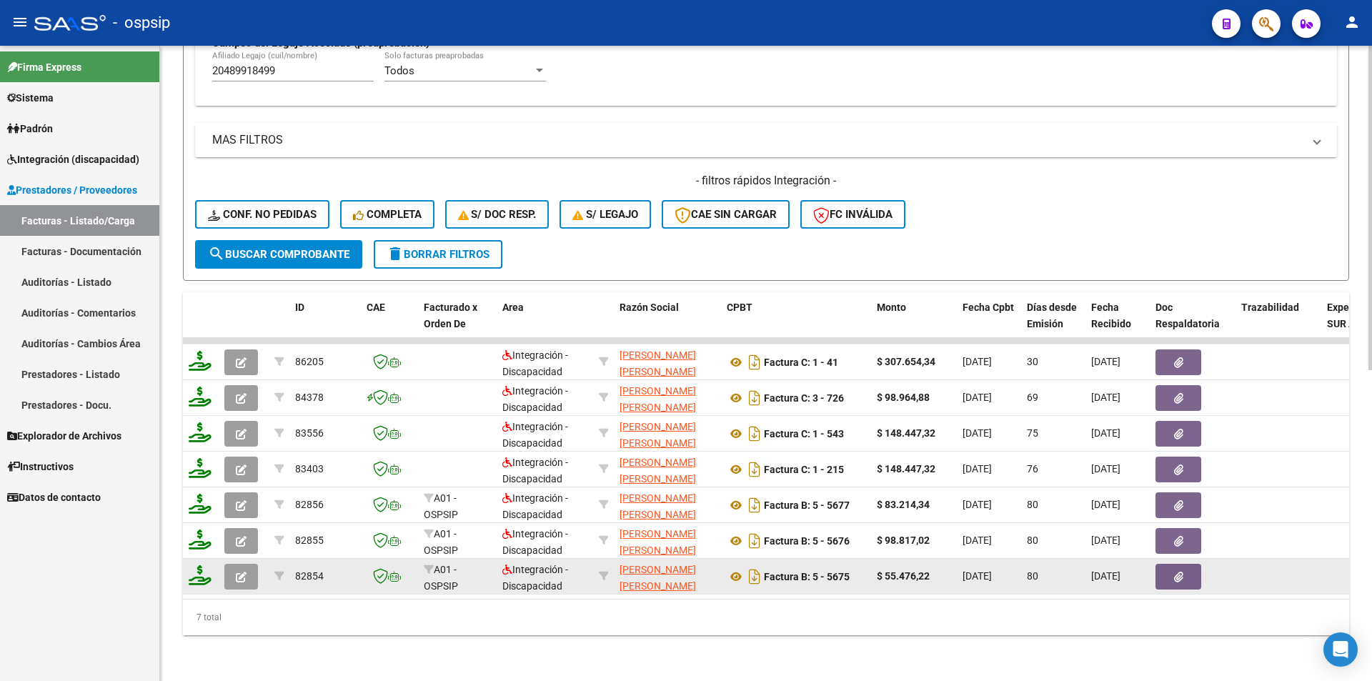
type input "202503"
click at [236, 572] on icon "button" at bounding box center [241, 577] width 11 height 11
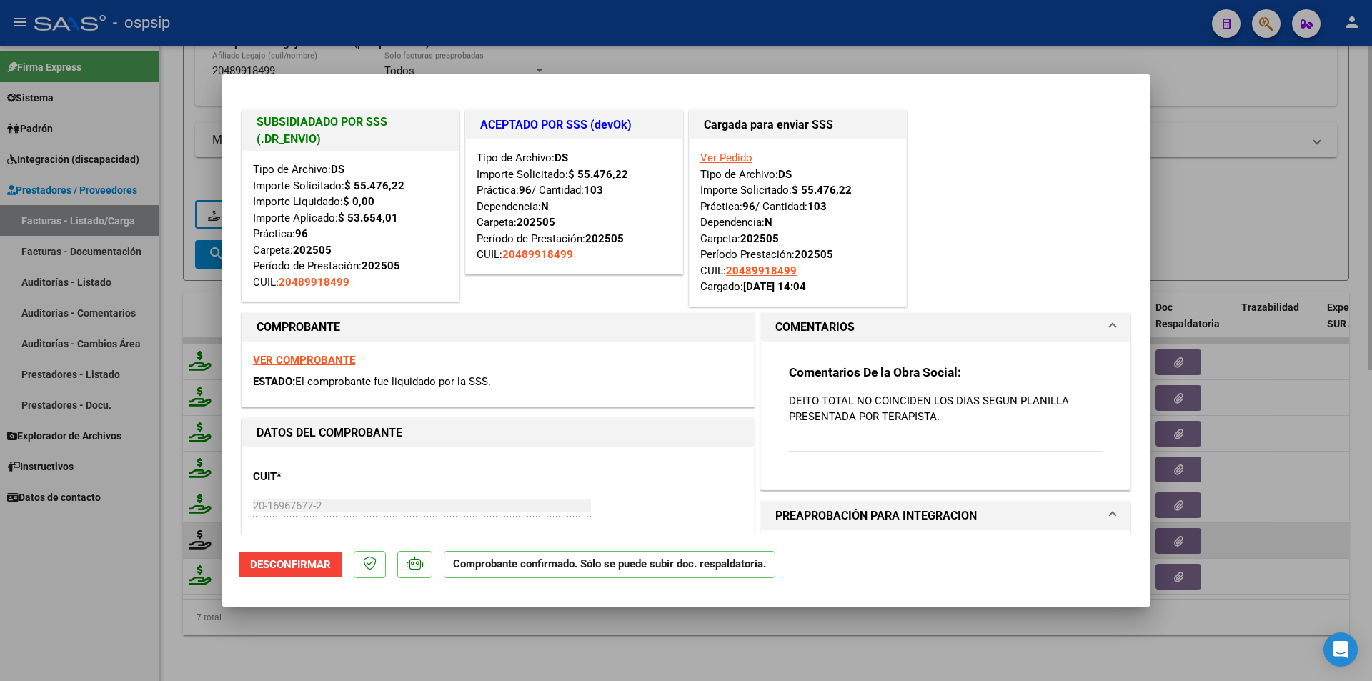
drag, startPoint x: 152, startPoint y: 568, endPoint x: 192, endPoint y: 542, distance: 48.0
click at [157, 557] on div at bounding box center [686, 340] width 1372 height 681
type input "$ 0,00"
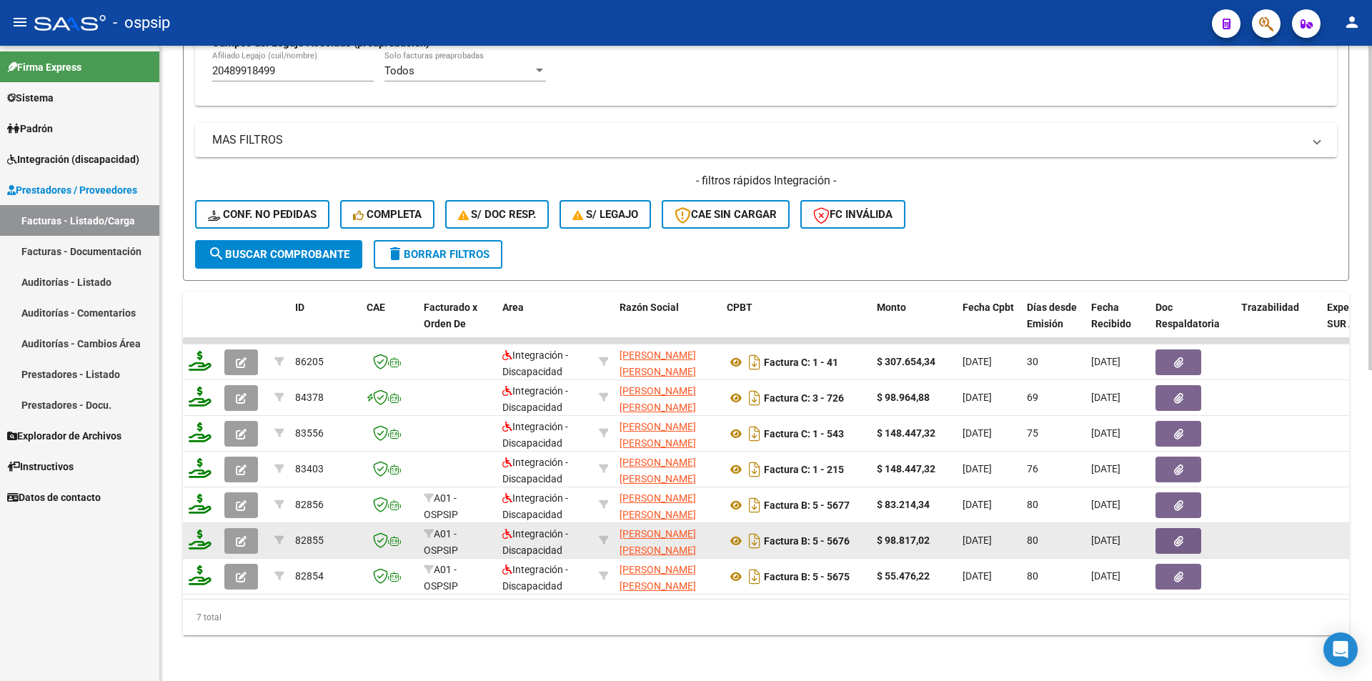
click at [242, 536] on icon "button" at bounding box center [241, 541] width 11 height 11
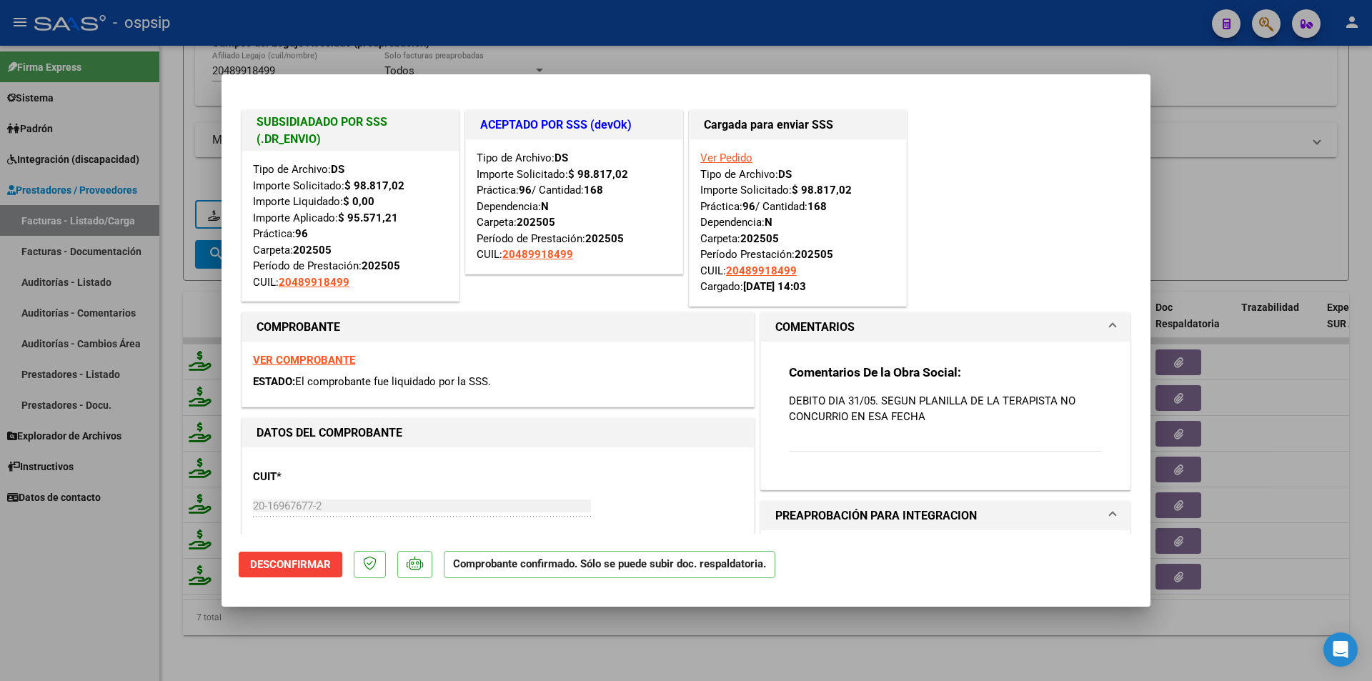
click at [124, 555] on div at bounding box center [686, 340] width 1372 height 681
type input "$ 0,00"
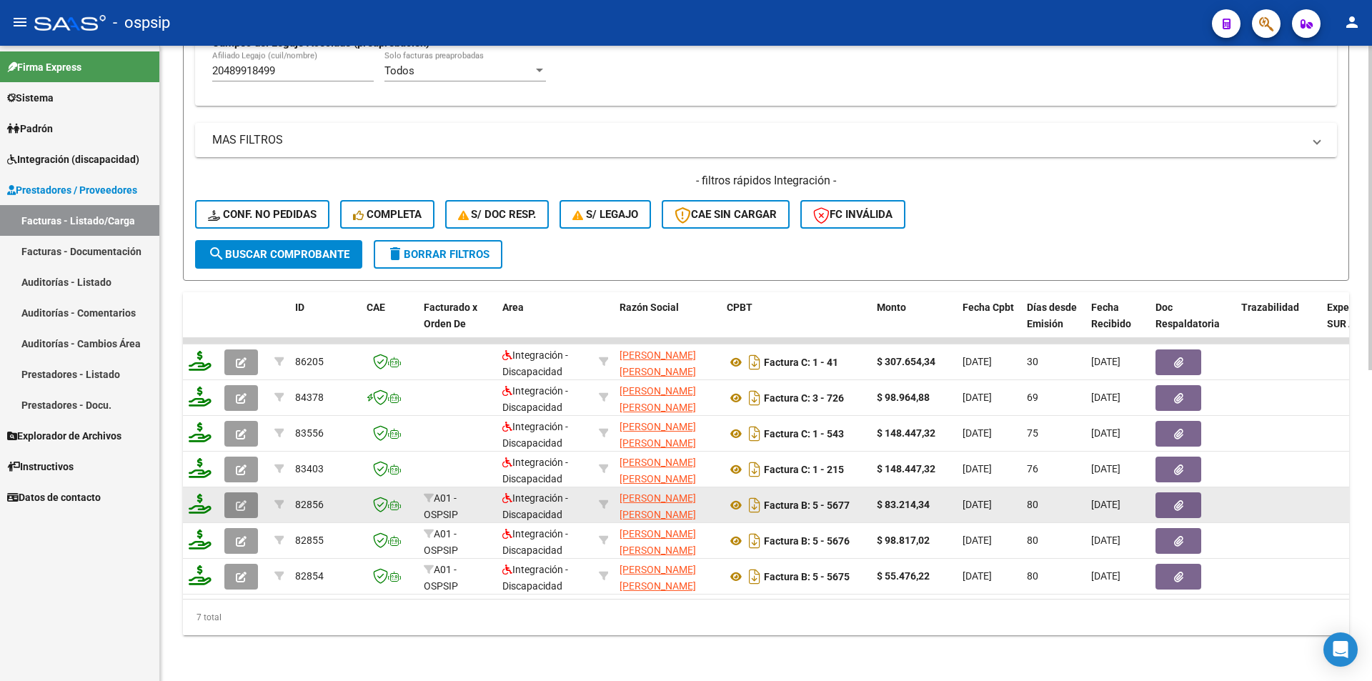
click at [239, 501] on icon "button" at bounding box center [241, 505] width 11 height 11
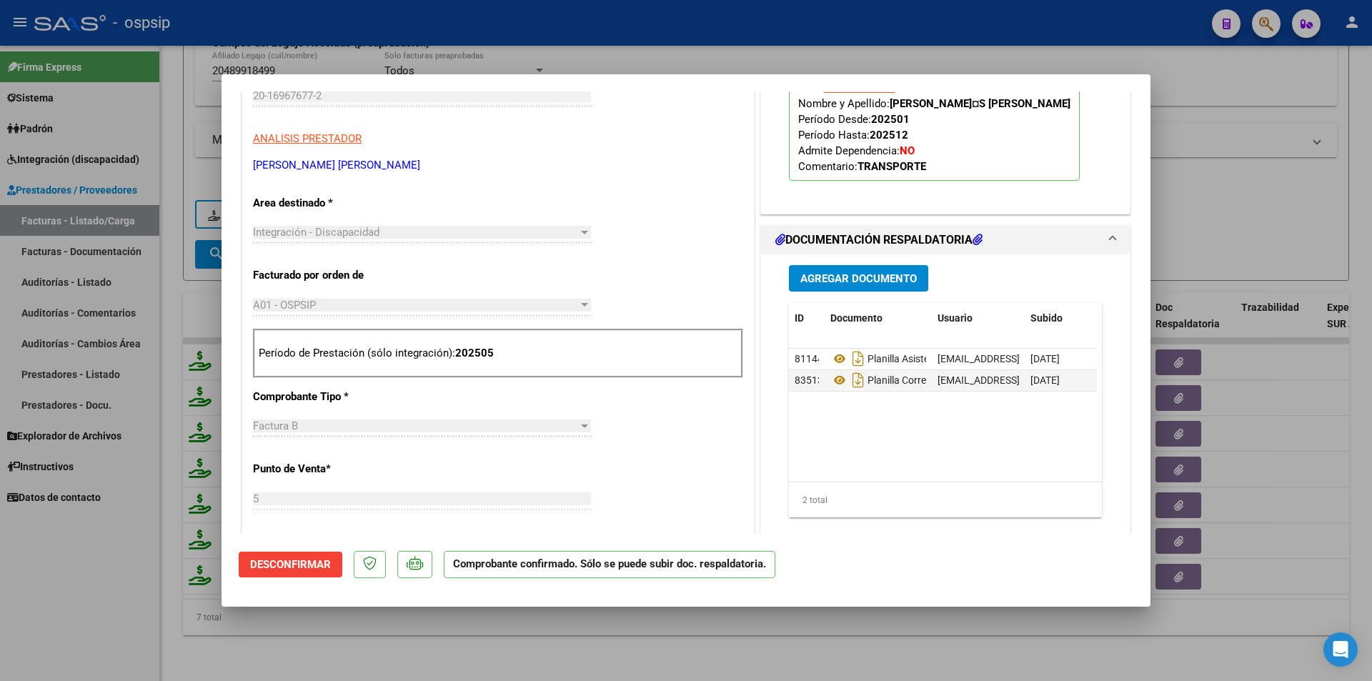
scroll to position [500, 0]
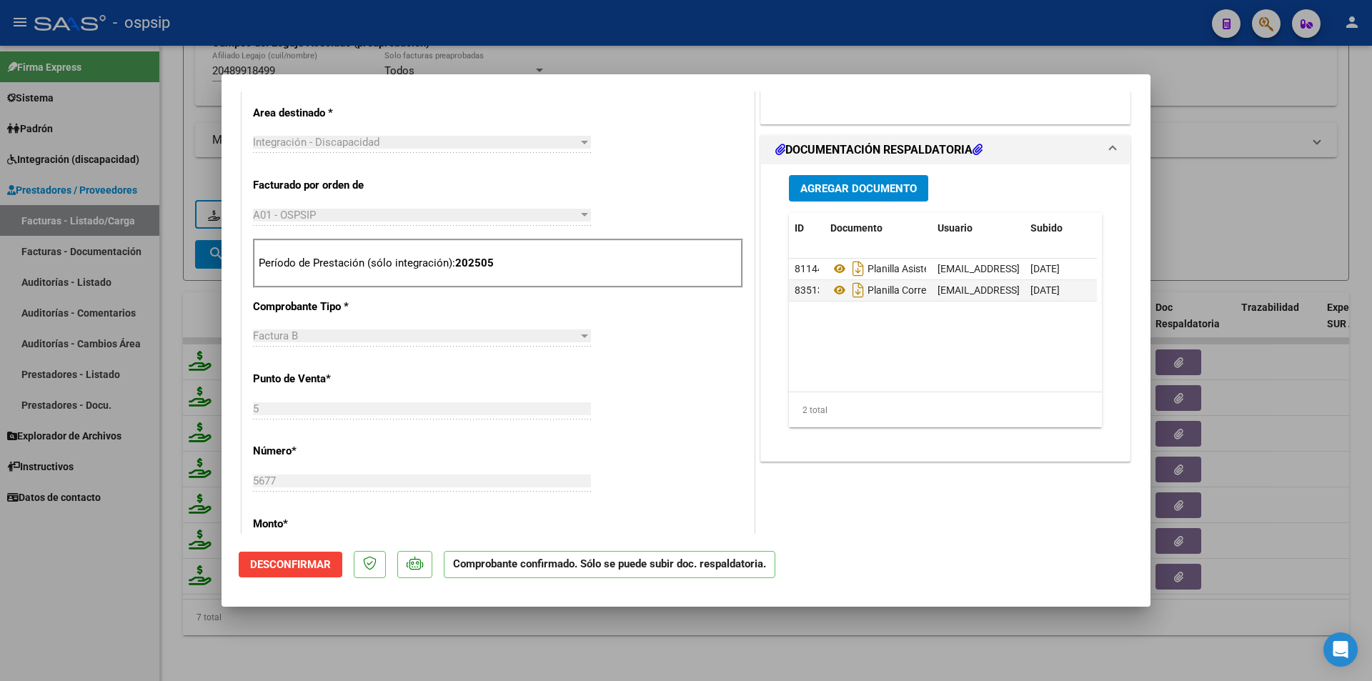
click at [150, 578] on div at bounding box center [686, 340] width 1372 height 681
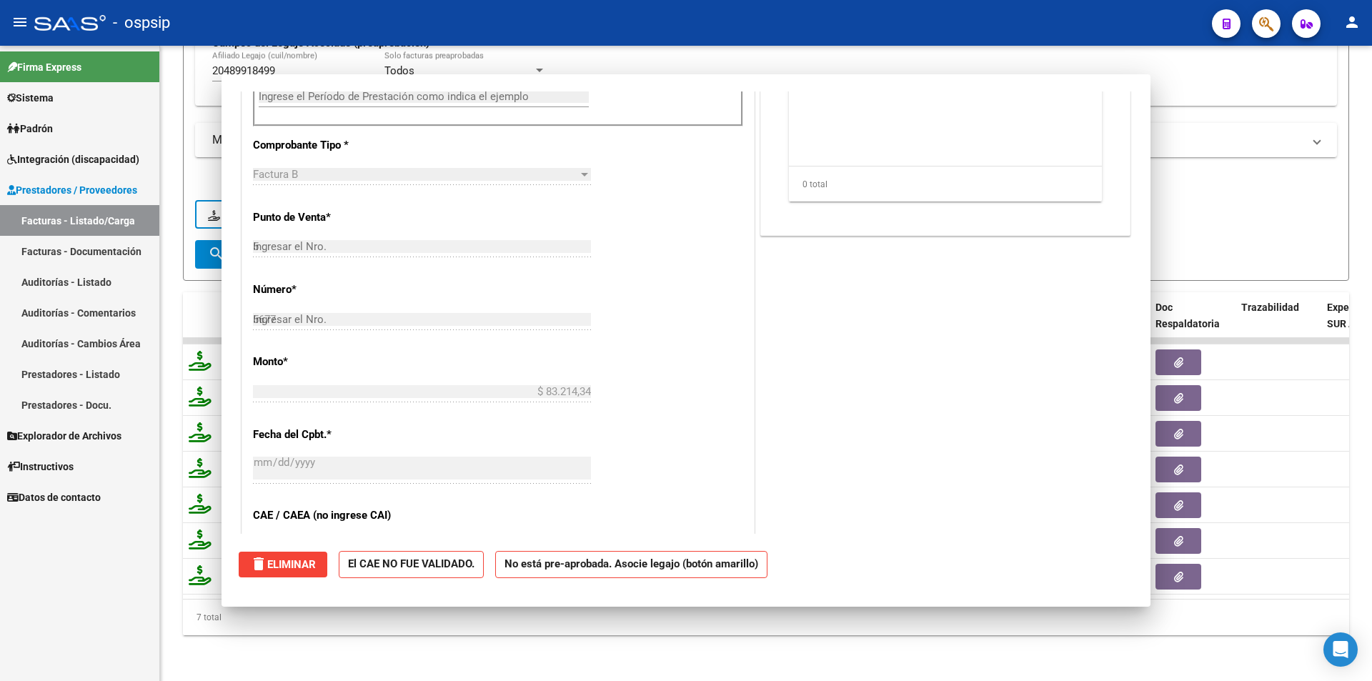
type input "$ 0,00"
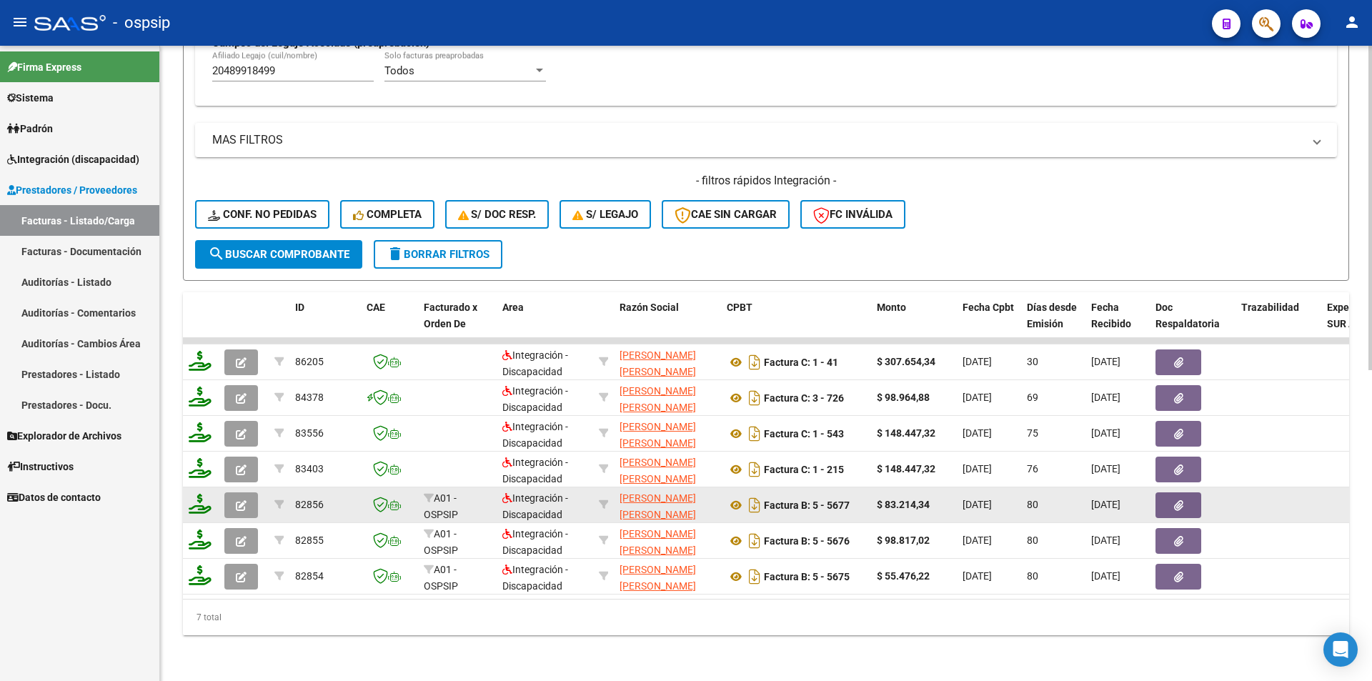
click at [242, 500] on icon "button" at bounding box center [241, 505] width 11 height 11
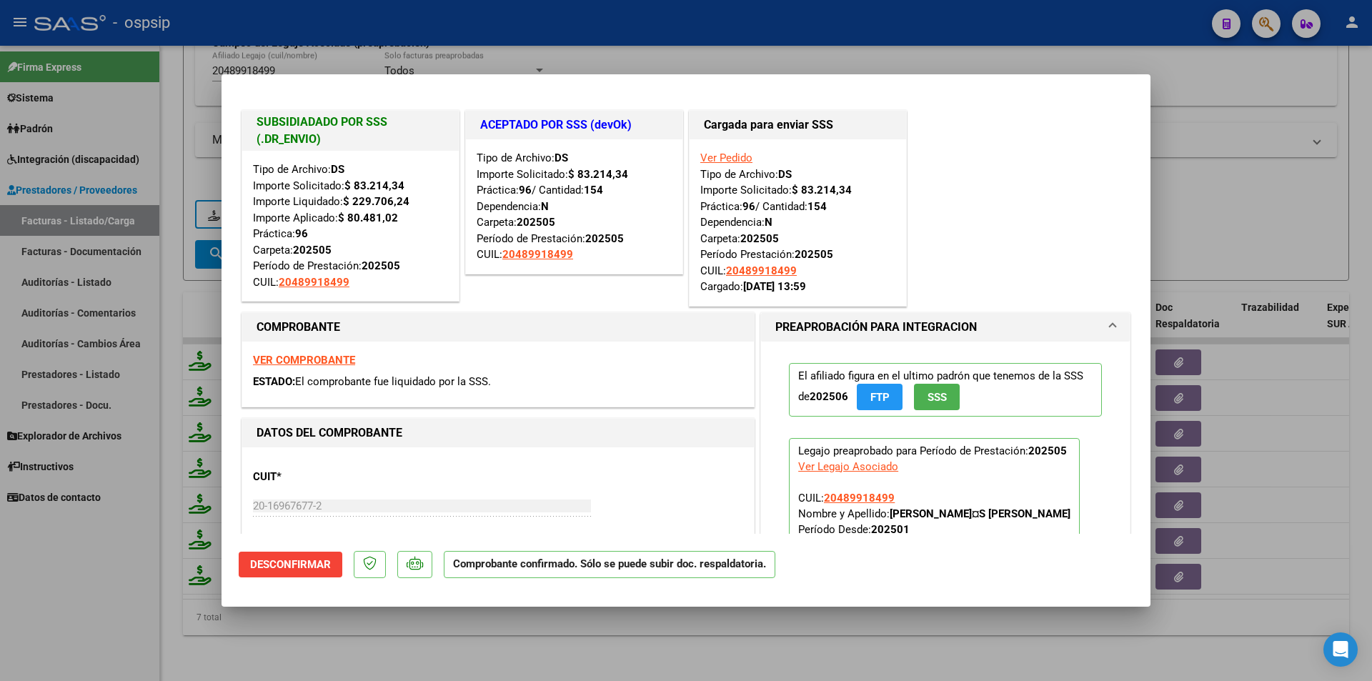
click at [847, 464] on div "Ver Legajo Asociado" at bounding box center [848, 467] width 100 height 16
type input "$ 0,00"
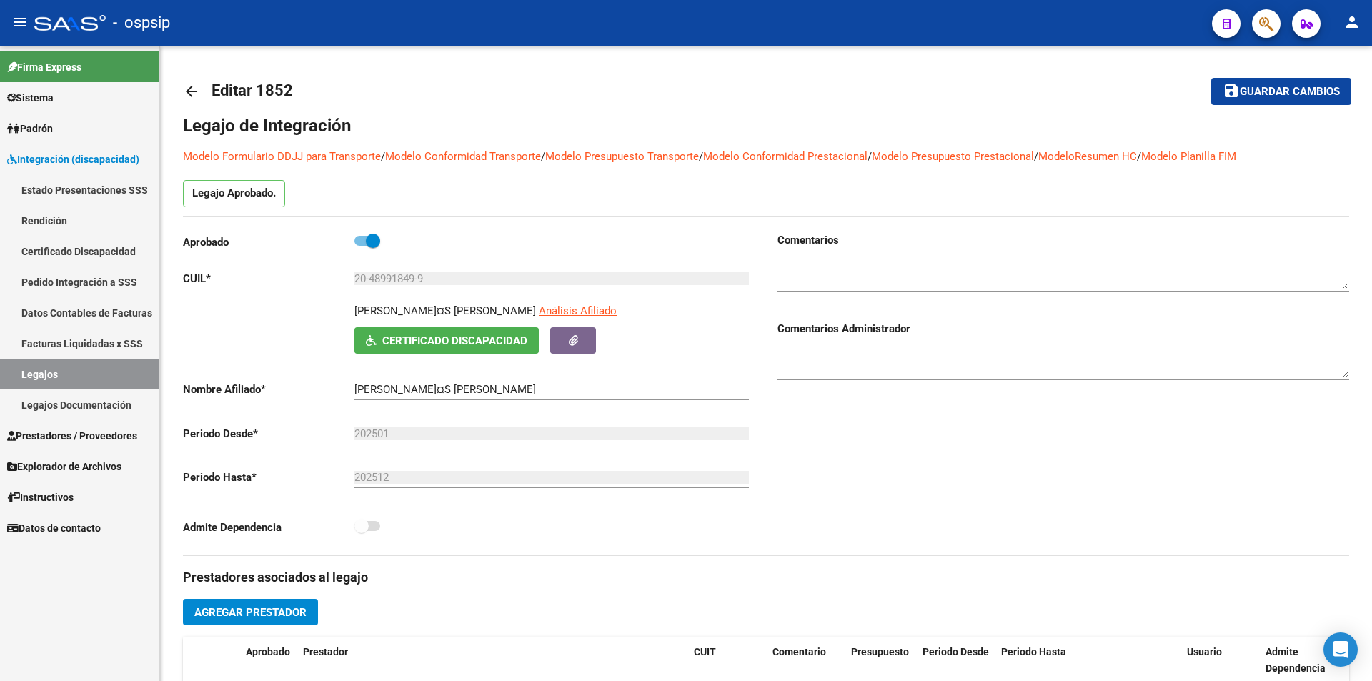
type input "RIOS TOMAS GABRIEL"
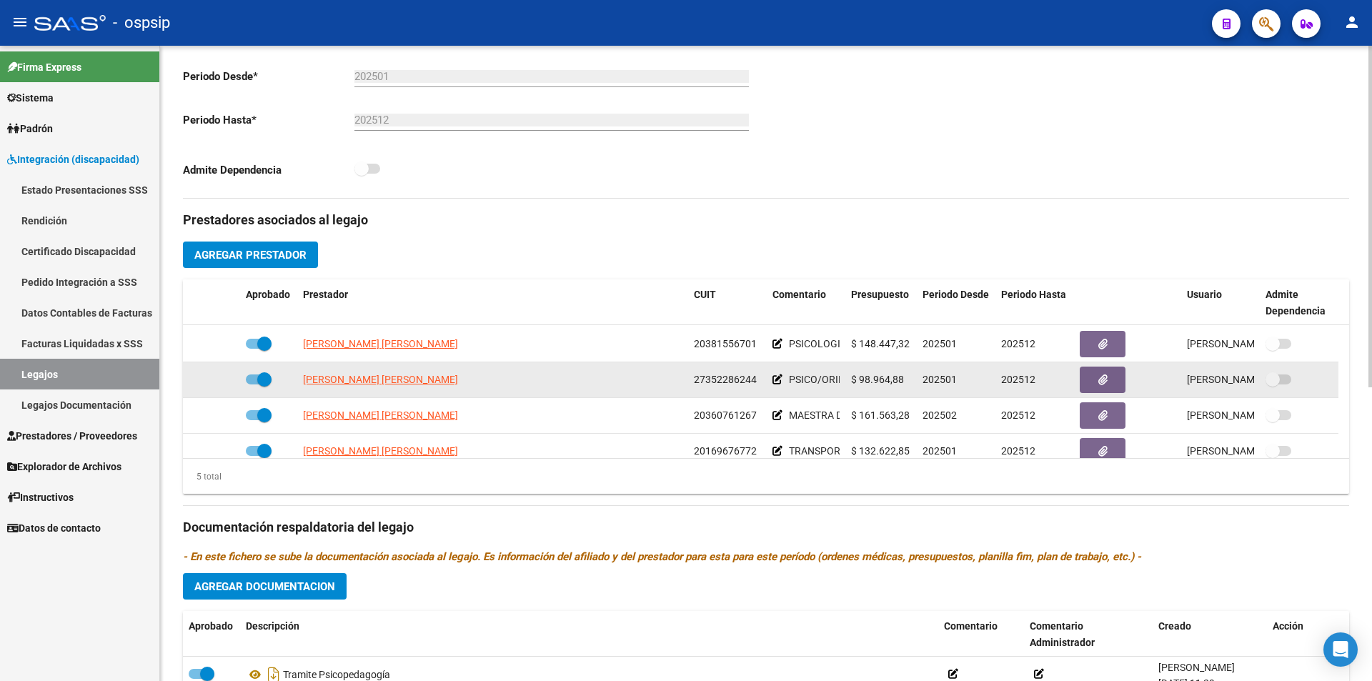
scroll to position [50, 0]
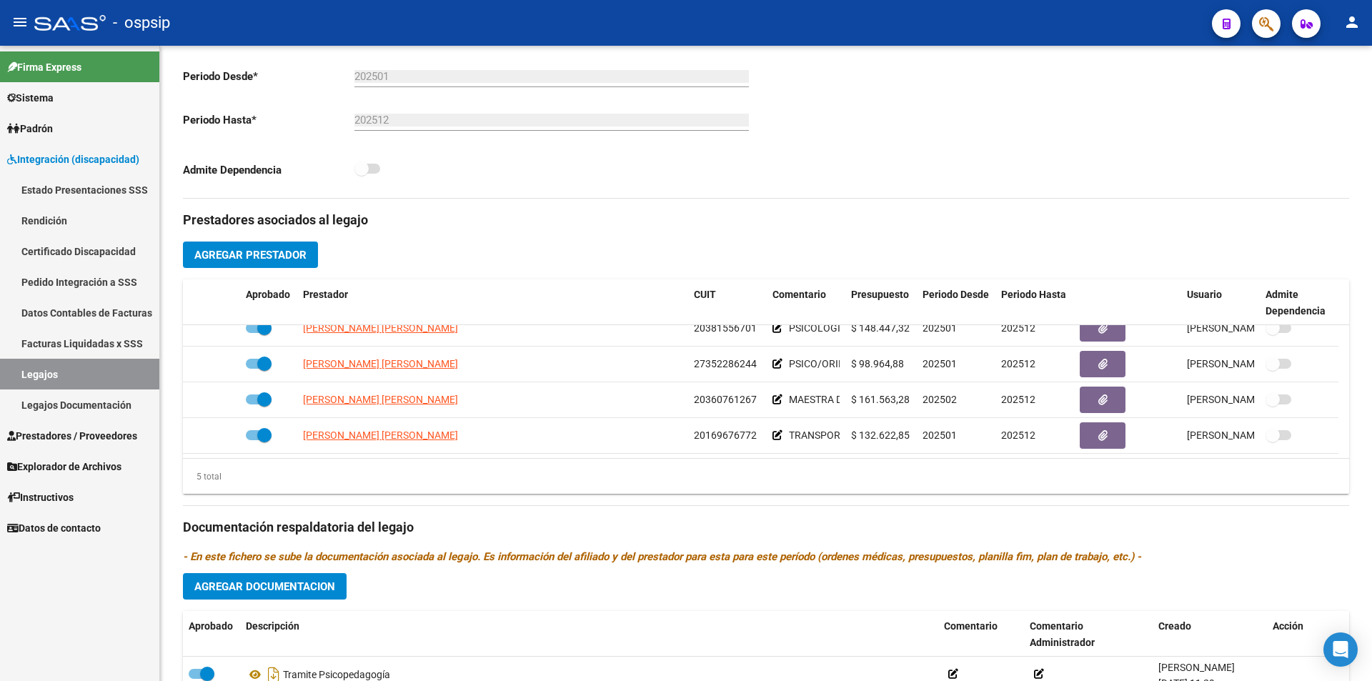
click at [91, 432] on span "Prestadores / Proveedores" at bounding box center [72, 436] width 130 height 16
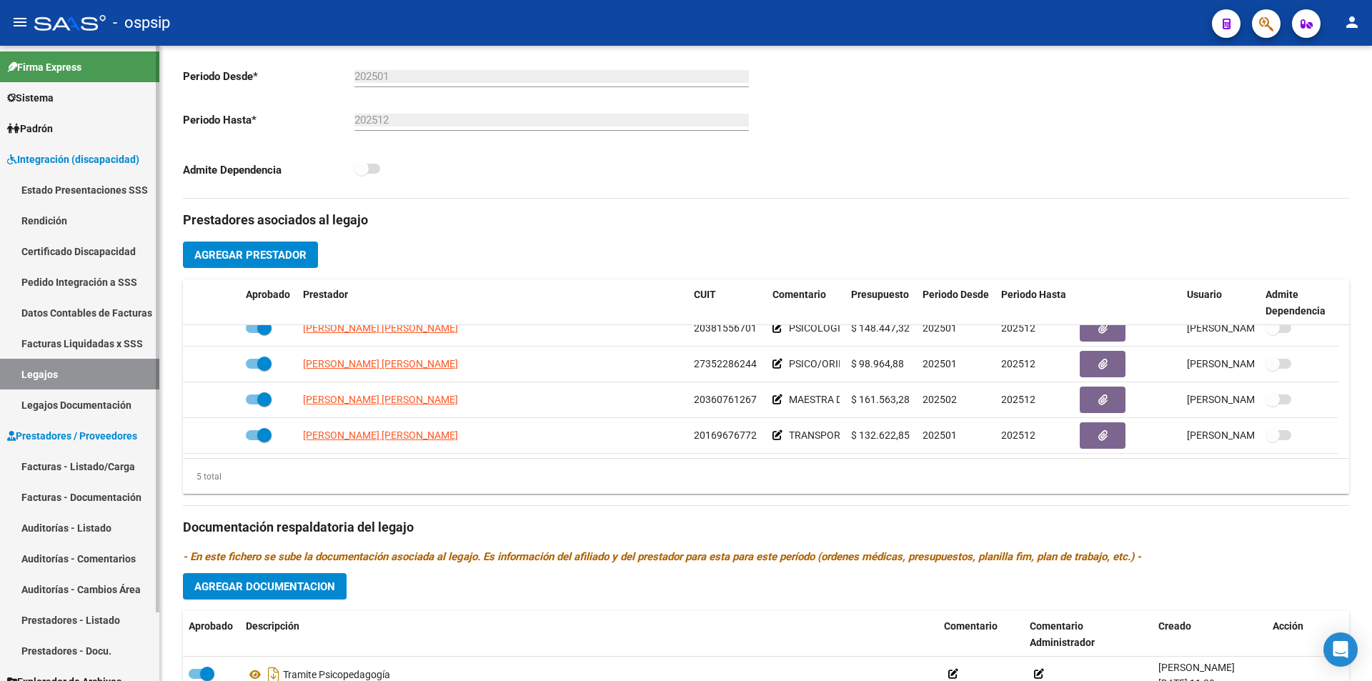
click at [119, 467] on link "Facturas - Listado/Carga" at bounding box center [79, 466] width 159 height 31
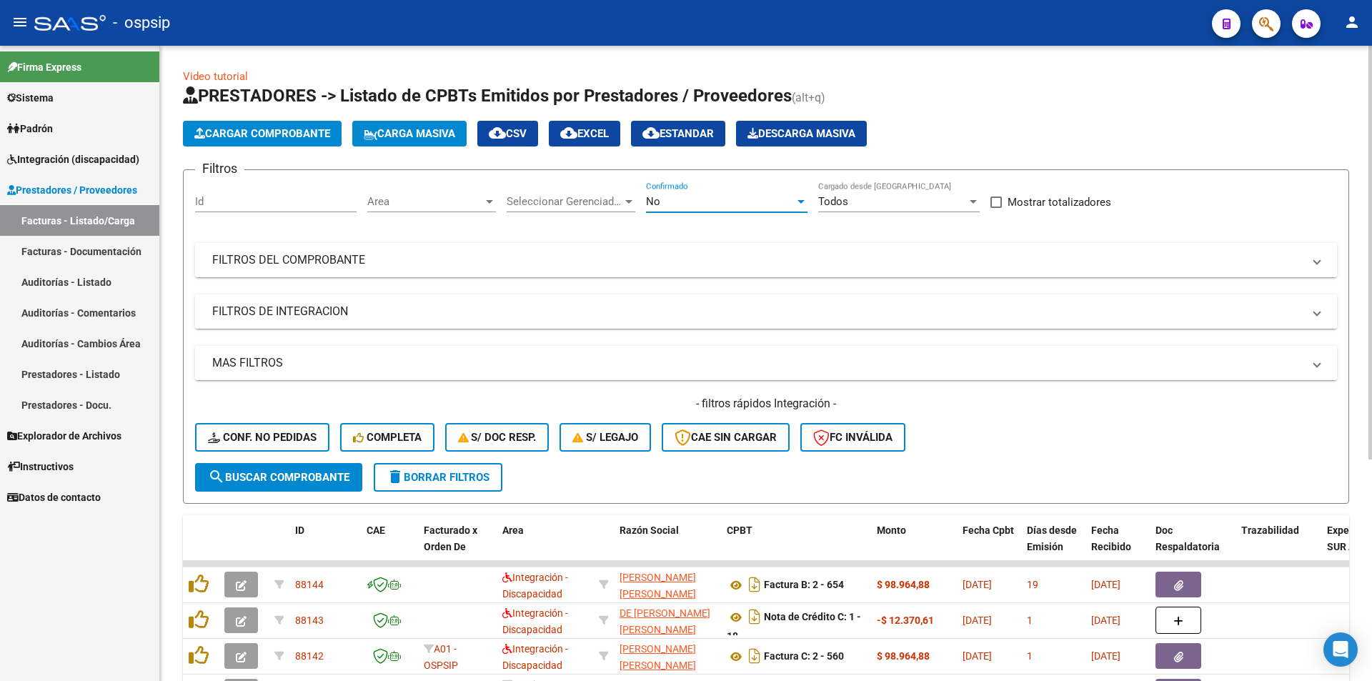
click at [660, 204] on div "No" at bounding box center [720, 201] width 149 height 13
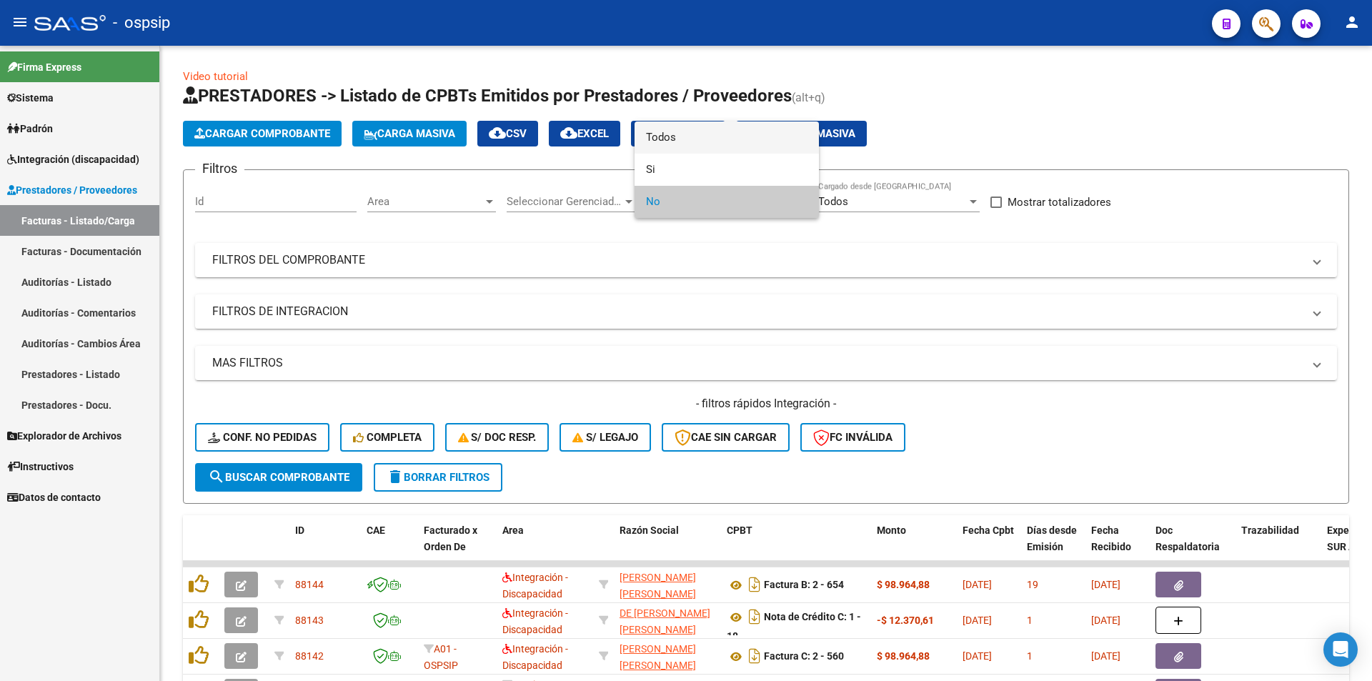
click at [663, 142] on span "Todos" at bounding box center [726, 137] width 161 height 32
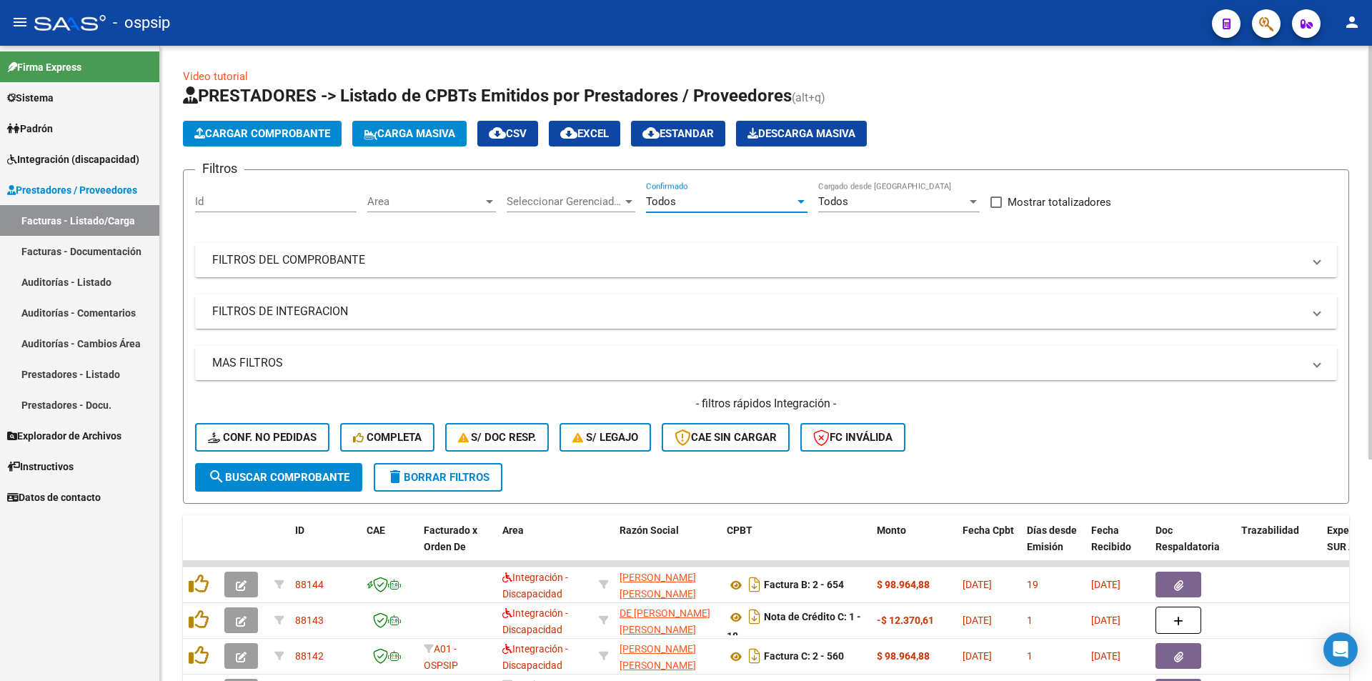
drag, startPoint x: 397, startPoint y: 259, endPoint x: 354, endPoint y: 304, distance: 62.7
click at [396, 259] on mat-panel-title "FILTROS DEL COMPROBANTE" at bounding box center [757, 260] width 1090 height 16
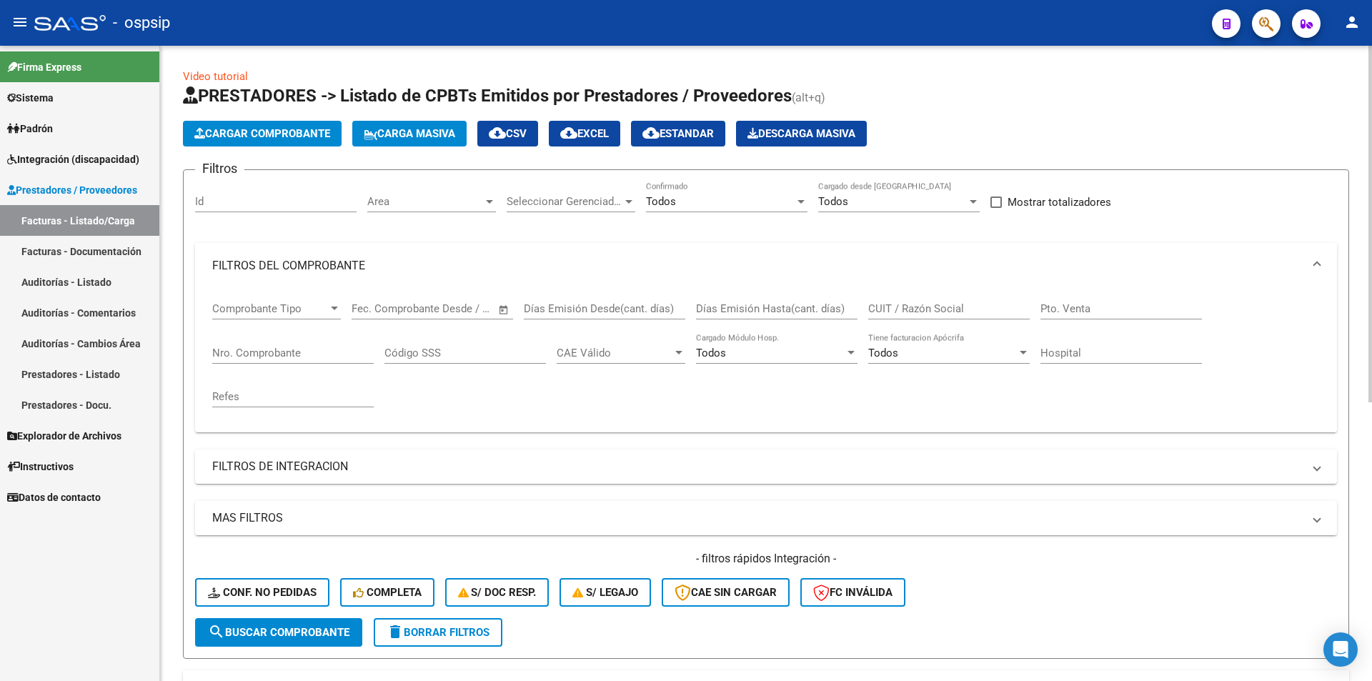
click at [311, 349] on input "Nro. Comprobante" at bounding box center [292, 353] width 161 height 13
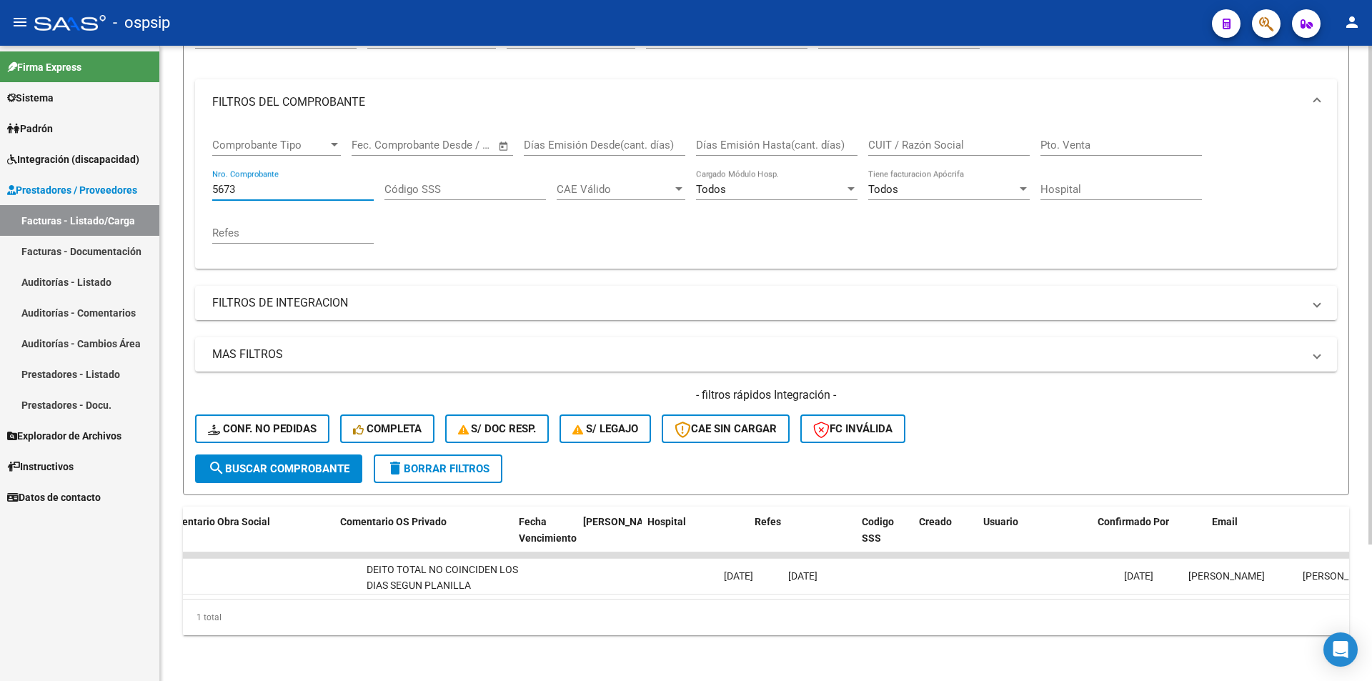
scroll to position [0, 2518]
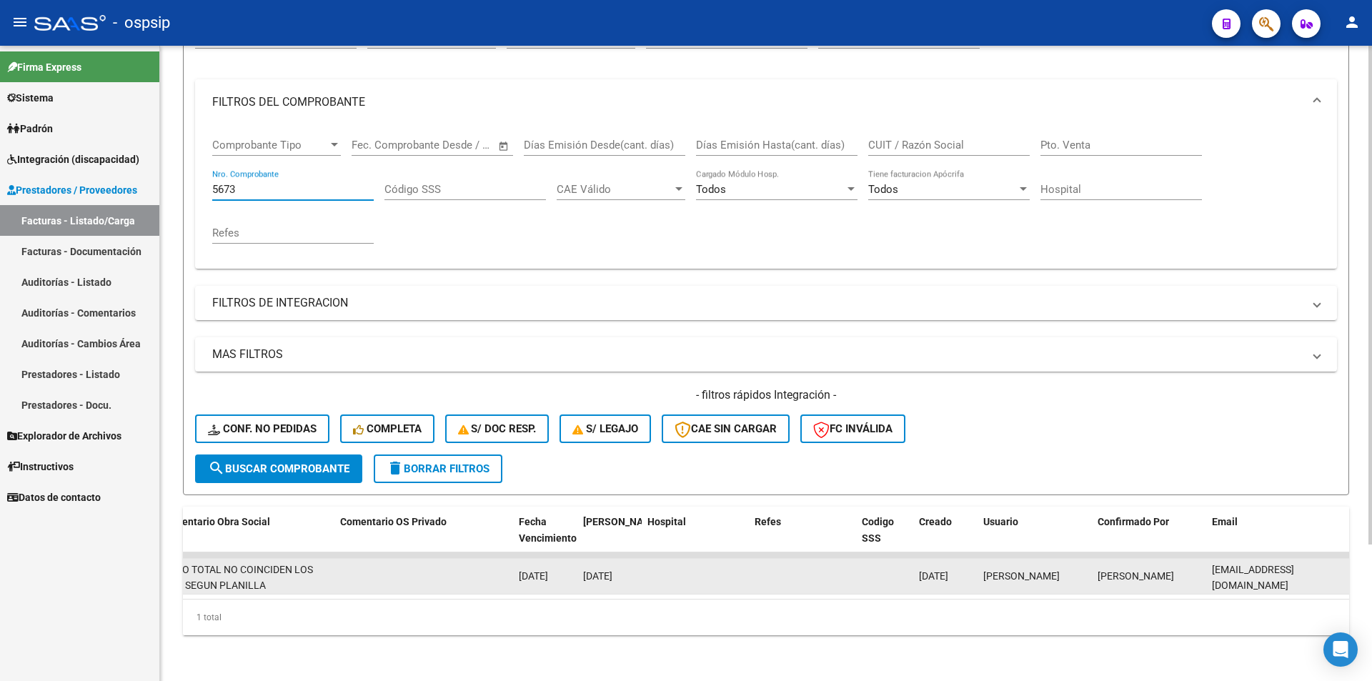
type input "5673"
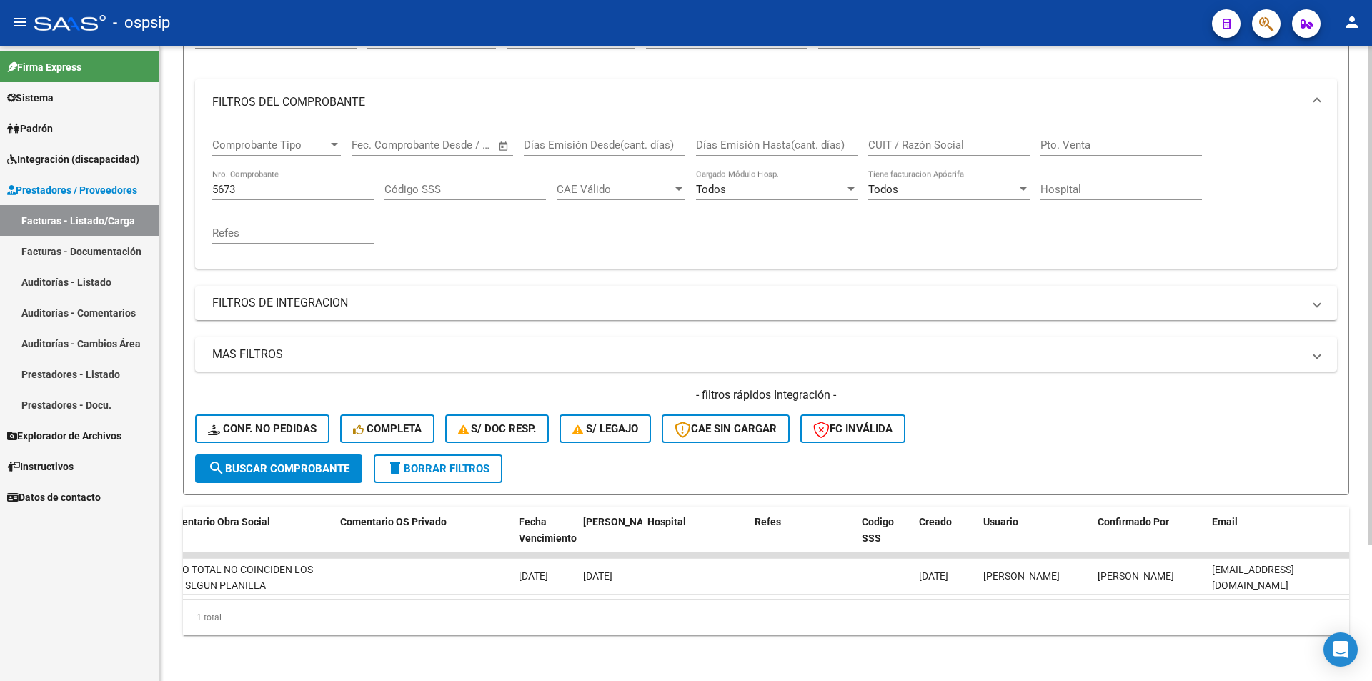
scroll to position [0, 2]
drag, startPoint x: 1211, startPoint y: 566, endPoint x: 1358, endPoint y: 572, distance: 147.3
click at [1358, 572] on div "Video tutorial PRESTADORES -> Listado de CPBTs Emitidos por Prestadores / Prove…" at bounding box center [766, 281] width 1212 height 799
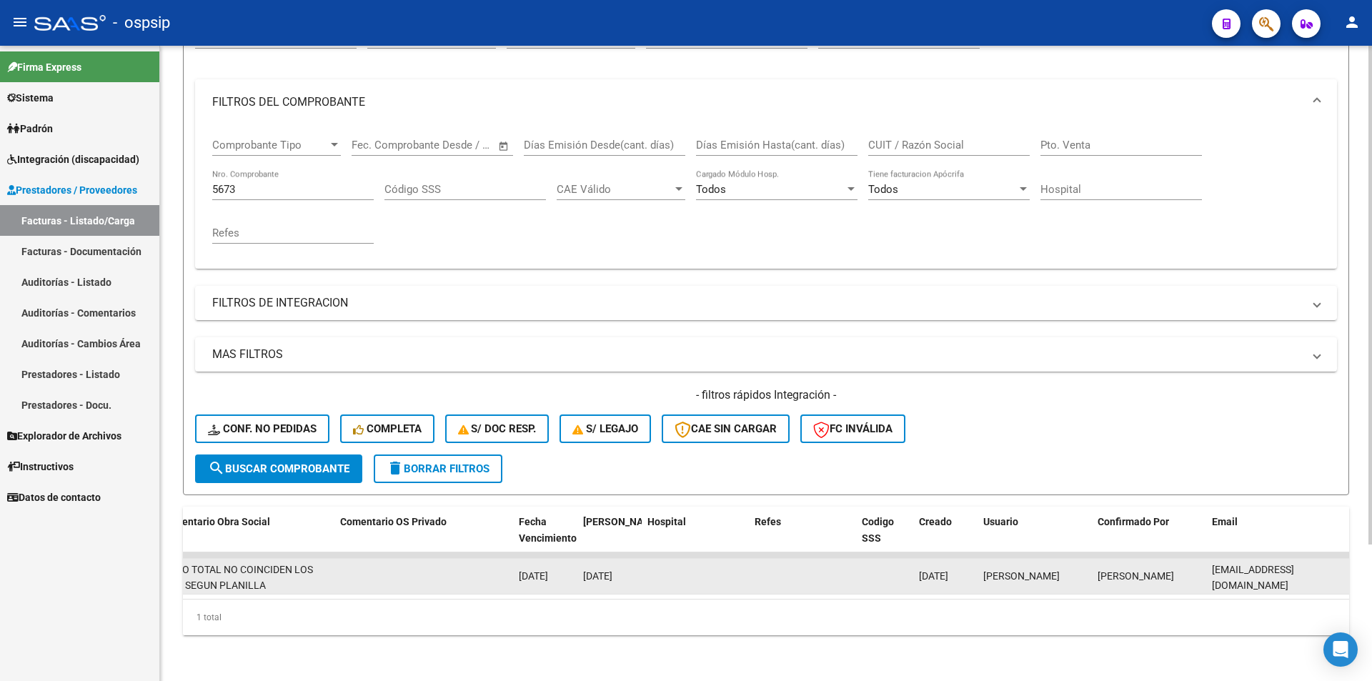
copy span "trasladosnoguera@gmail.com"
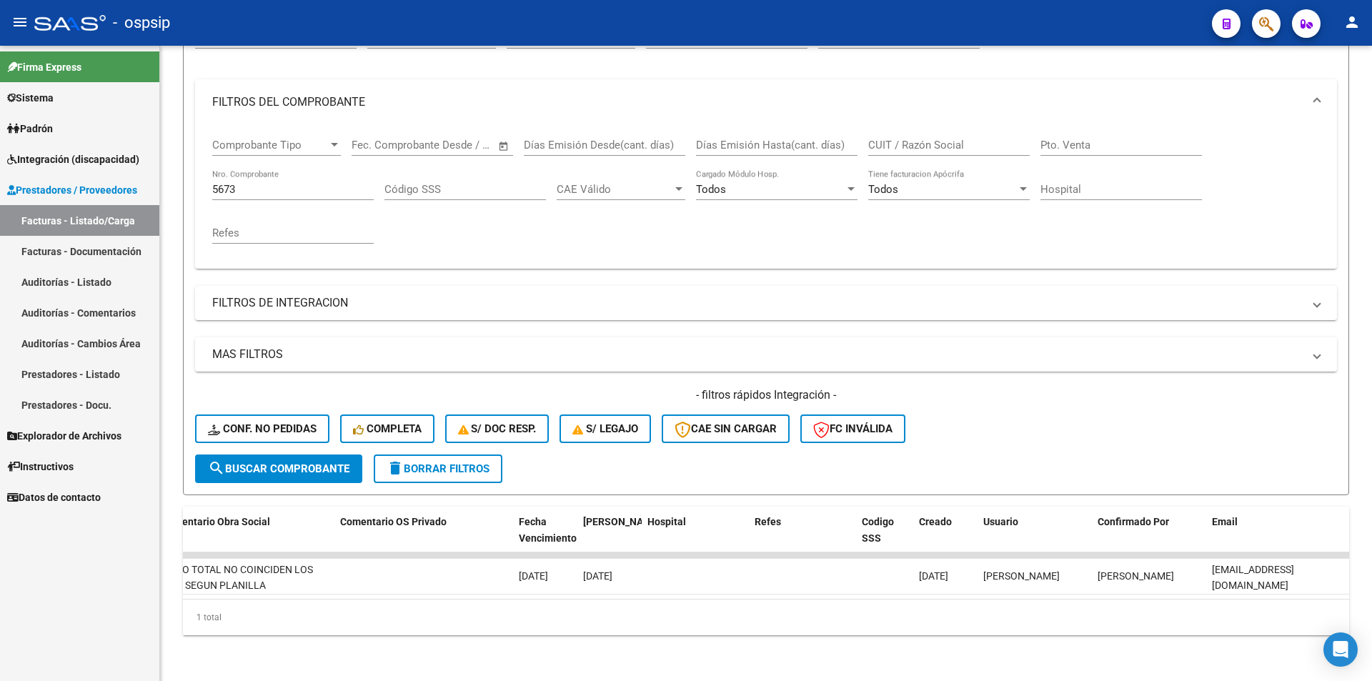
click at [76, 95] on link "Sistema" at bounding box center [79, 97] width 159 height 31
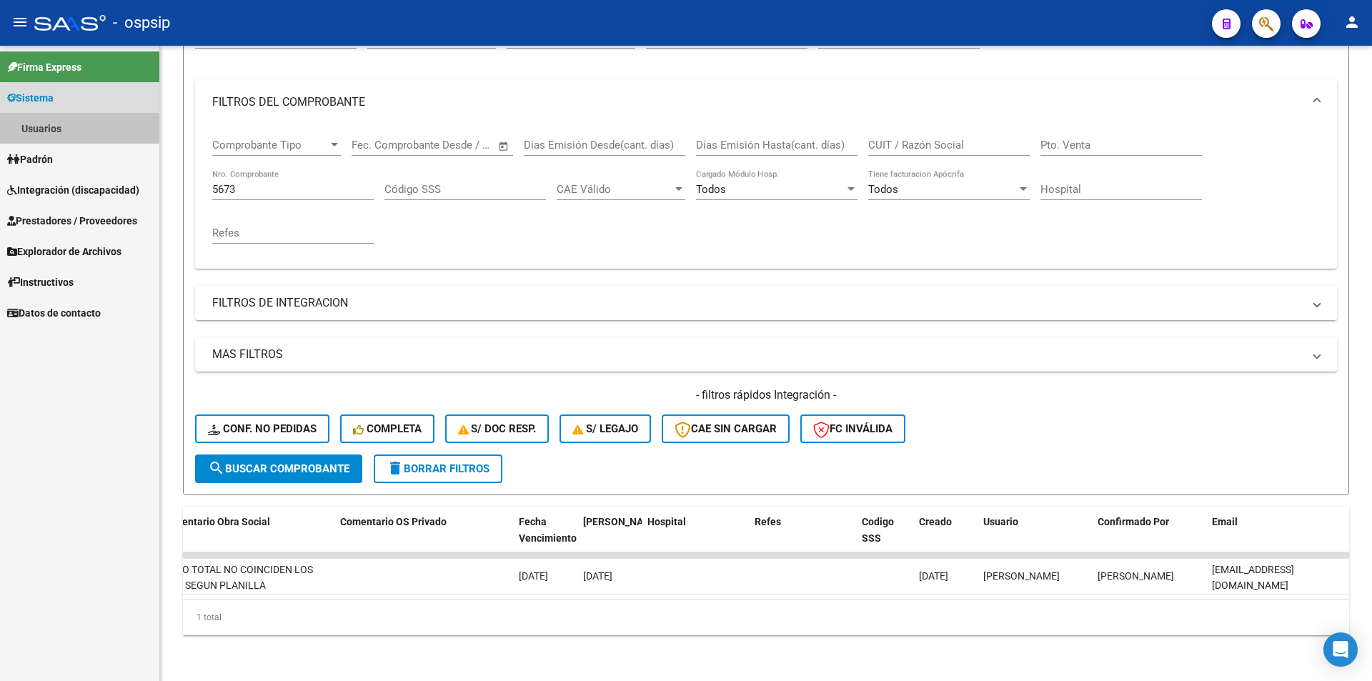
click at [82, 130] on link "Usuarios" at bounding box center [79, 128] width 159 height 31
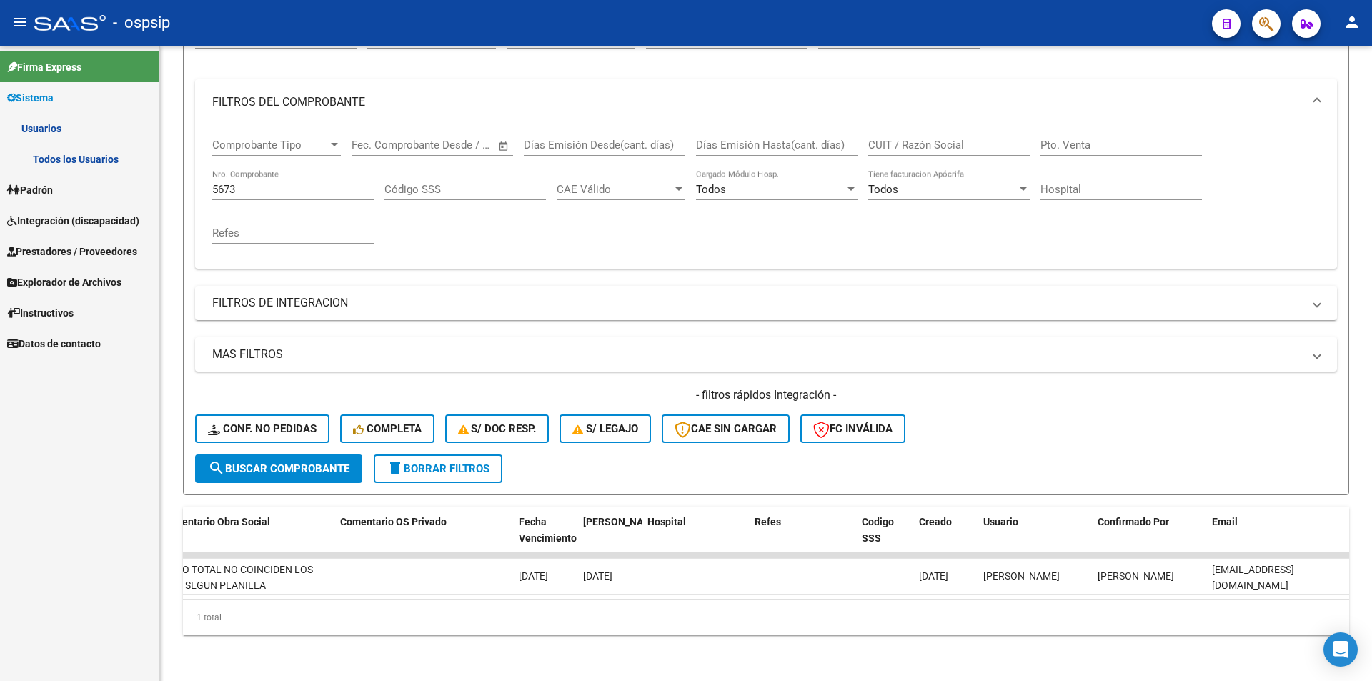
click at [81, 163] on link "Todos los Usuarios" at bounding box center [79, 159] width 159 height 31
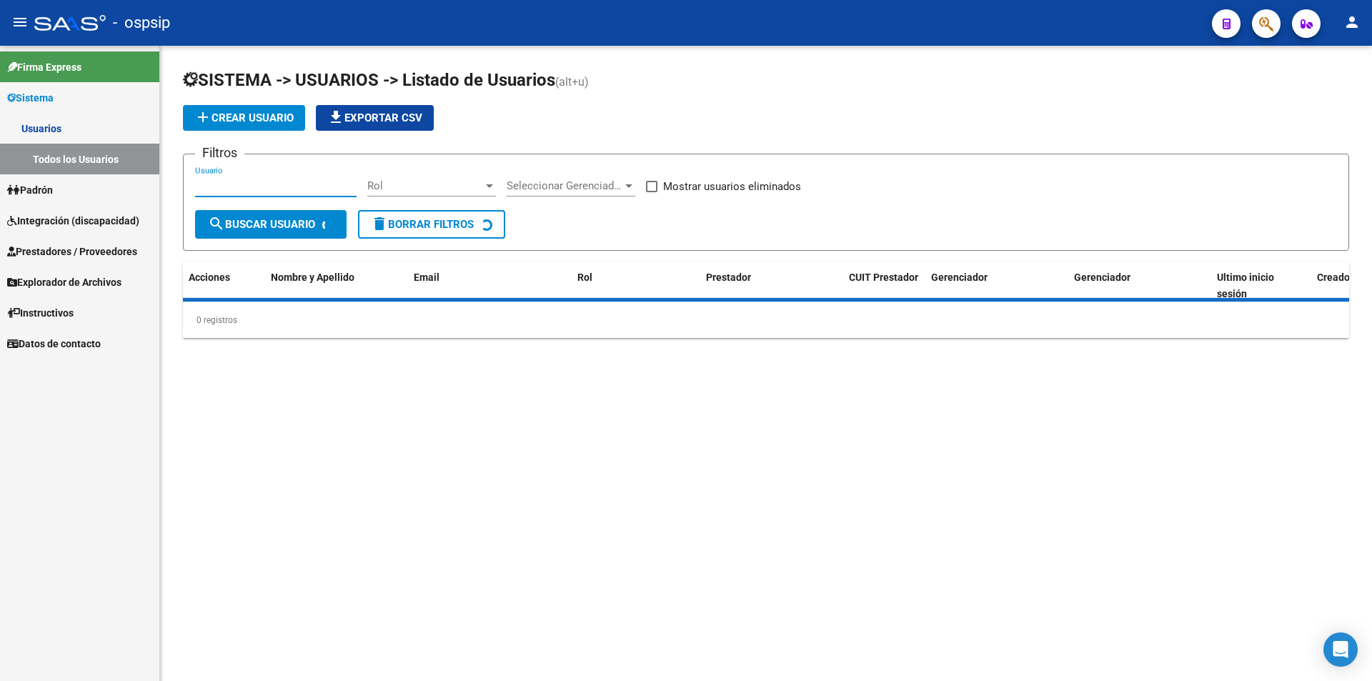
click at [269, 180] on input "Usuario" at bounding box center [275, 185] width 161 height 13
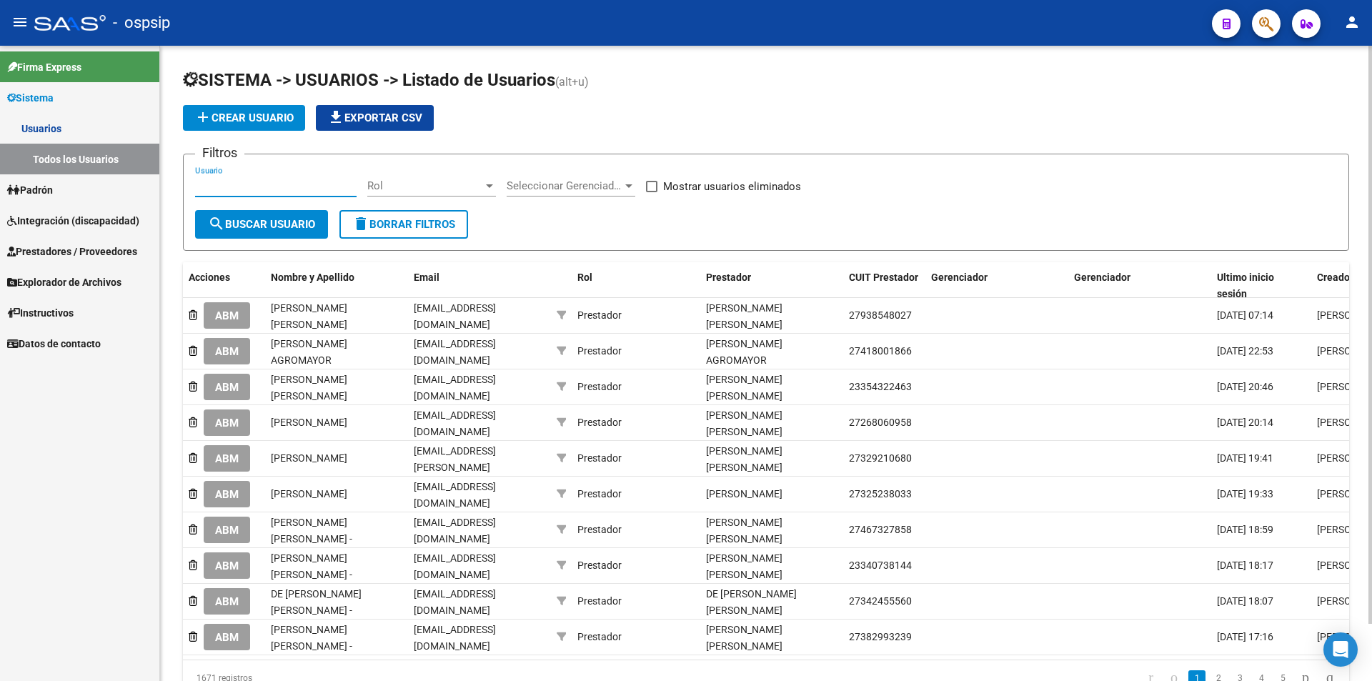
paste input "zamaciel23@gmail.com"
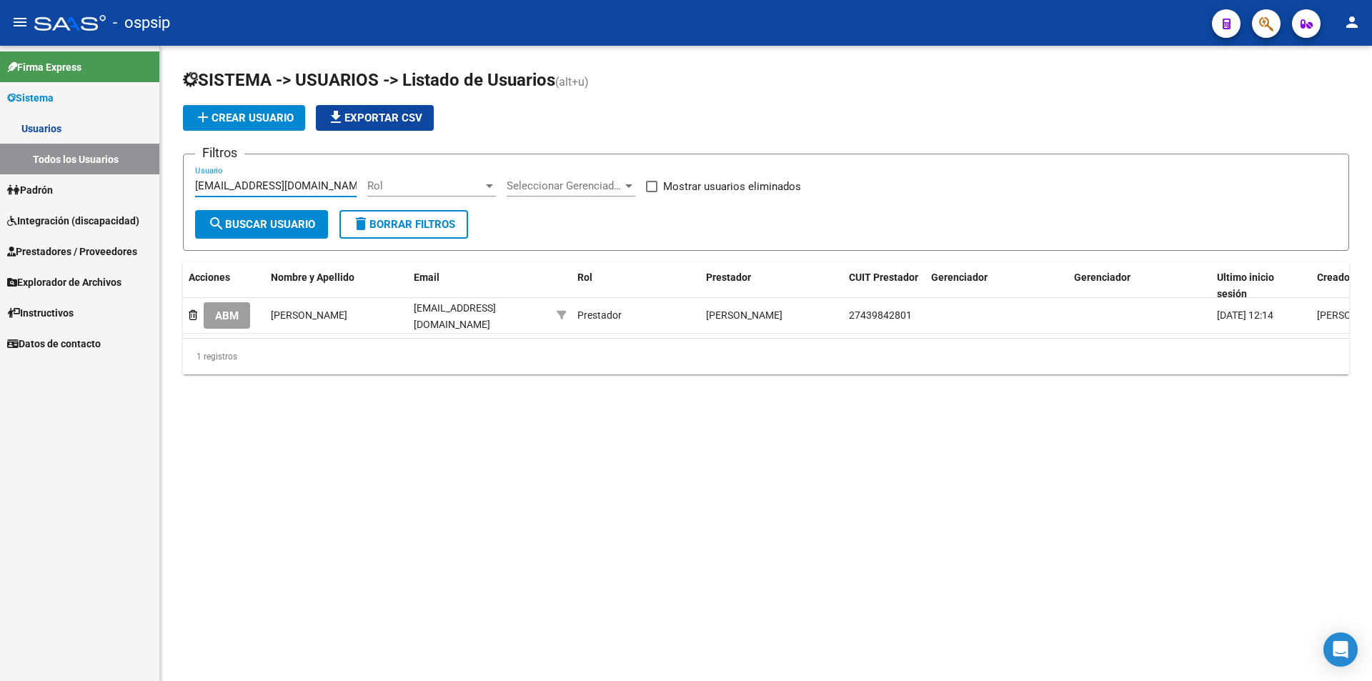
type input "zamaciel23@gmail.com"
click at [90, 228] on span "Integración (discapacidad)" at bounding box center [73, 221] width 132 height 16
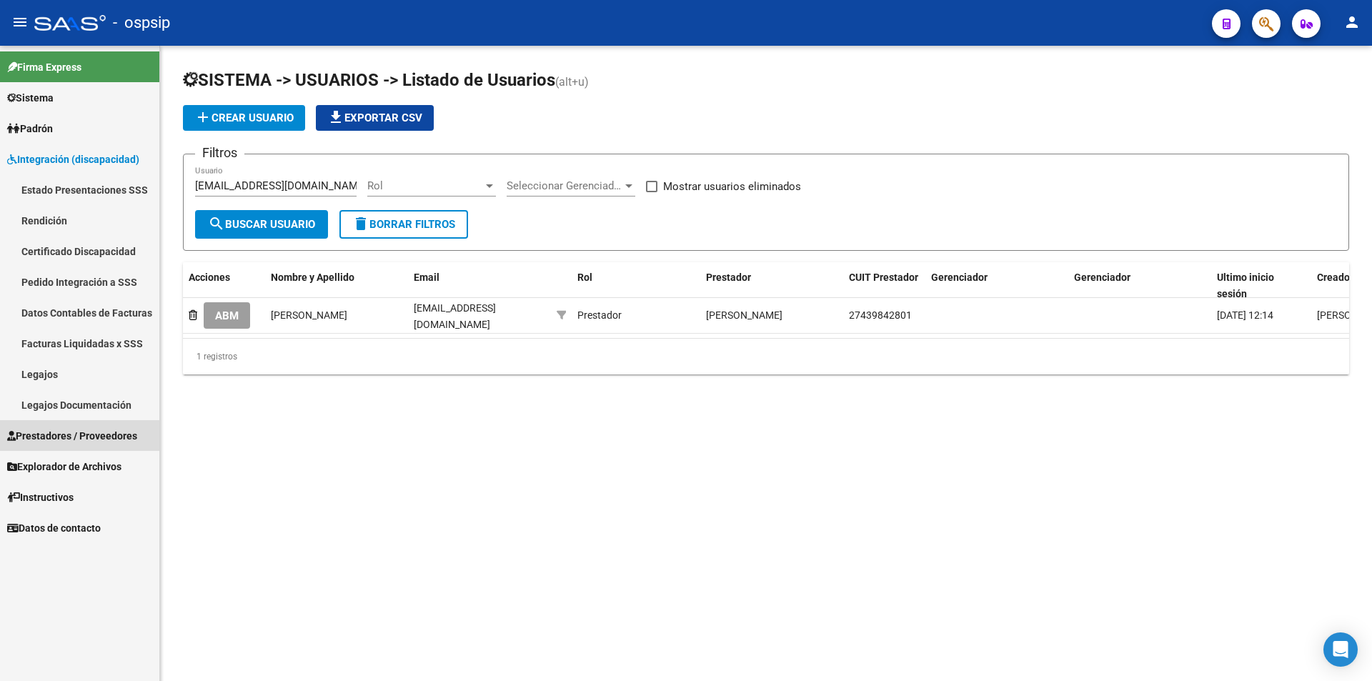
click at [96, 439] on span "Prestadores / Proveedores" at bounding box center [72, 436] width 130 height 16
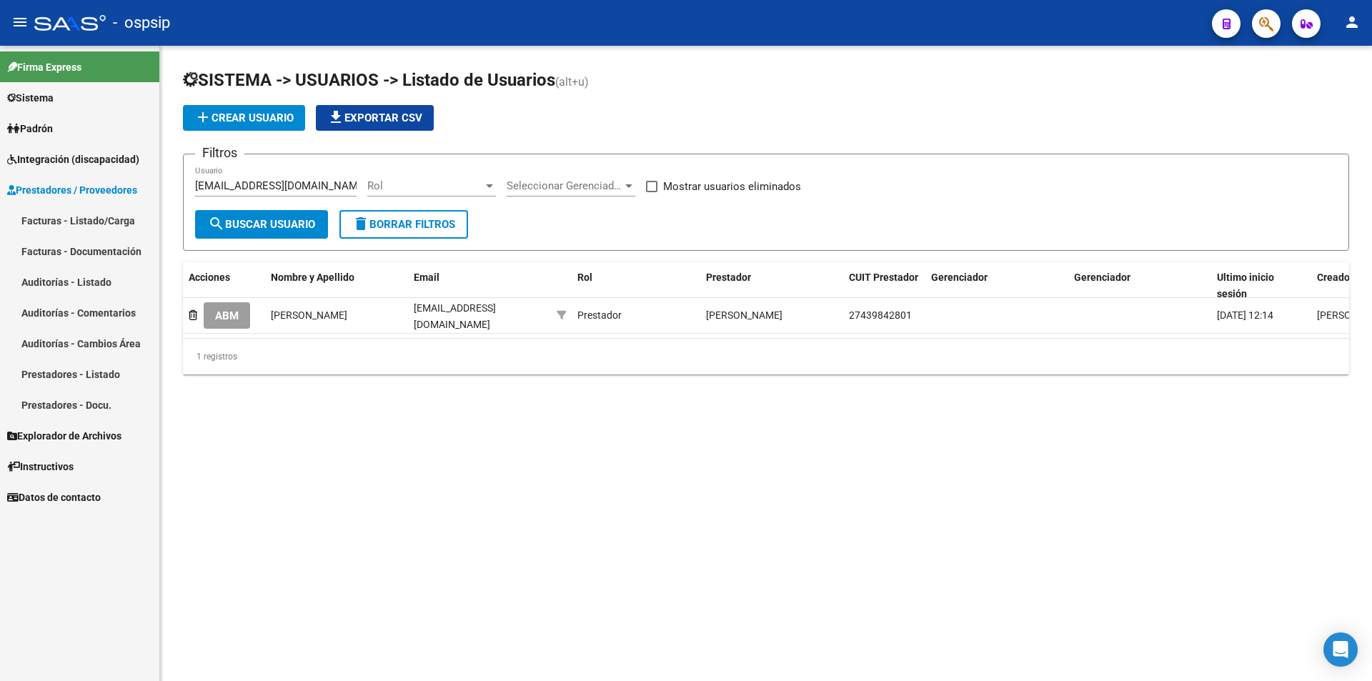
click at [78, 218] on link "Facturas - Listado/Carga" at bounding box center [79, 220] width 159 height 31
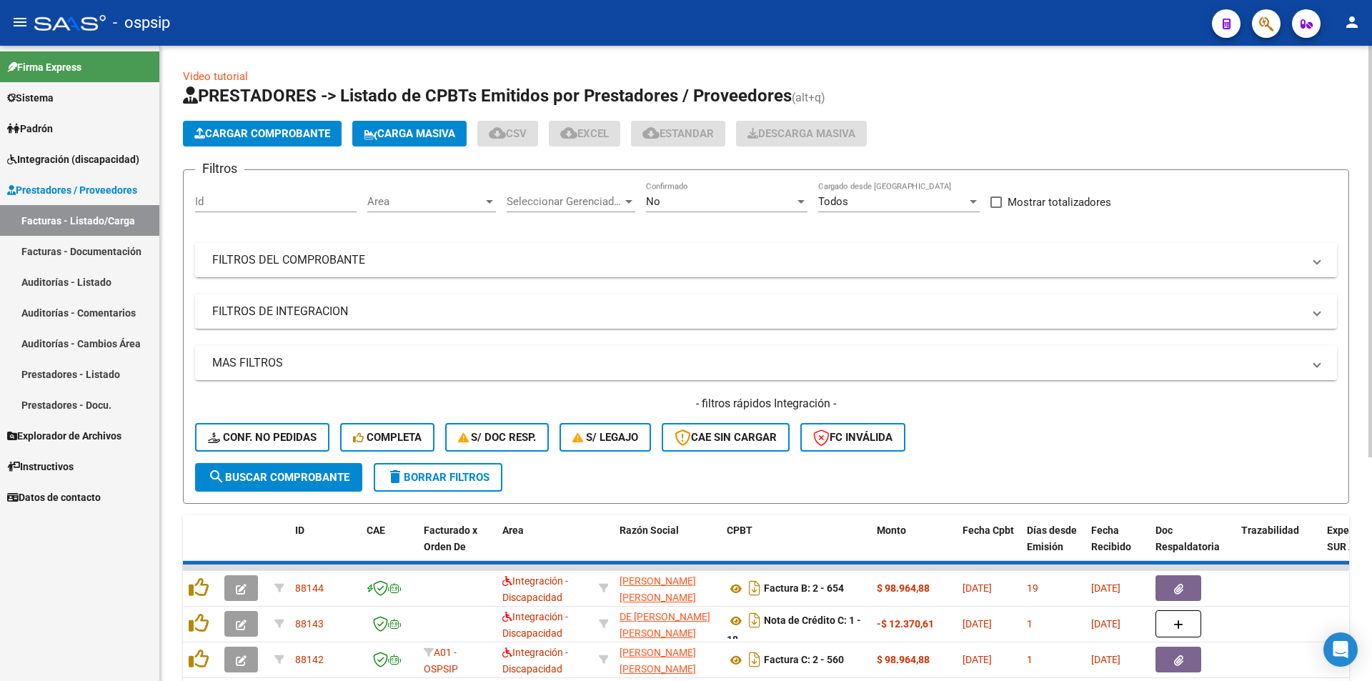
click at [463, 269] on mat-expansion-panel-header "FILTROS DEL COMPROBANTE" at bounding box center [766, 260] width 1142 height 34
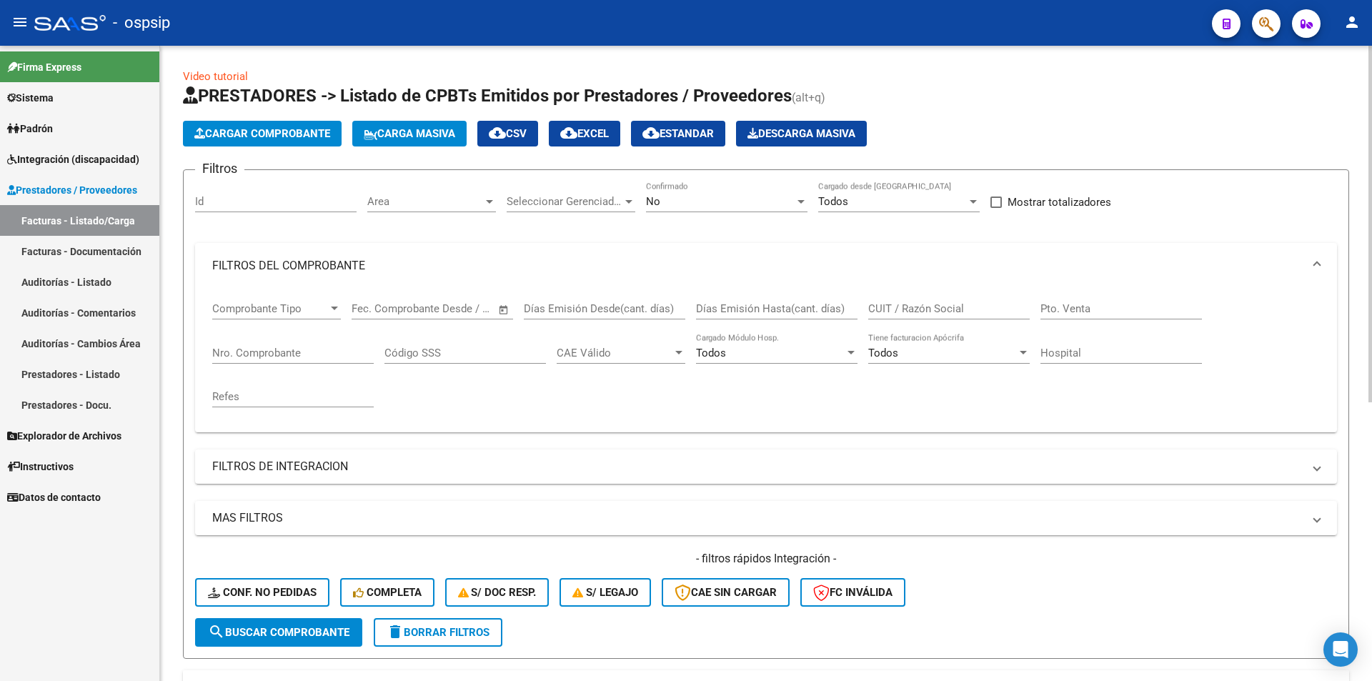
click at [322, 357] on input "Nro. Comprobante" at bounding box center [292, 353] width 161 height 13
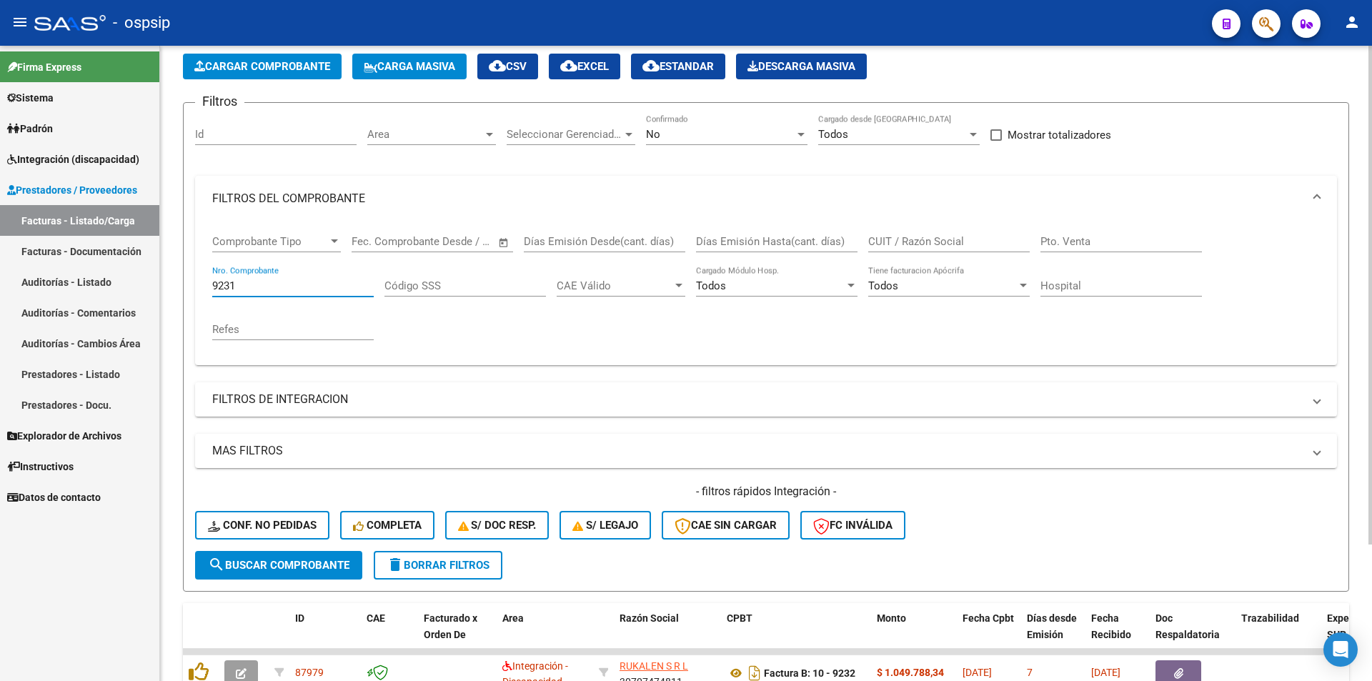
scroll to position [174, 0]
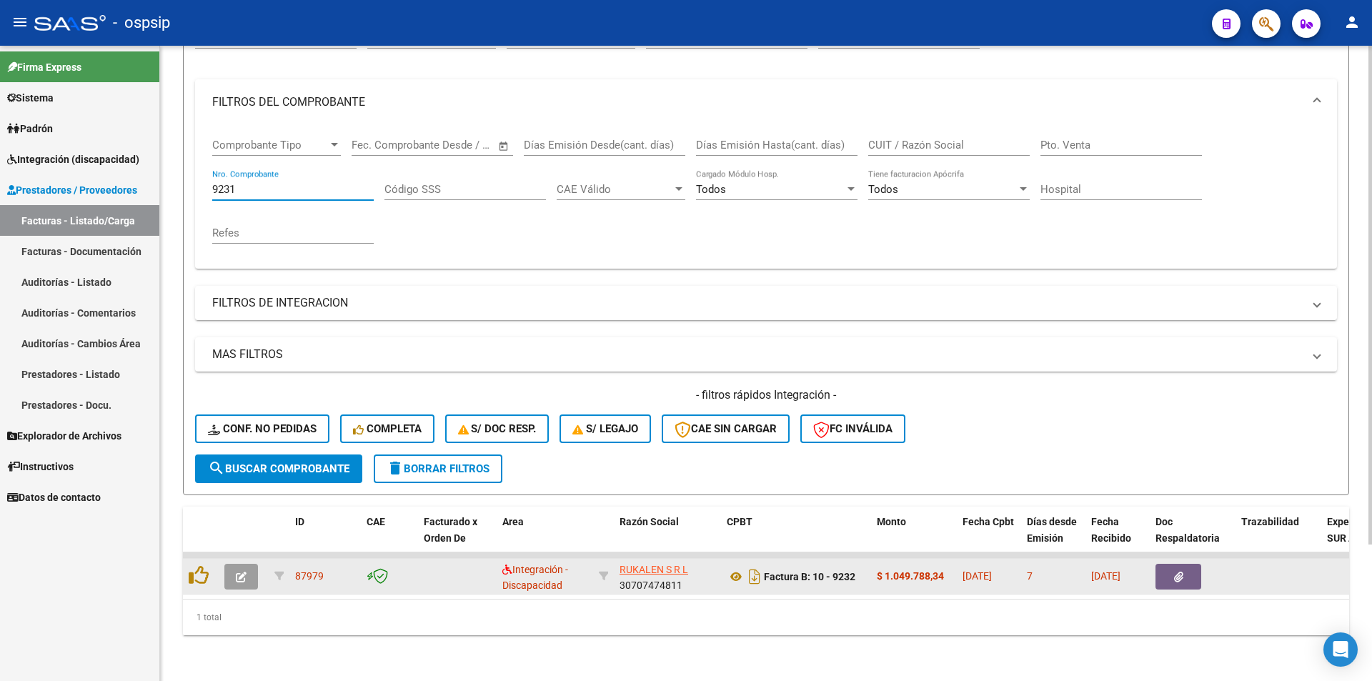
type input "9231"
click at [241, 572] on icon "button" at bounding box center [241, 577] width 11 height 11
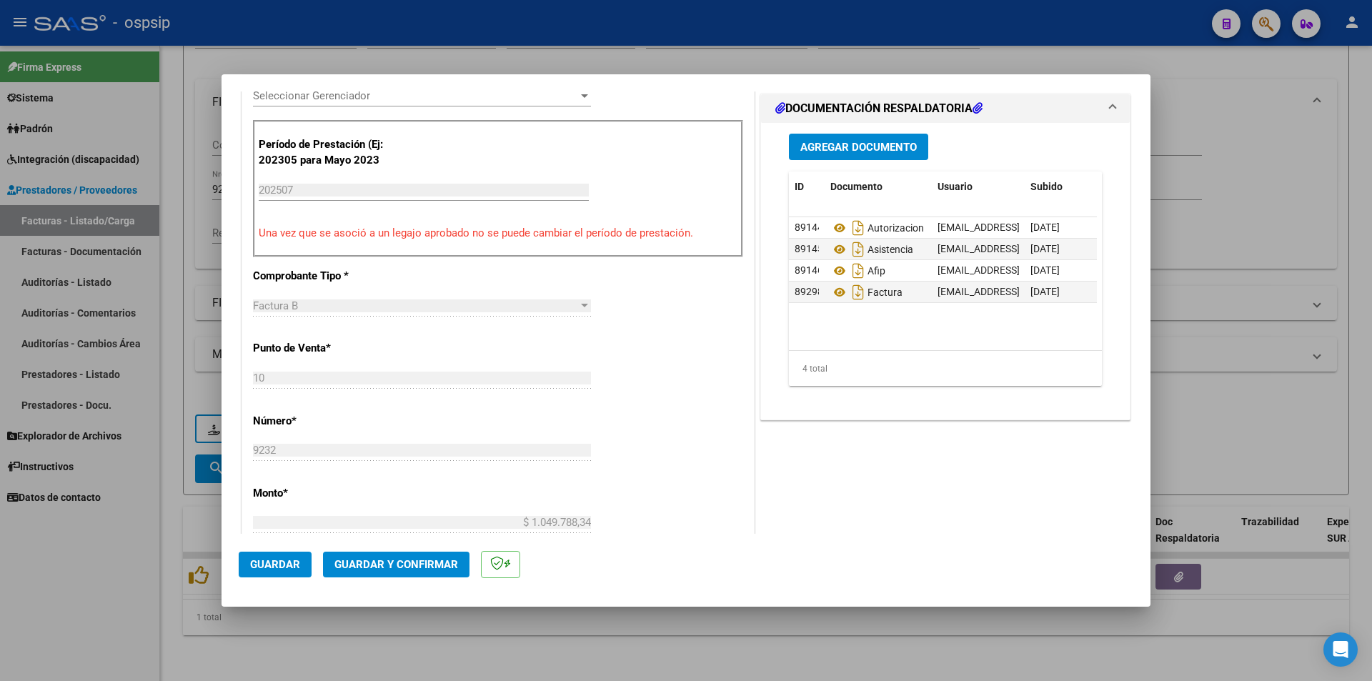
scroll to position [429, 0]
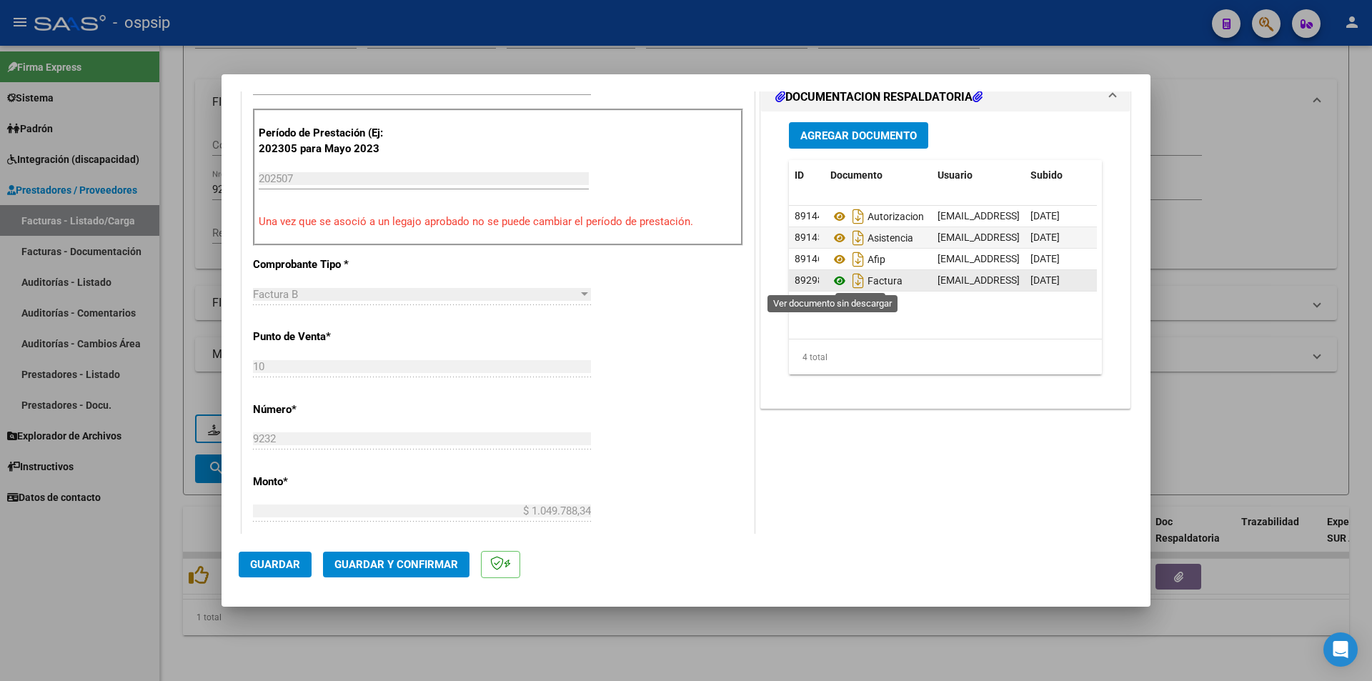
click at [834, 278] on icon at bounding box center [839, 280] width 19 height 17
click at [7, 626] on div at bounding box center [686, 340] width 1372 height 681
type input "$ 0,00"
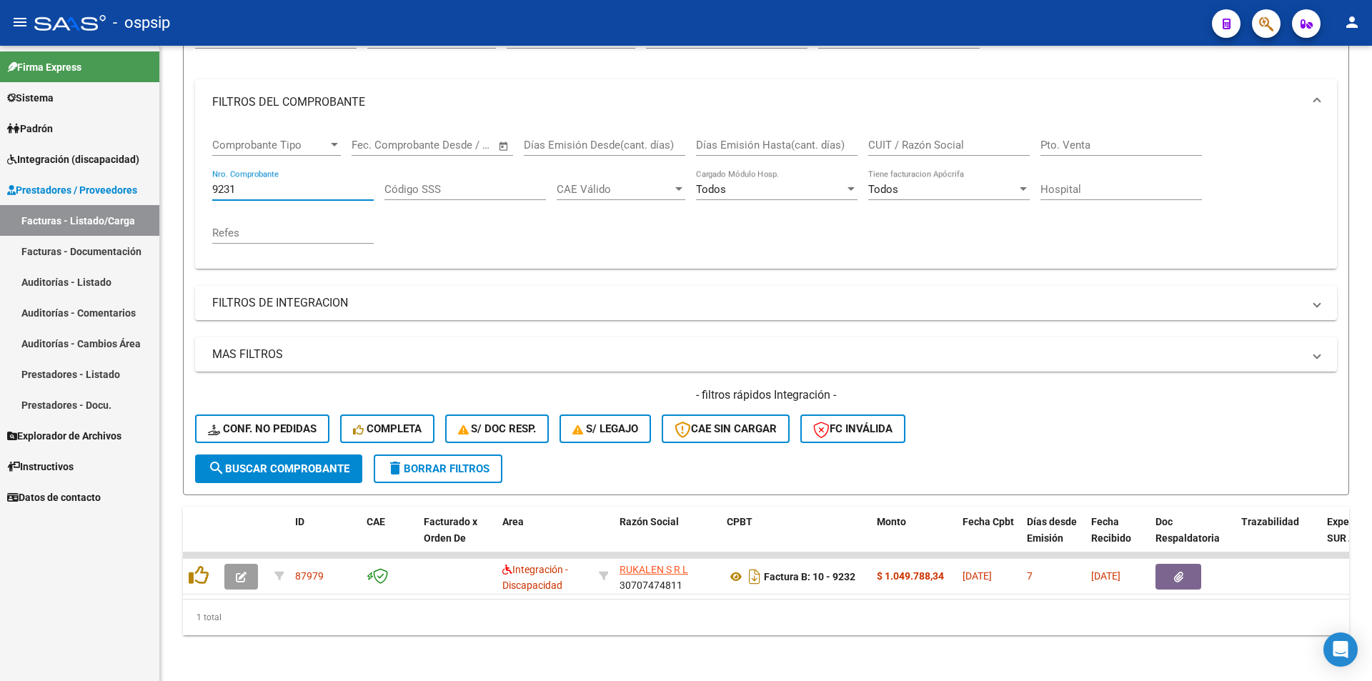
drag, startPoint x: 240, startPoint y: 177, endPoint x: 179, endPoint y: 273, distance: 113.4
click at [144, 168] on mat-sidenav-container "Firma Express Sistema Usuarios Todos los Usuarios Padrón Afiliados Empadronados…" at bounding box center [686, 363] width 1372 height 635
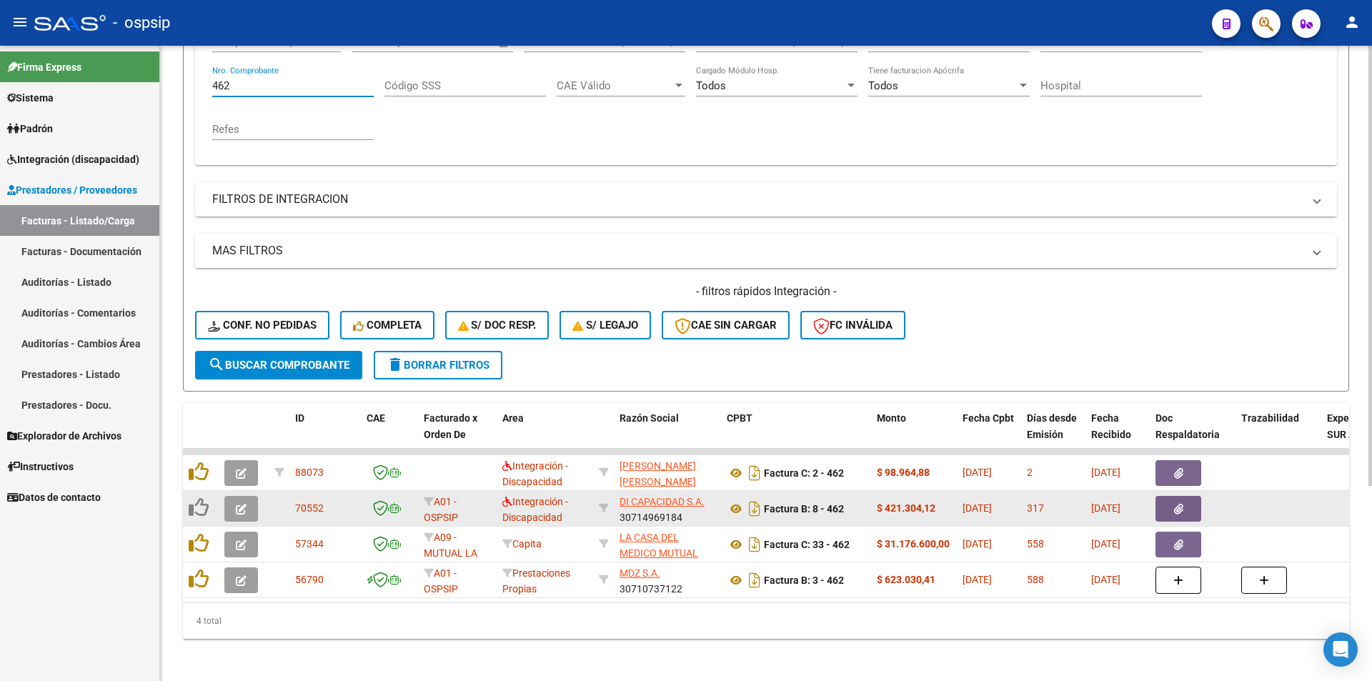
scroll to position [281, 0]
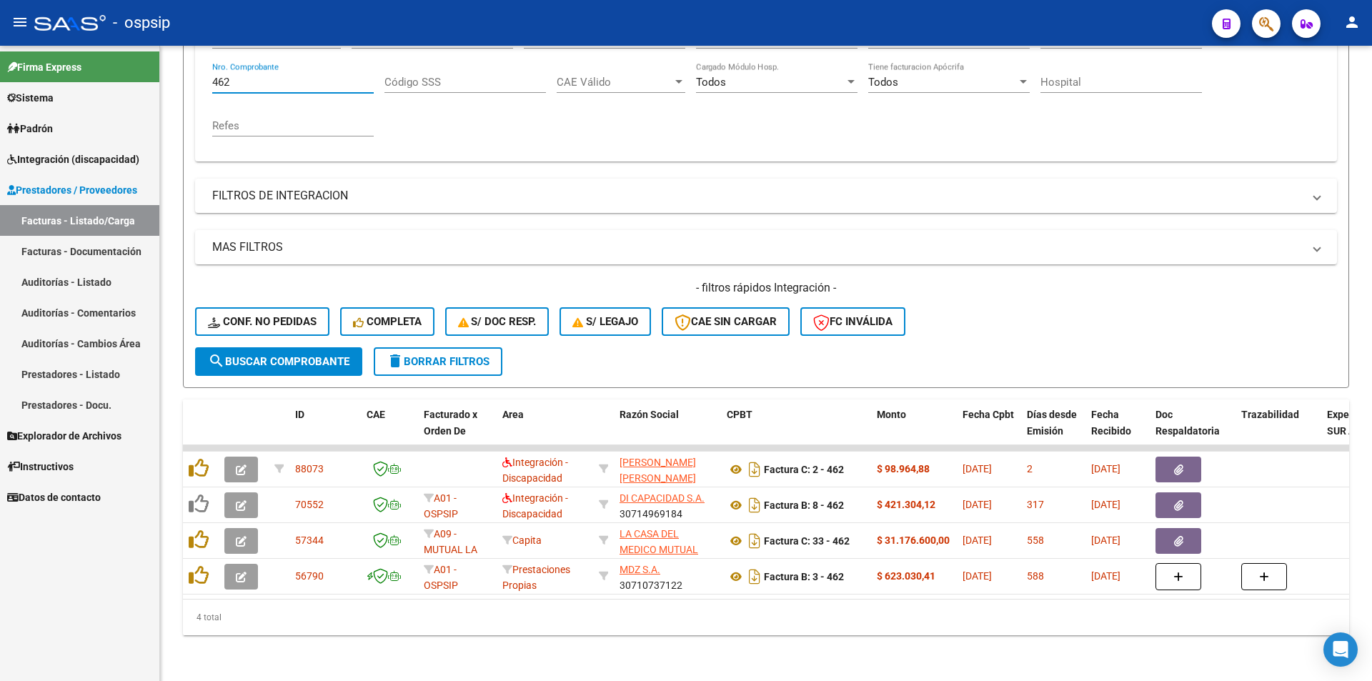
type input "462"
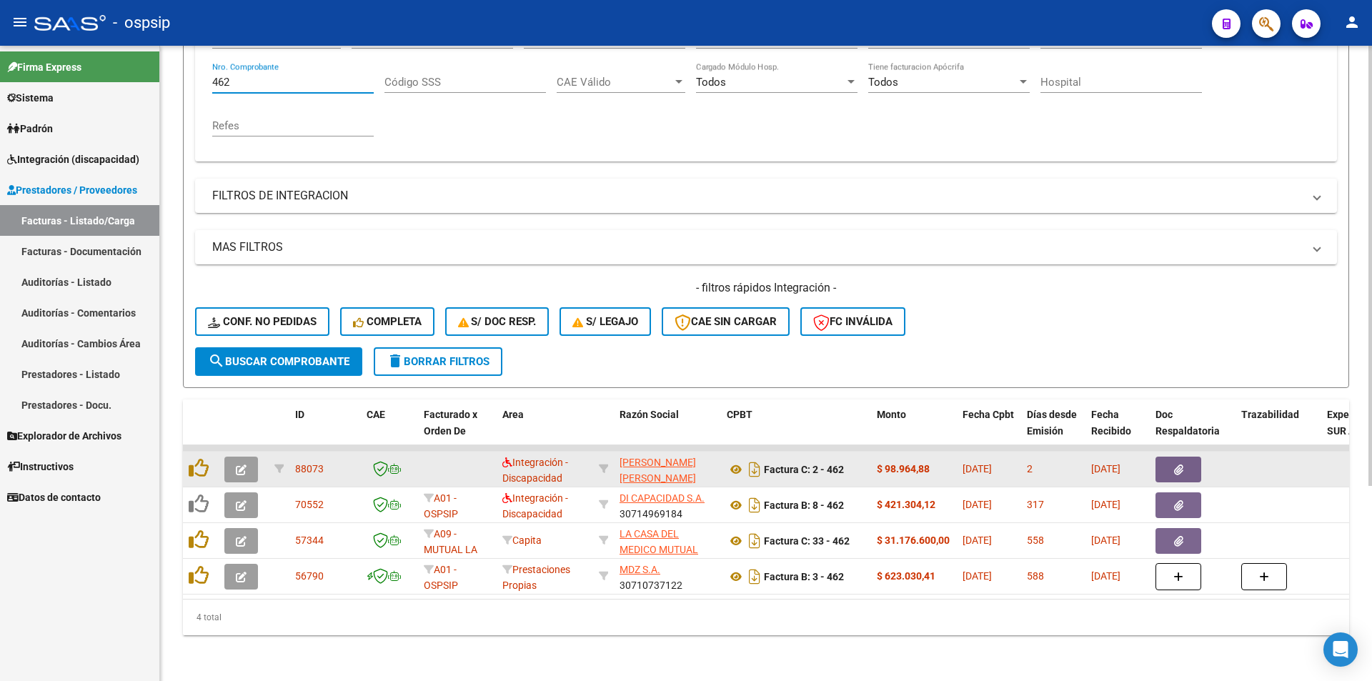
click at [240, 464] on icon "button" at bounding box center [241, 469] width 11 height 11
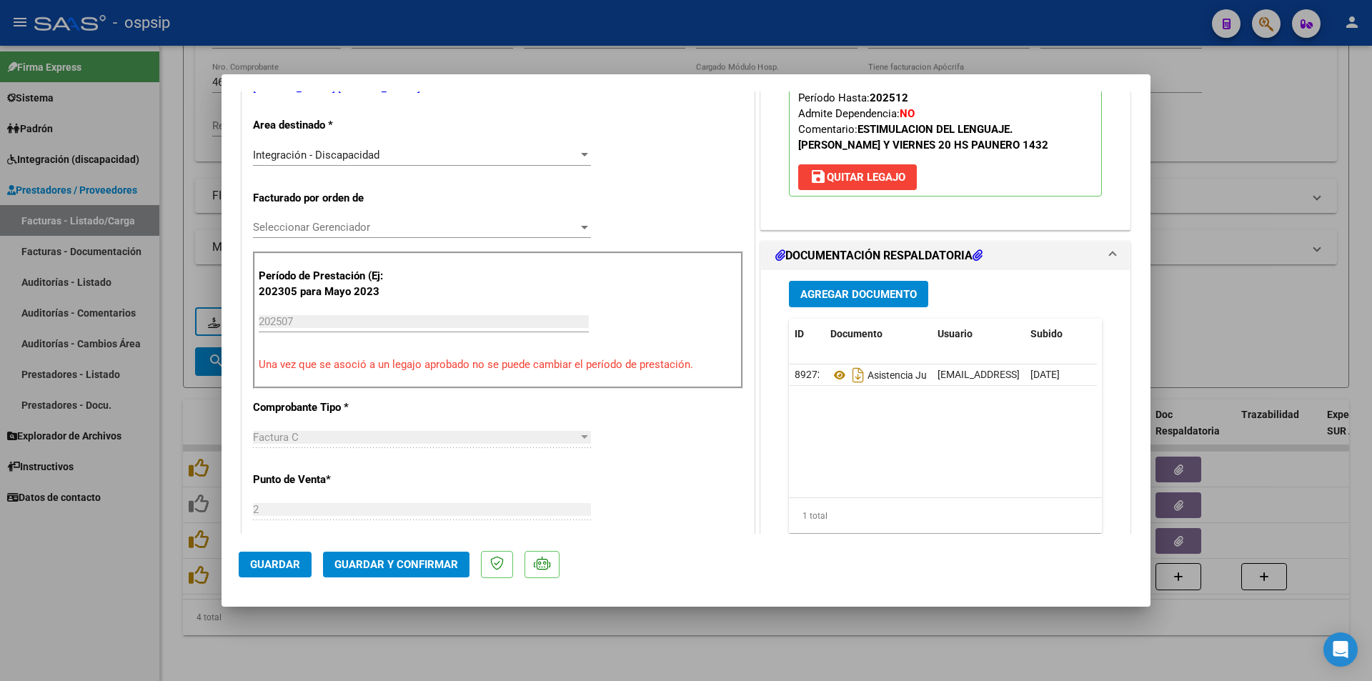
scroll to position [0, 0]
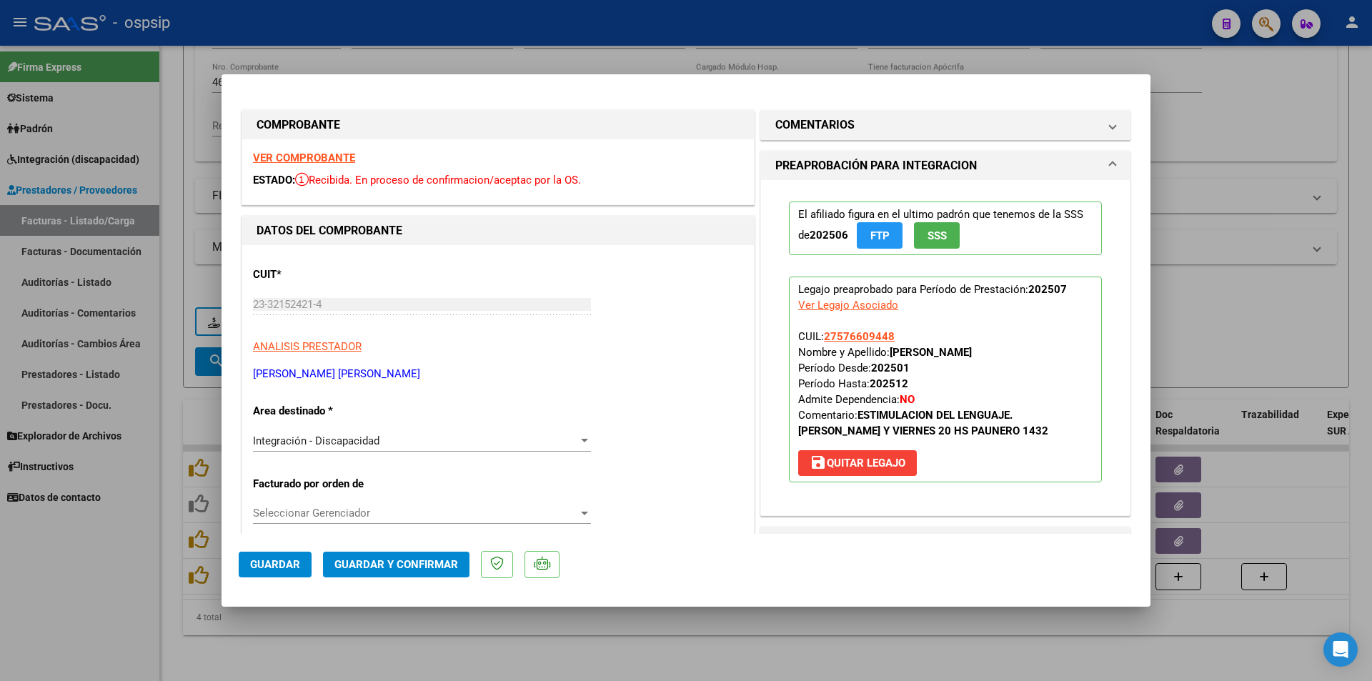
click at [320, 154] on strong "VER COMPROBANTE" at bounding box center [304, 157] width 102 height 13
click at [161, 577] on div at bounding box center [686, 340] width 1372 height 681
type input "$ 0,00"
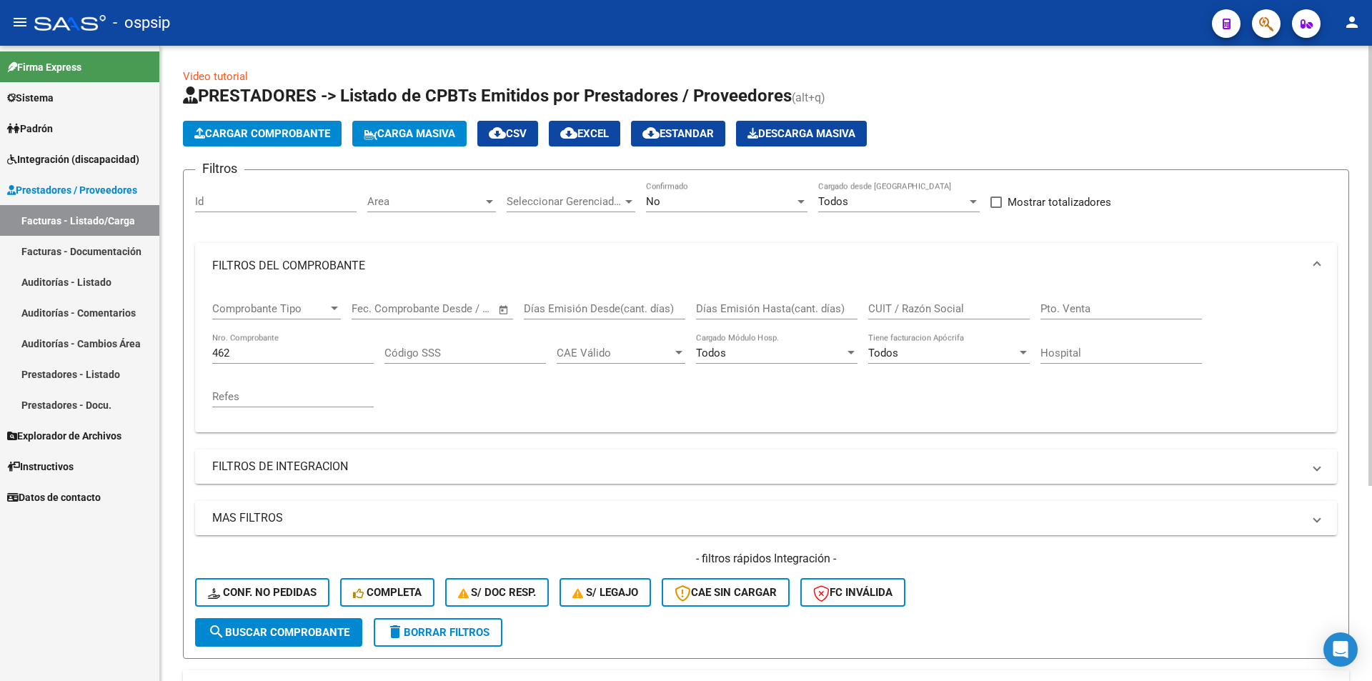
click at [753, 201] on div "No" at bounding box center [720, 201] width 149 height 13
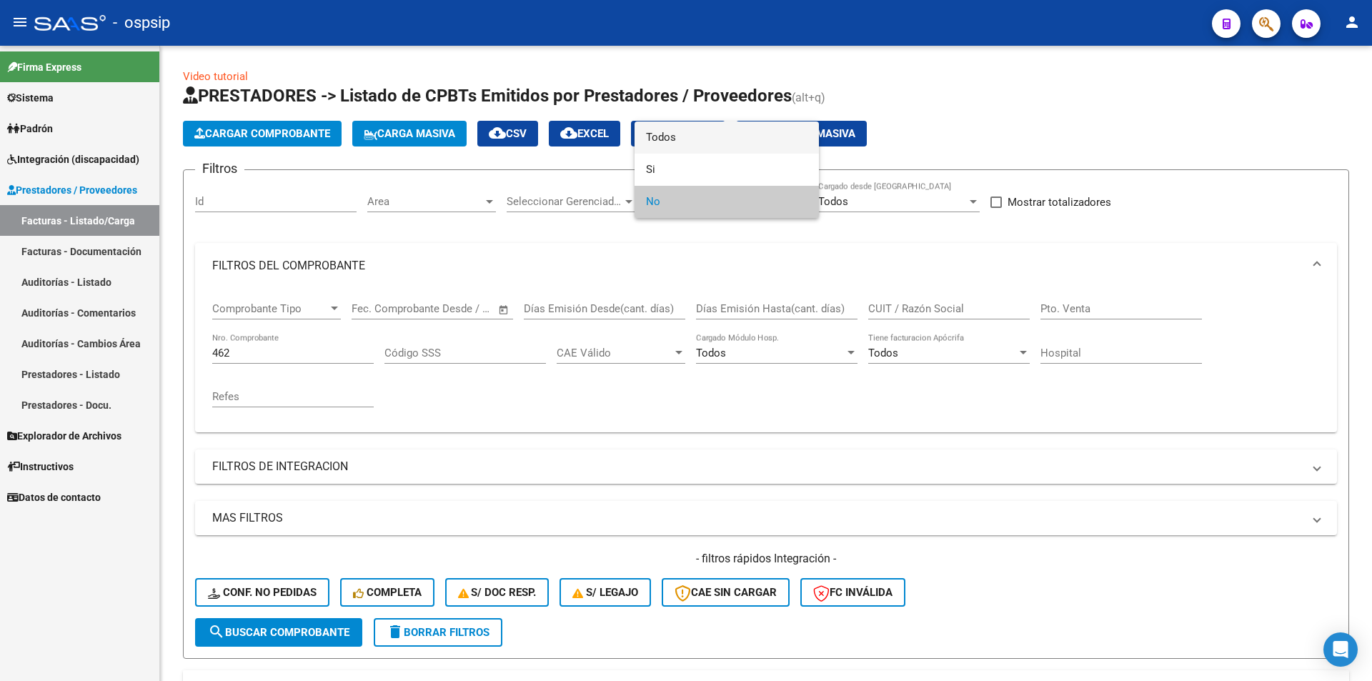
click at [685, 137] on span "Todos" at bounding box center [726, 137] width 161 height 32
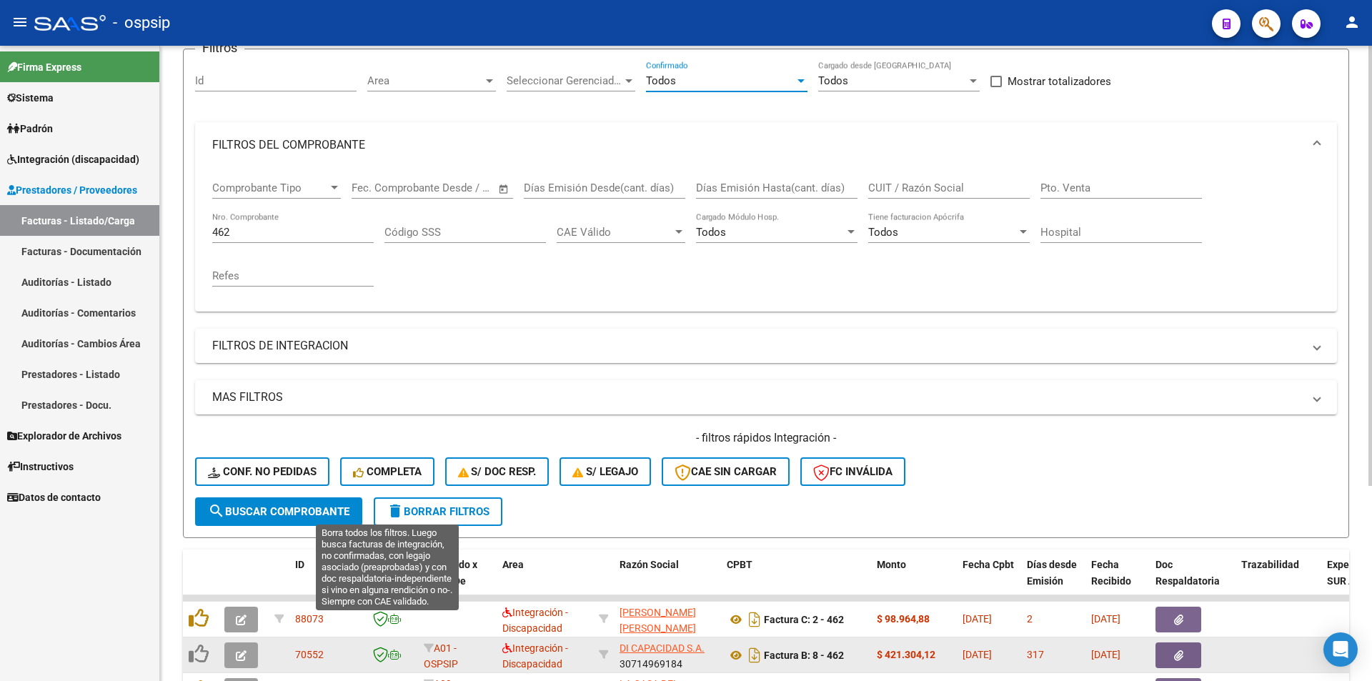
scroll to position [281, 0]
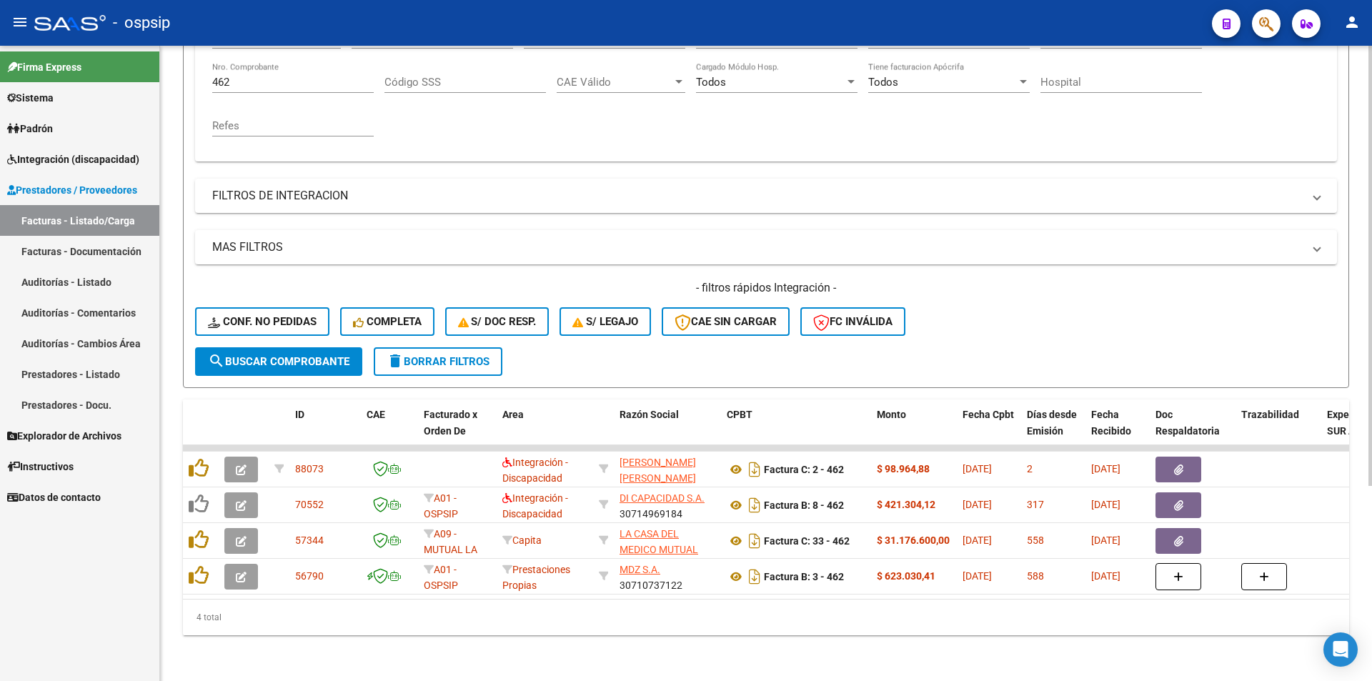
click at [286, 355] on span "search Buscar Comprobante" at bounding box center [278, 361] width 141 height 13
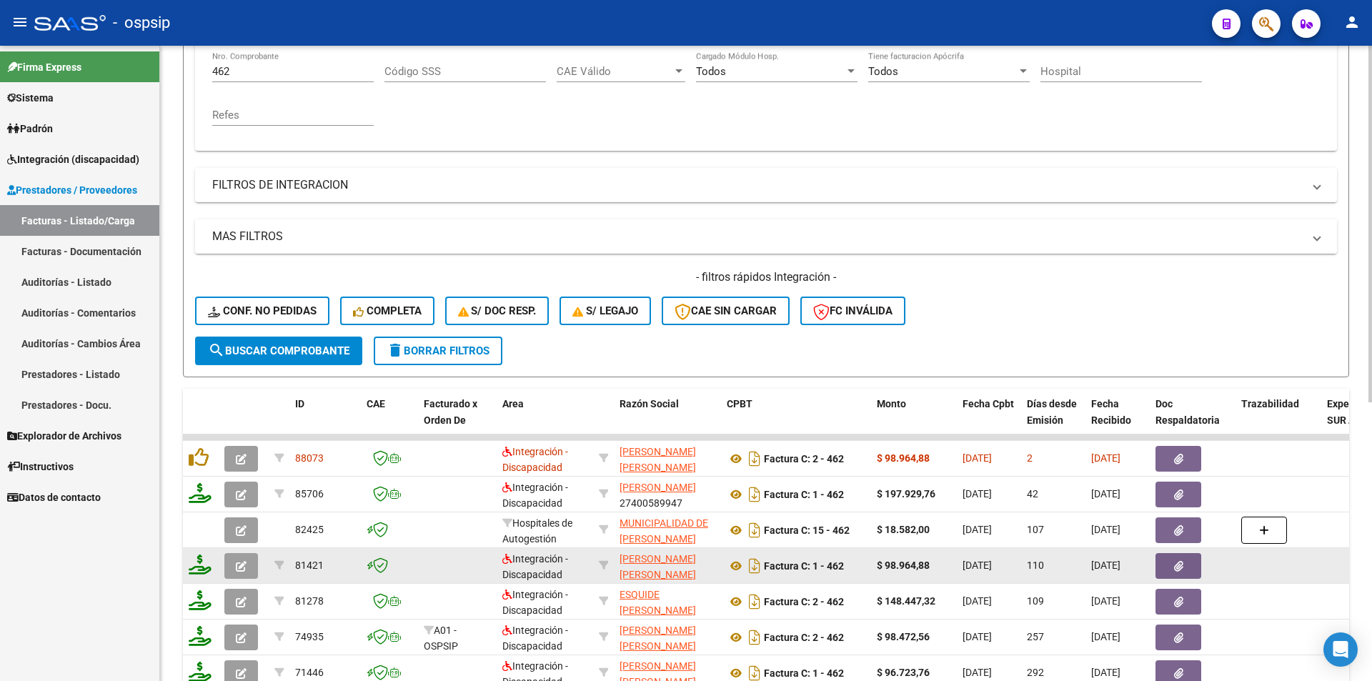
click at [234, 567] on button "button" at bounding box center [241, 566] width 34 height 26
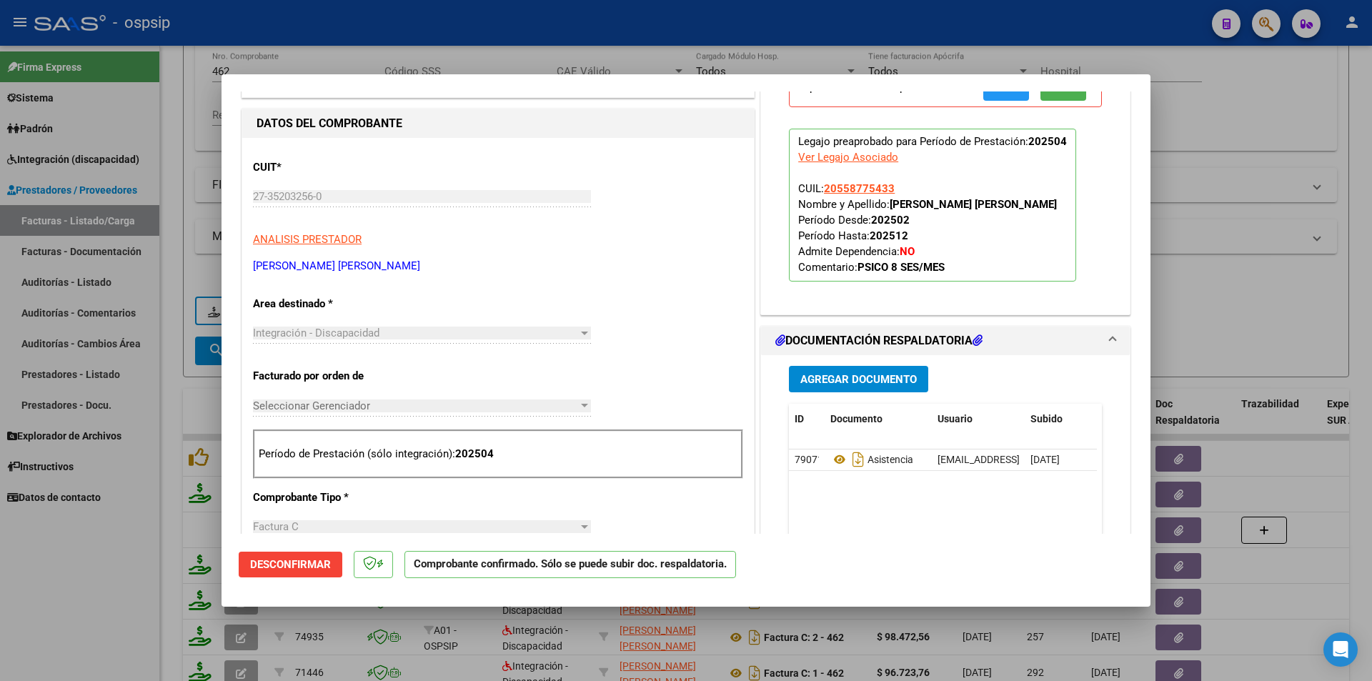
scroll to position [357, 0]
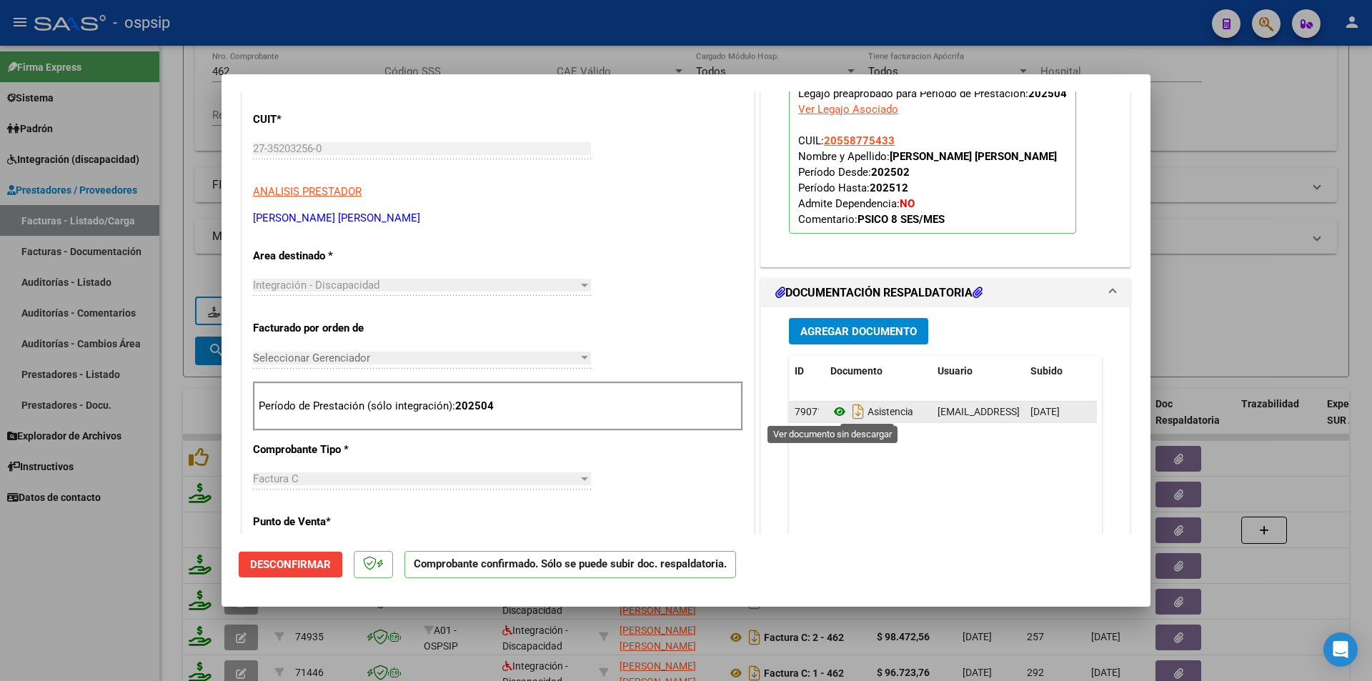
click at [831, 409] on icon at bounding box center [839, 411] width 19 height 17
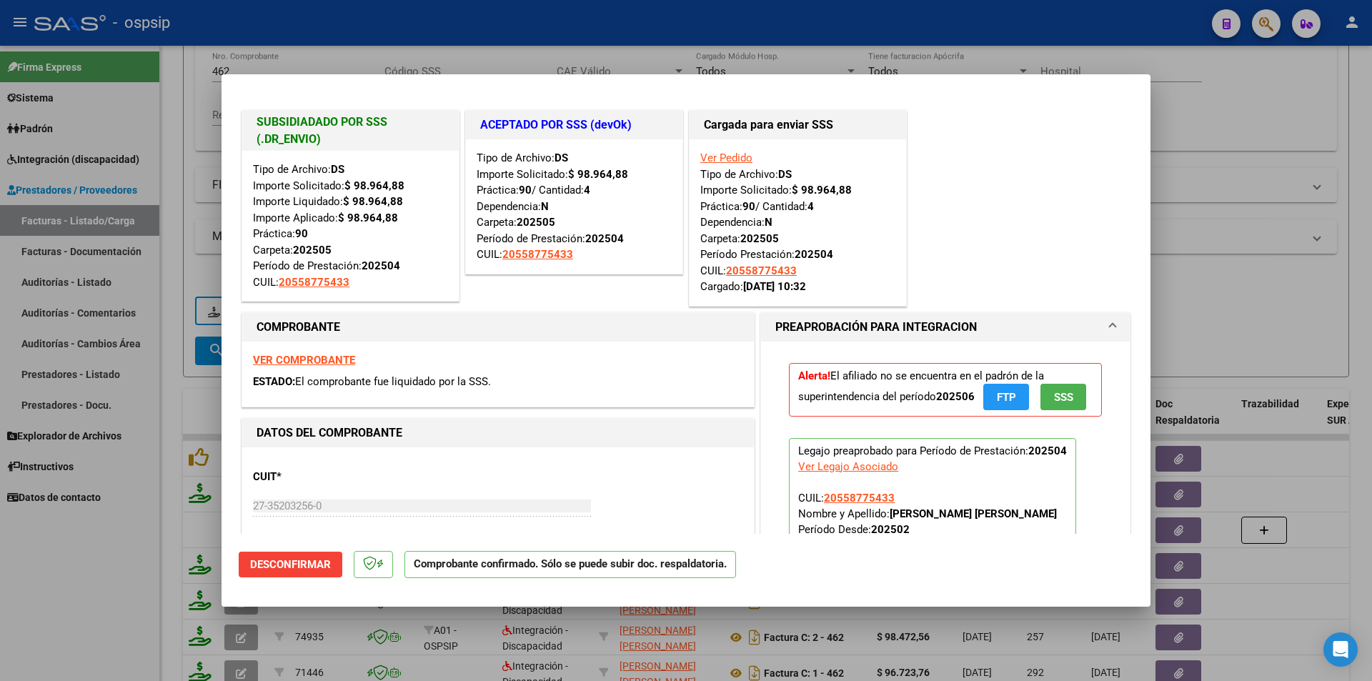
click at [304, 357] on strong "VER COMPROBANTE" at bounding box center [304, 360] width 102 height 13
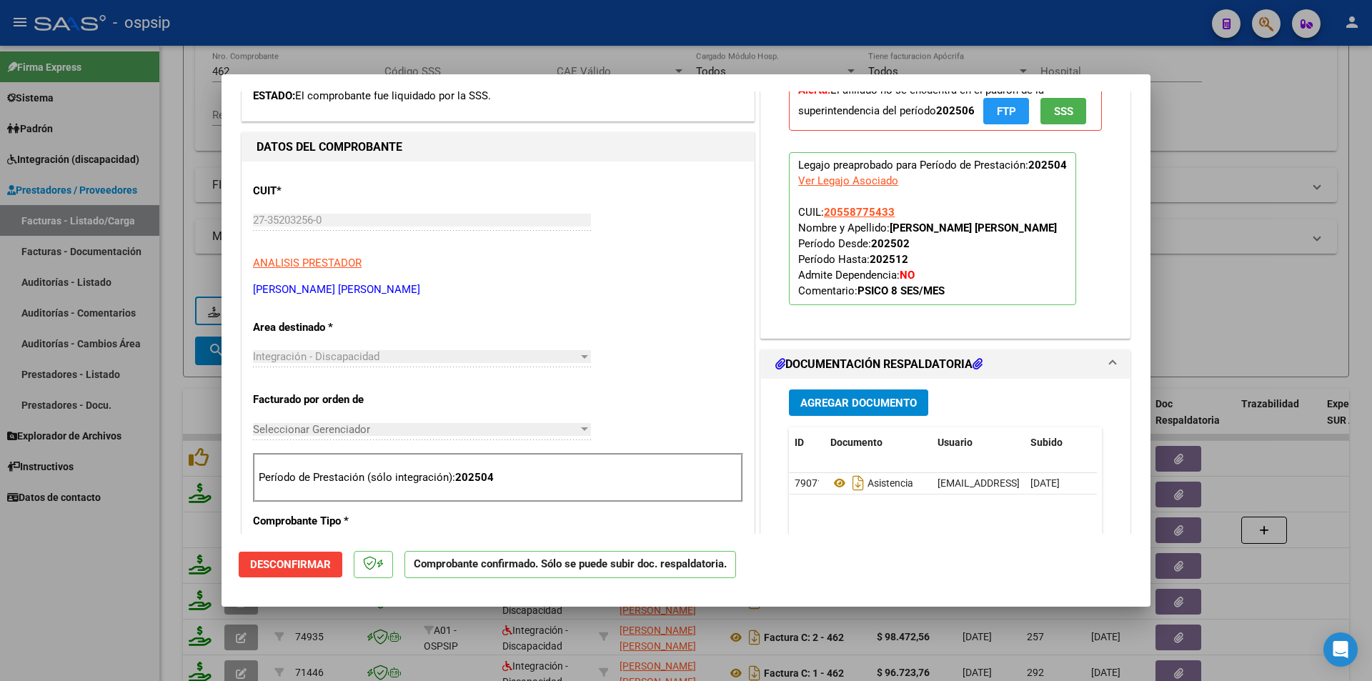
scroll to position [357, 0]
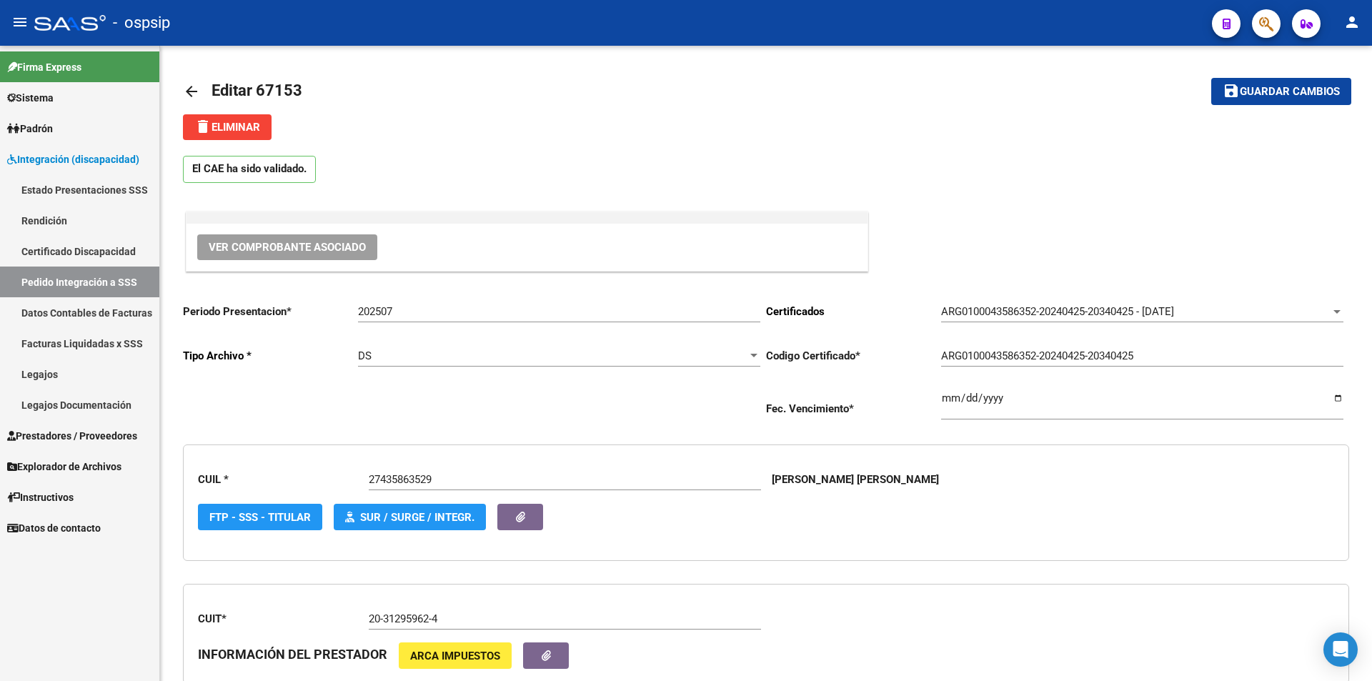
click at [106, 438] on span "Prestadores / Proveedores" at bounding box center [72, 436] width 130 height 16
click at [70, 463] on span "Explorador de Archivos" at bounding box center [64, 467] width 114 height 16
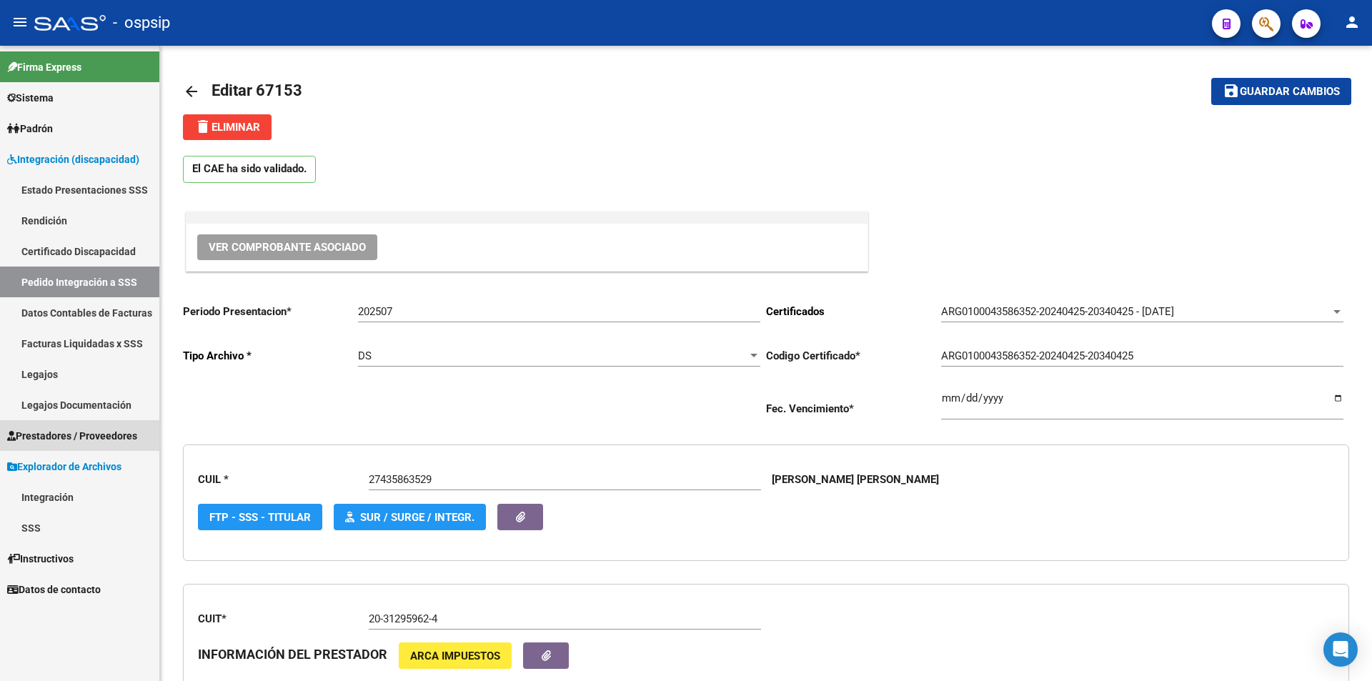
click at [73, 437] on span "Prestadores / Proveedores" at bounding box center [72, 436] width 130 height 16
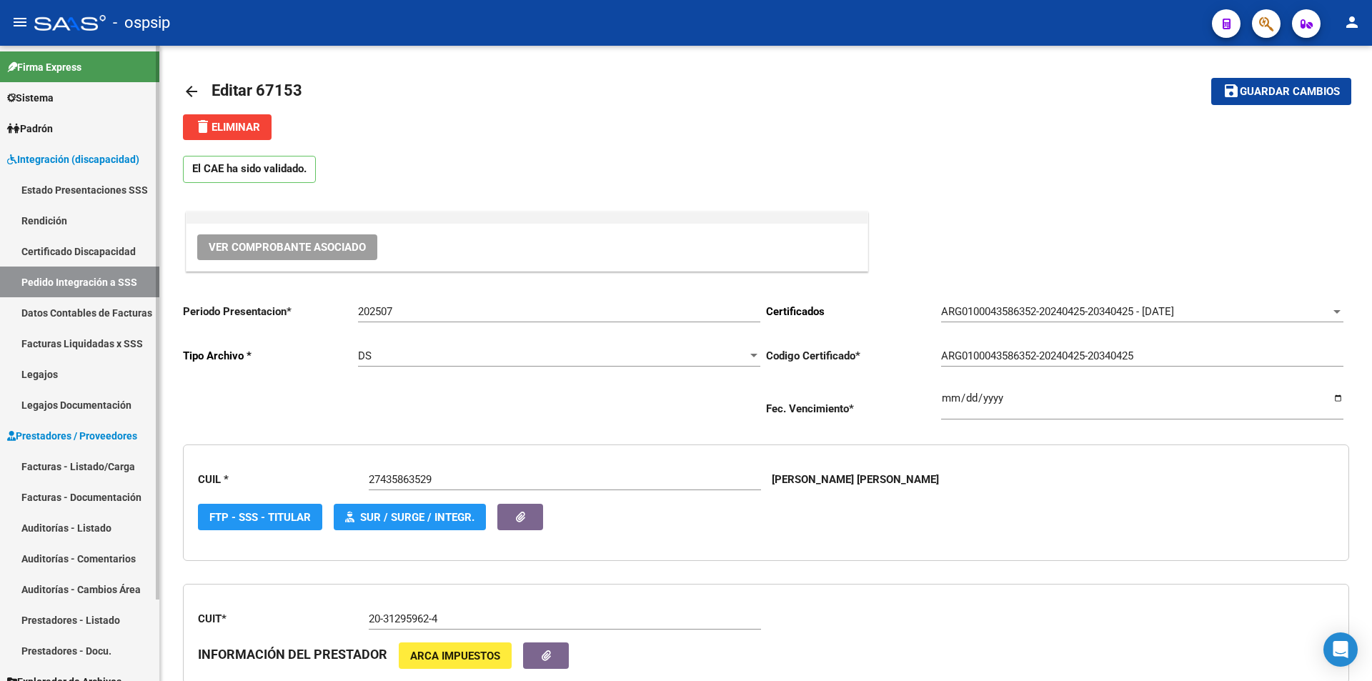
click at [85, 459] on link "Facturas - Listado/Carga" at bounding box center [79, 466] width 159 height 31
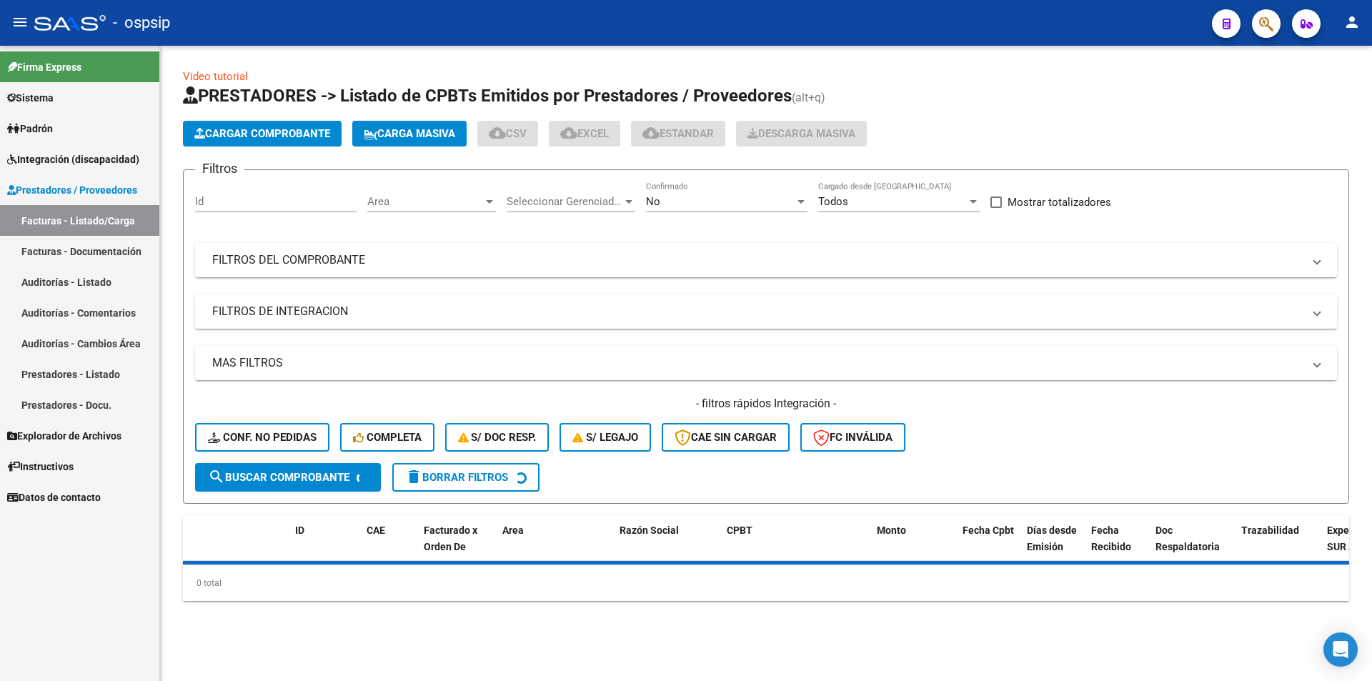
click at [659, 204] on span "No" at bounding box center [653, 201] width 14 height 13
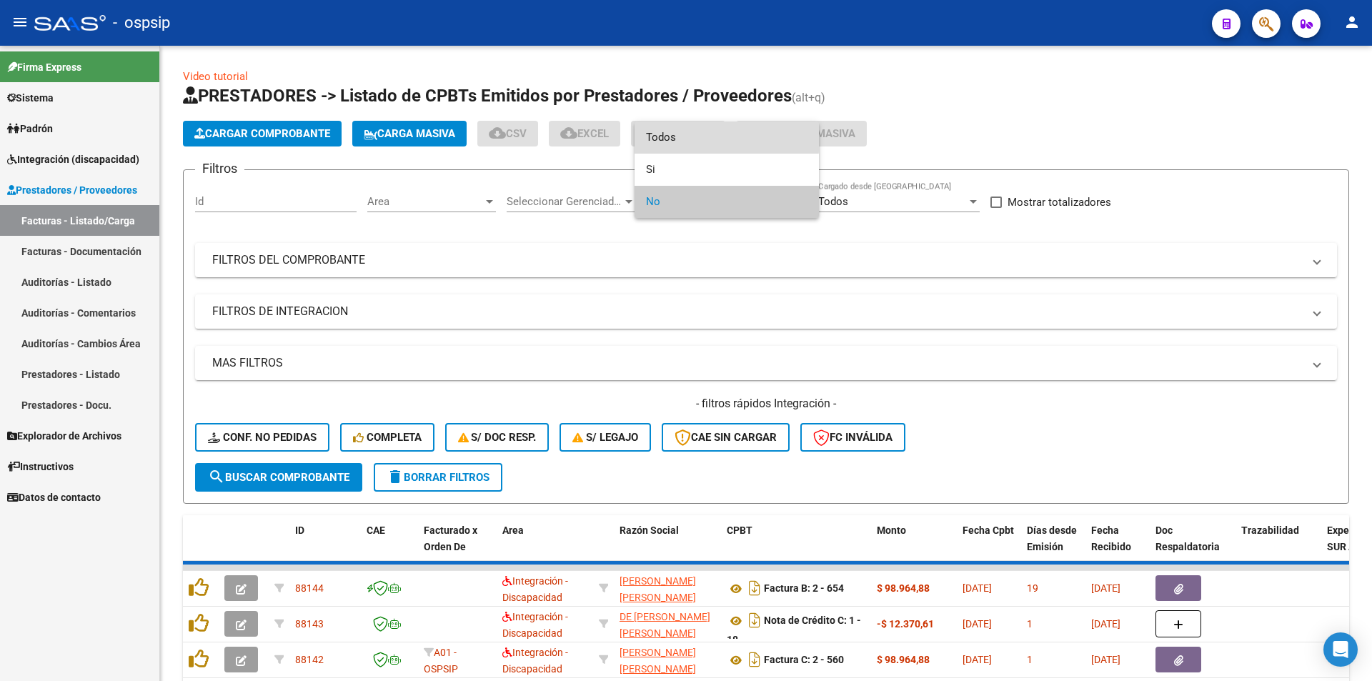
click at [671, 131] on span "Todos" at bounding box center [726, 137] width 161 height 32
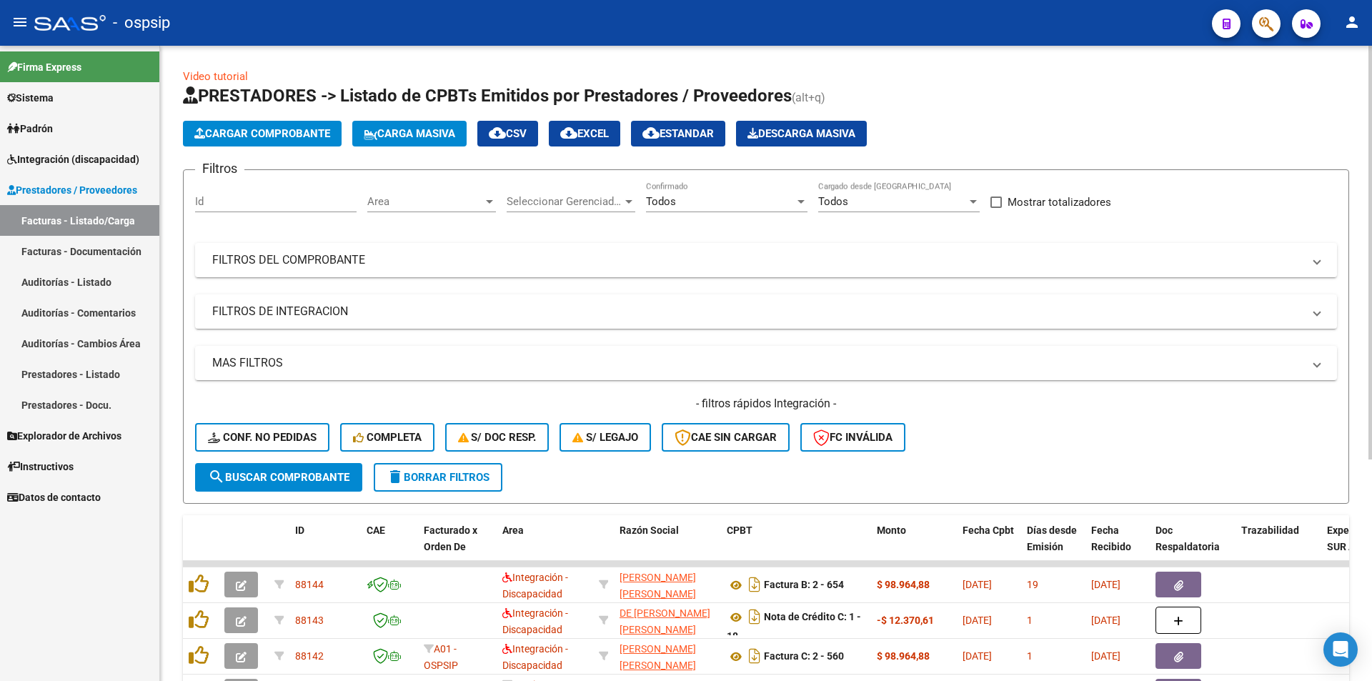
drag, startPoint x: 412, startPoint y: 267, endPoint x: 391, endPoint y: 327, distance: 63.5
click at [412, 265] on mat-panel-title "FILTROS DEL COMPROBANTE" at bounding box center [757, 260] width 1090 height 16
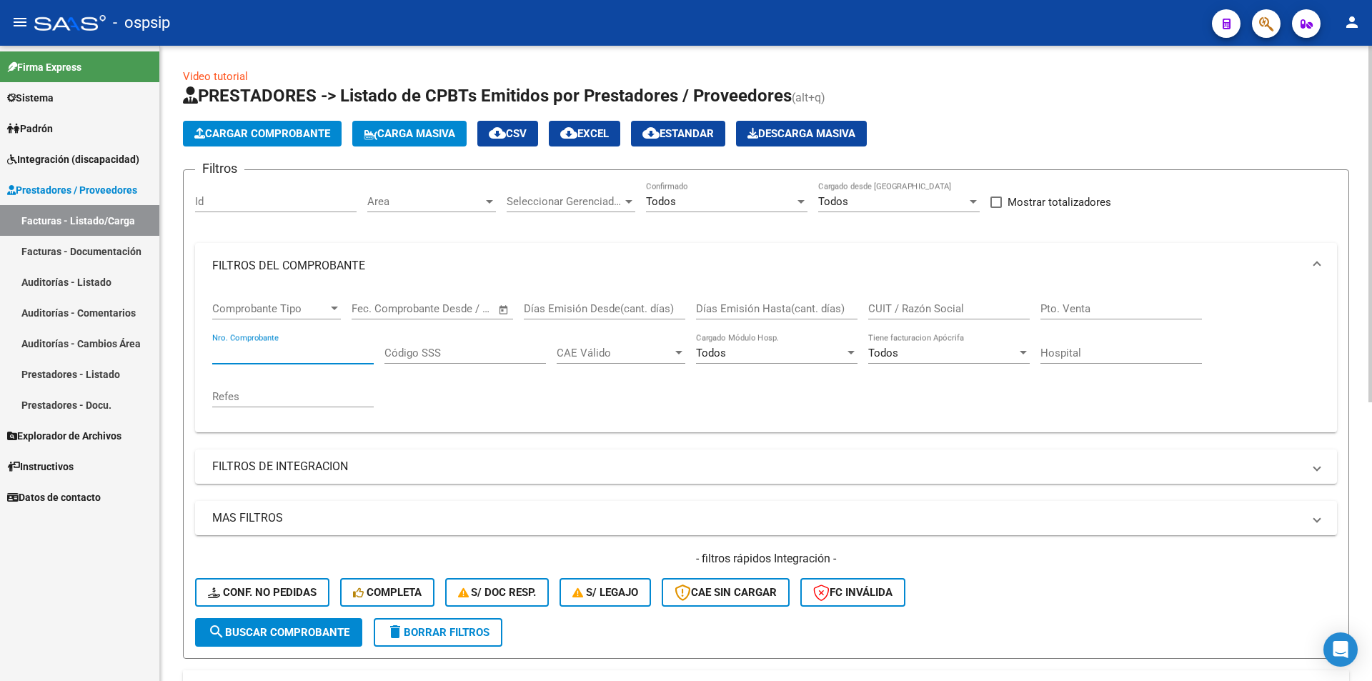
click at [359, 353] on input "Nro. Comprobante" at bounding box center [292, 353] width 161 height 13
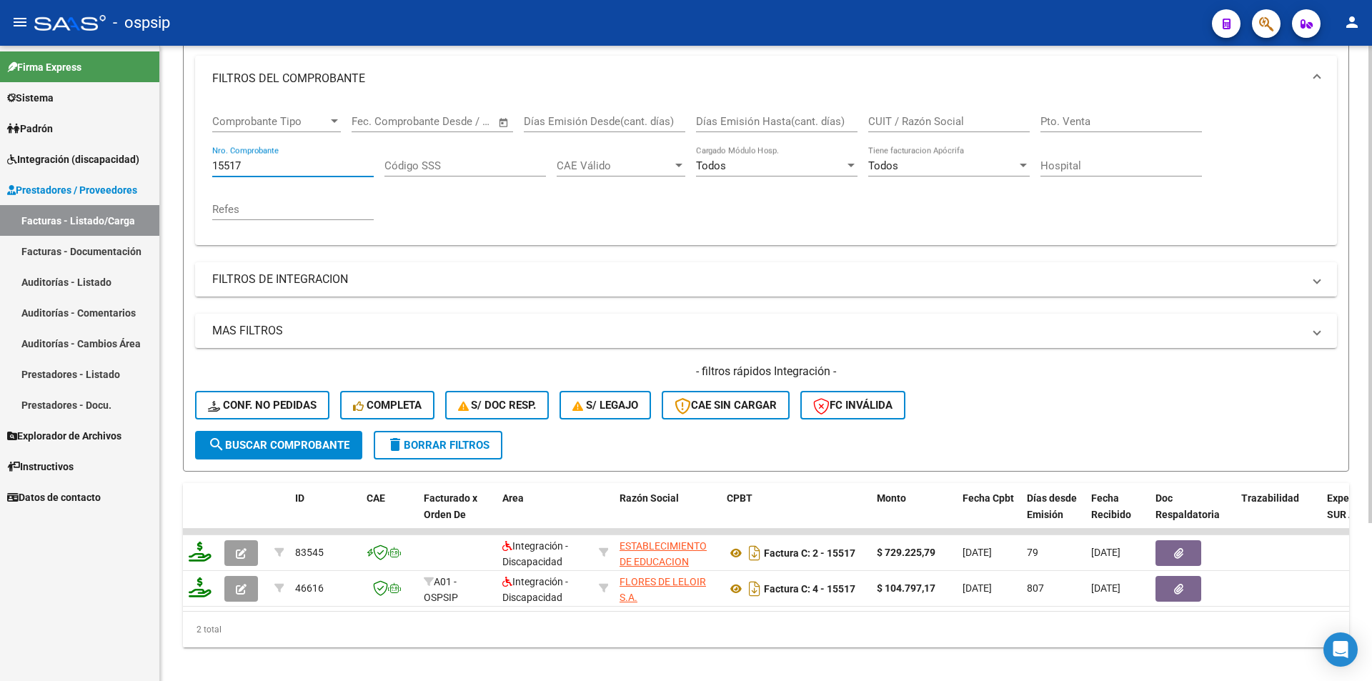
scroll to position [210, 0]
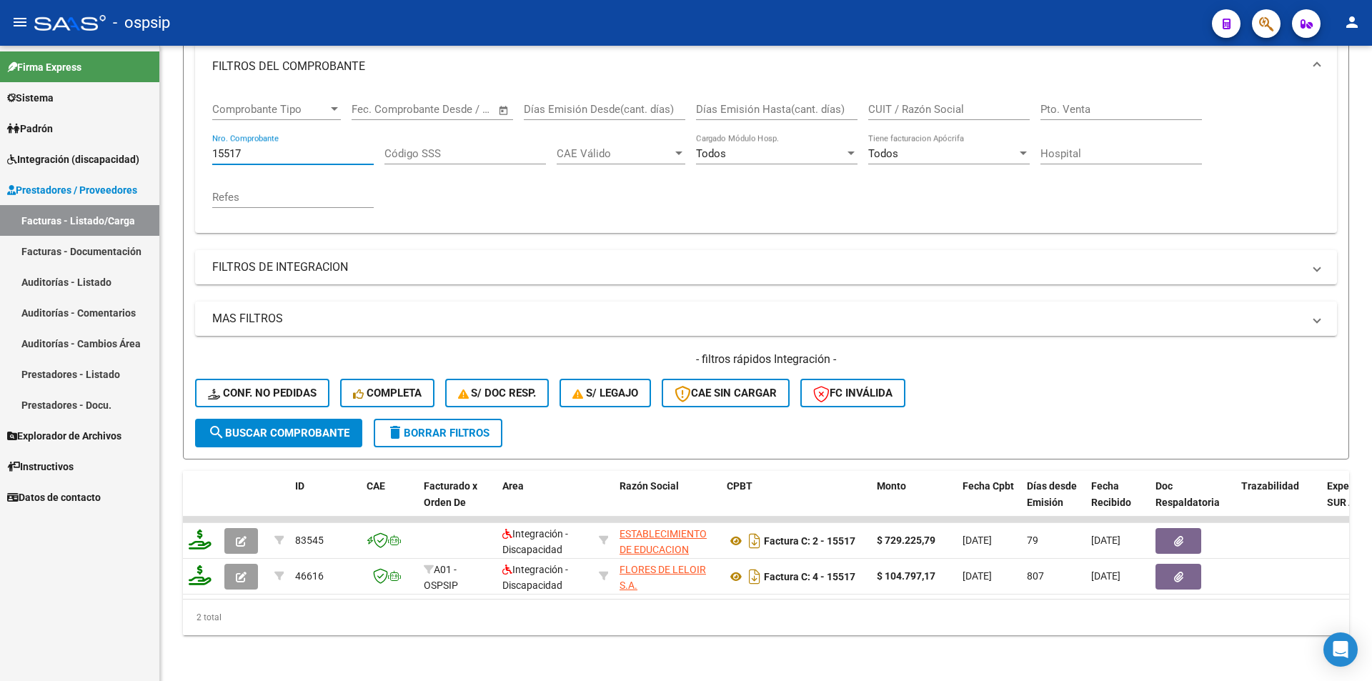
type input "15517"
